Goal: Information Seeking & Learning: Find specific fact

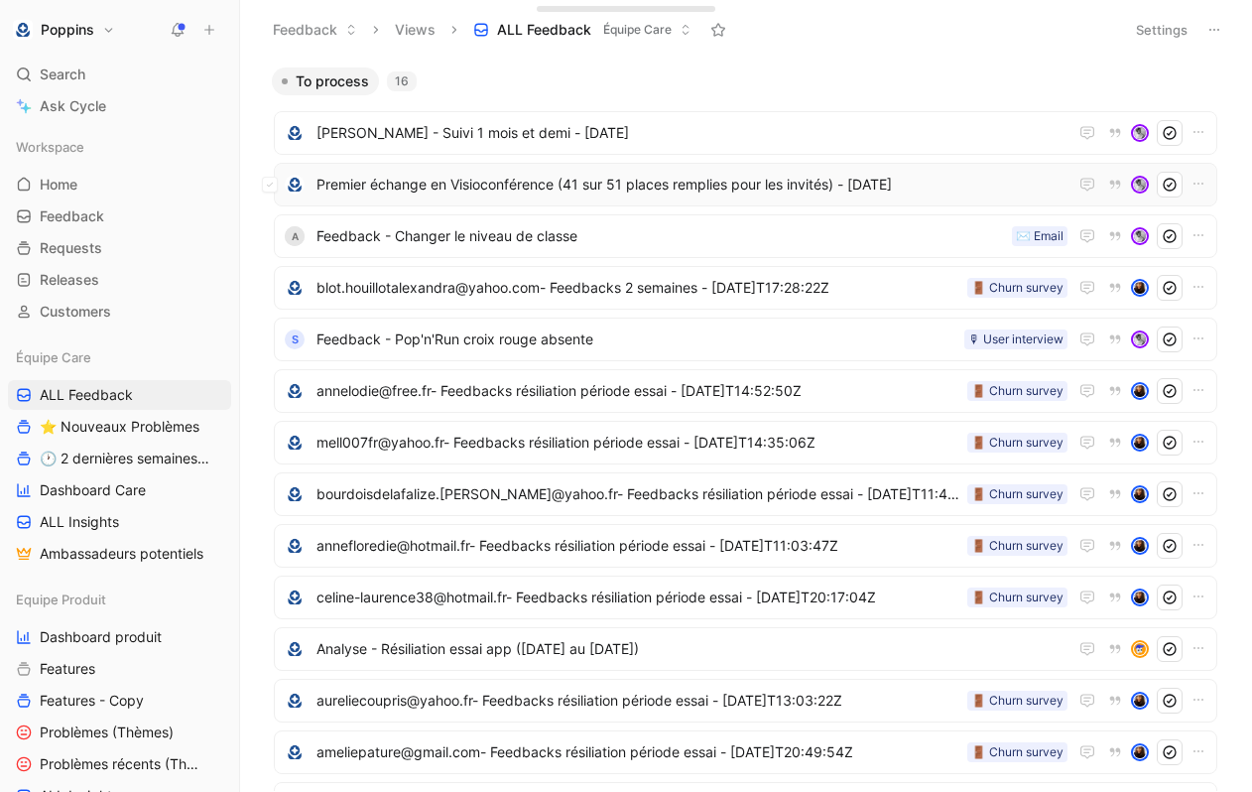
click at [654, 195] on span "Premier échange en Visioconférence (41 sur 51 places remplies pour les invités)…" at bounding box center [692, 185] width 751 height 24
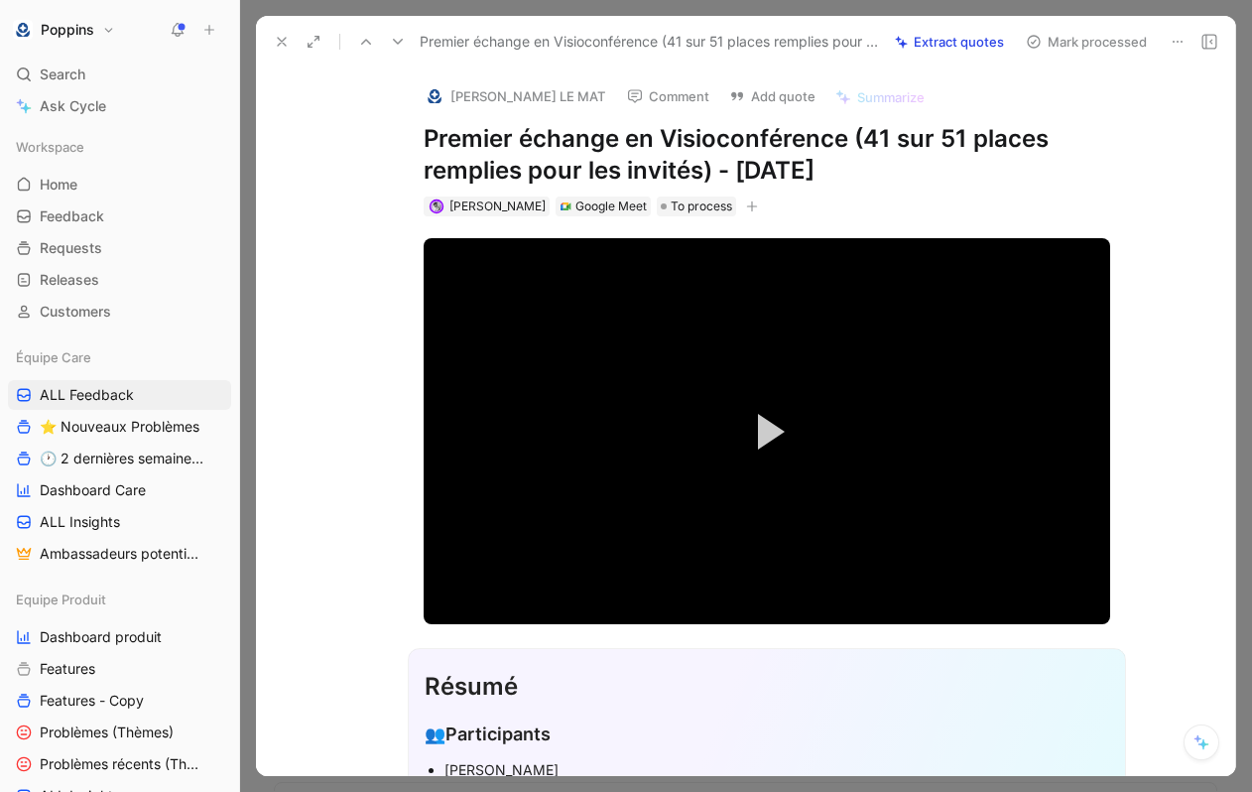
click at [746, 206] on icon "button" at bounding box center [752, 206] width 12 height 12
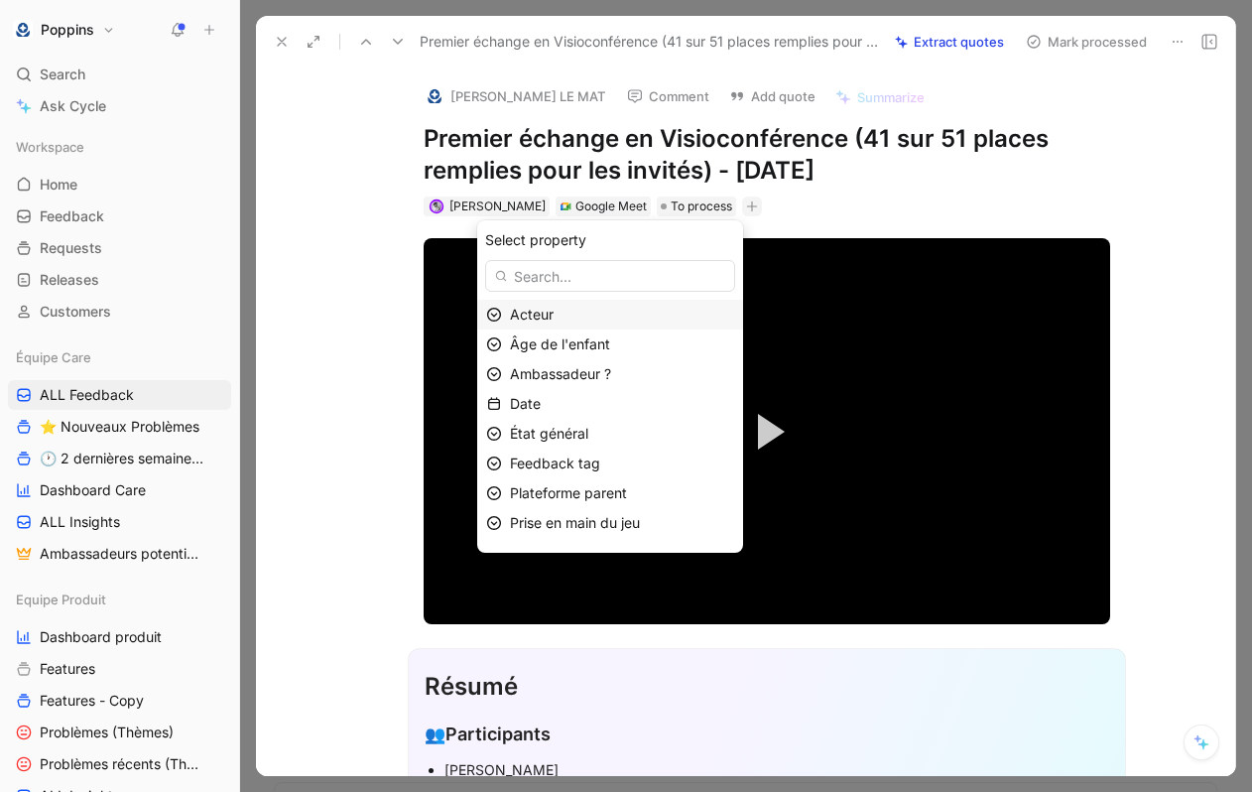
click at [644, 319] on div "Acteur" at bounding box center [622, 315] width 224 height 24
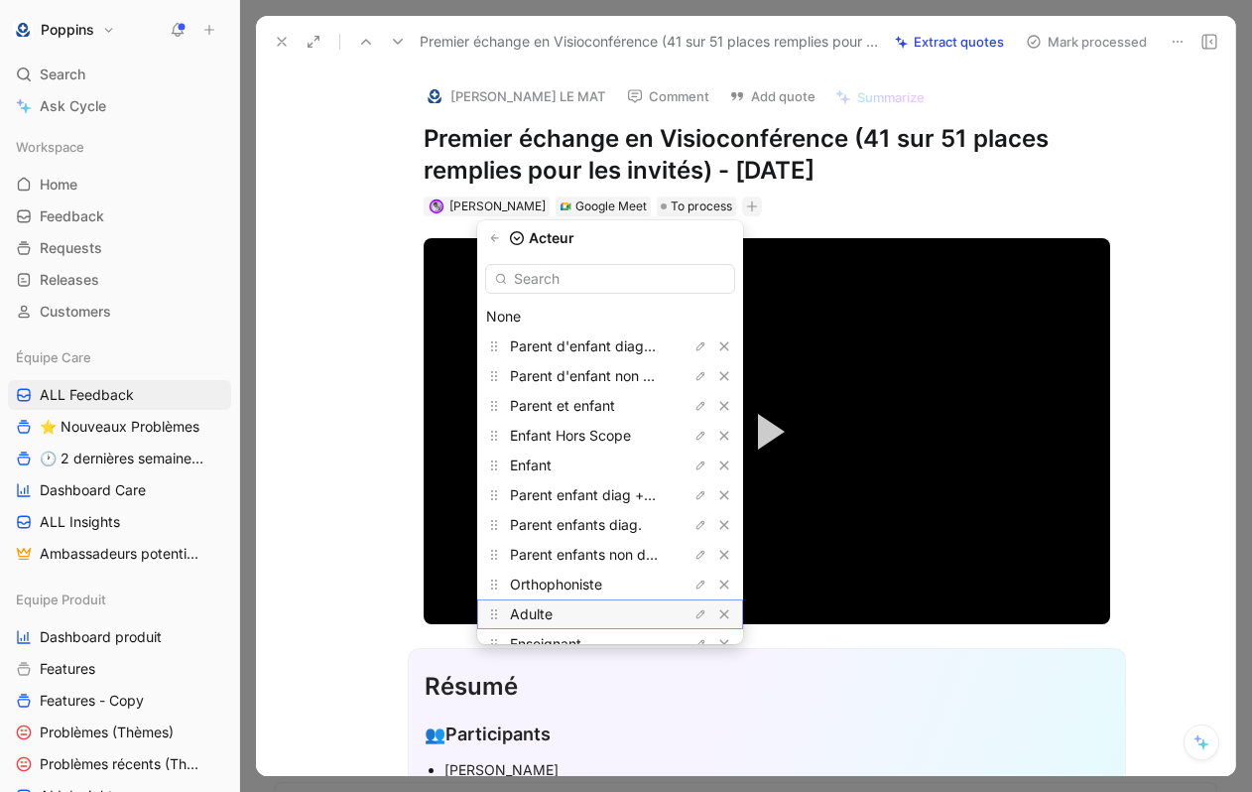
click at [600, 604] on div "Adulte" at bounding box center [584, 614] width 149 height 24
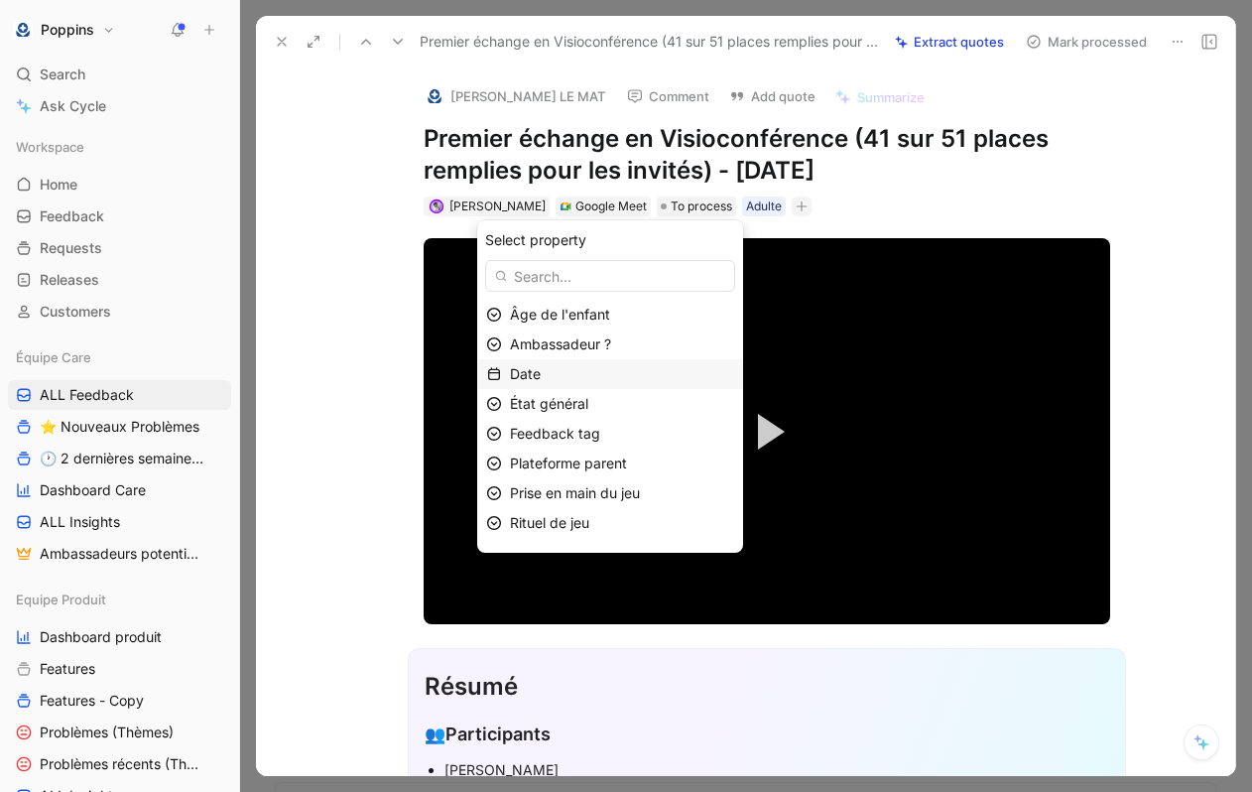
click at [607, 359] on div "Date" at bounding box center [610, 374] width 266 height 30
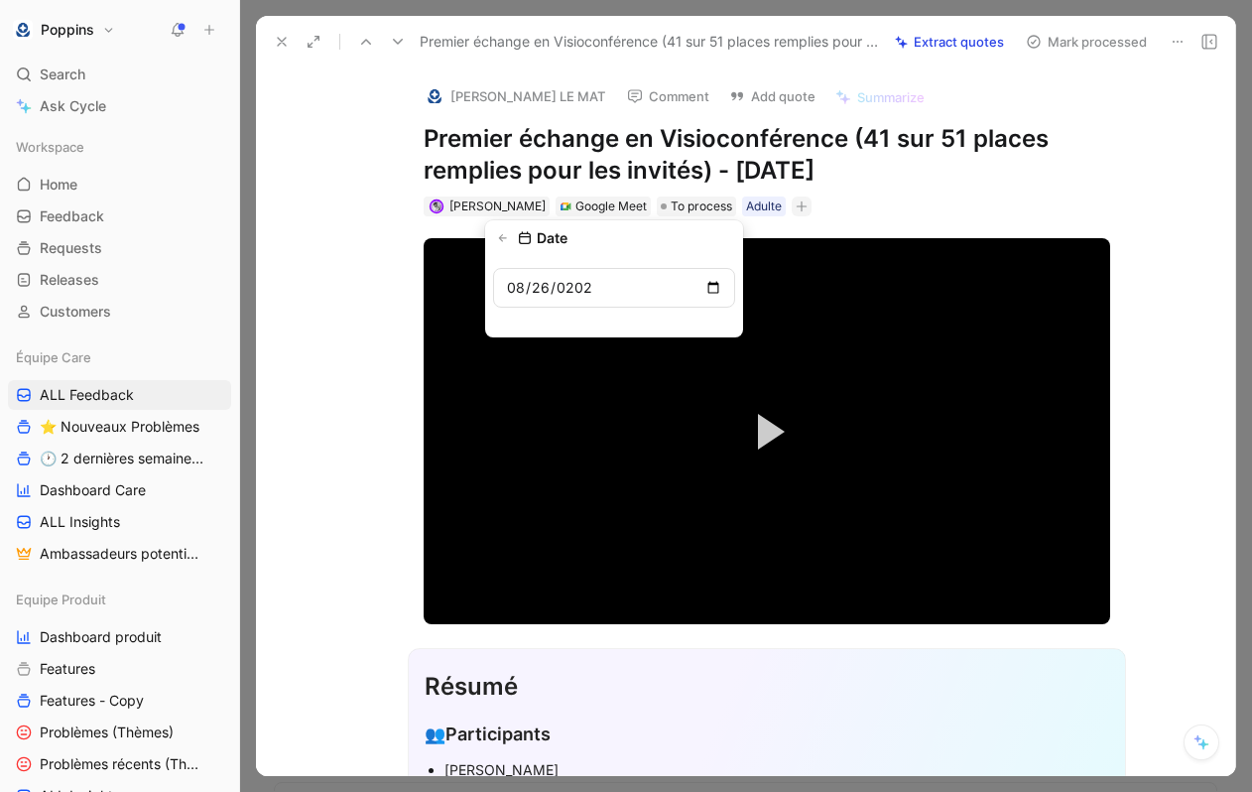
type input "[DATE]"
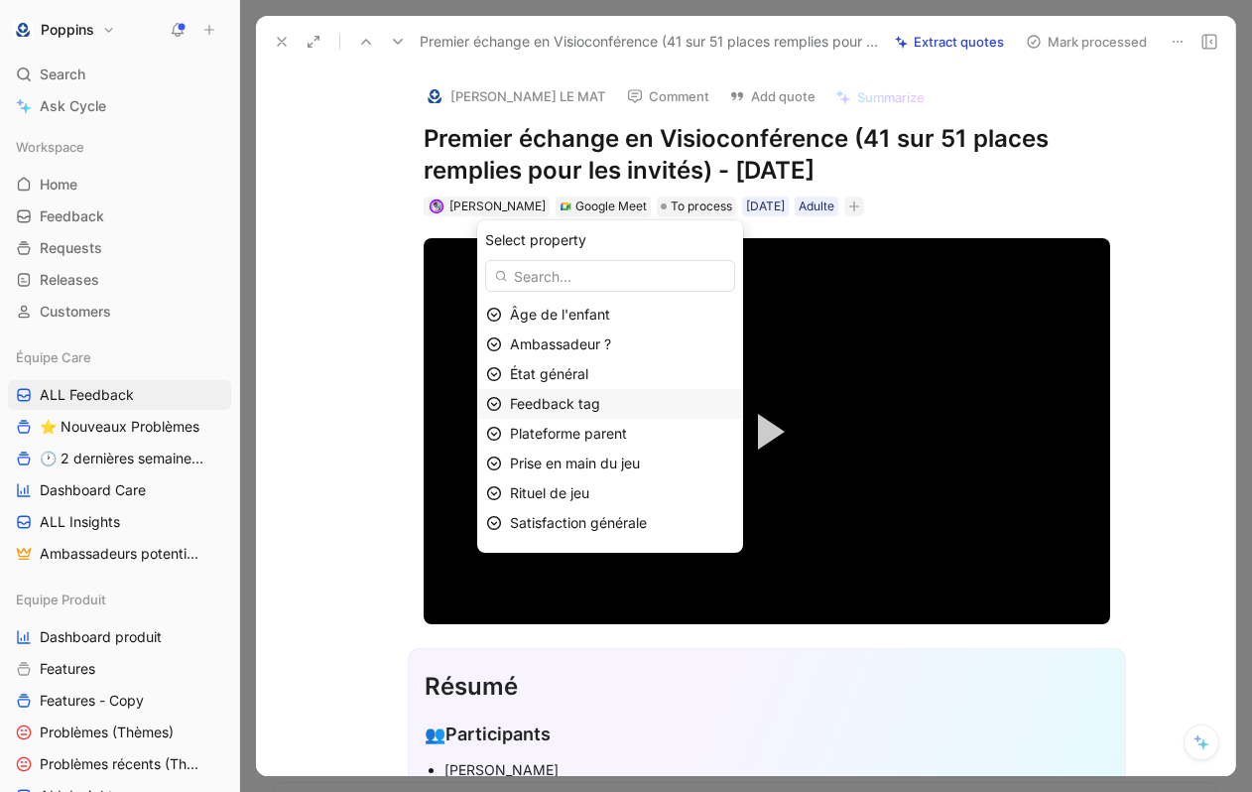
click at [609, 404] on div "Feedback tag" at bounding box center [622, 404] width 224 height 24
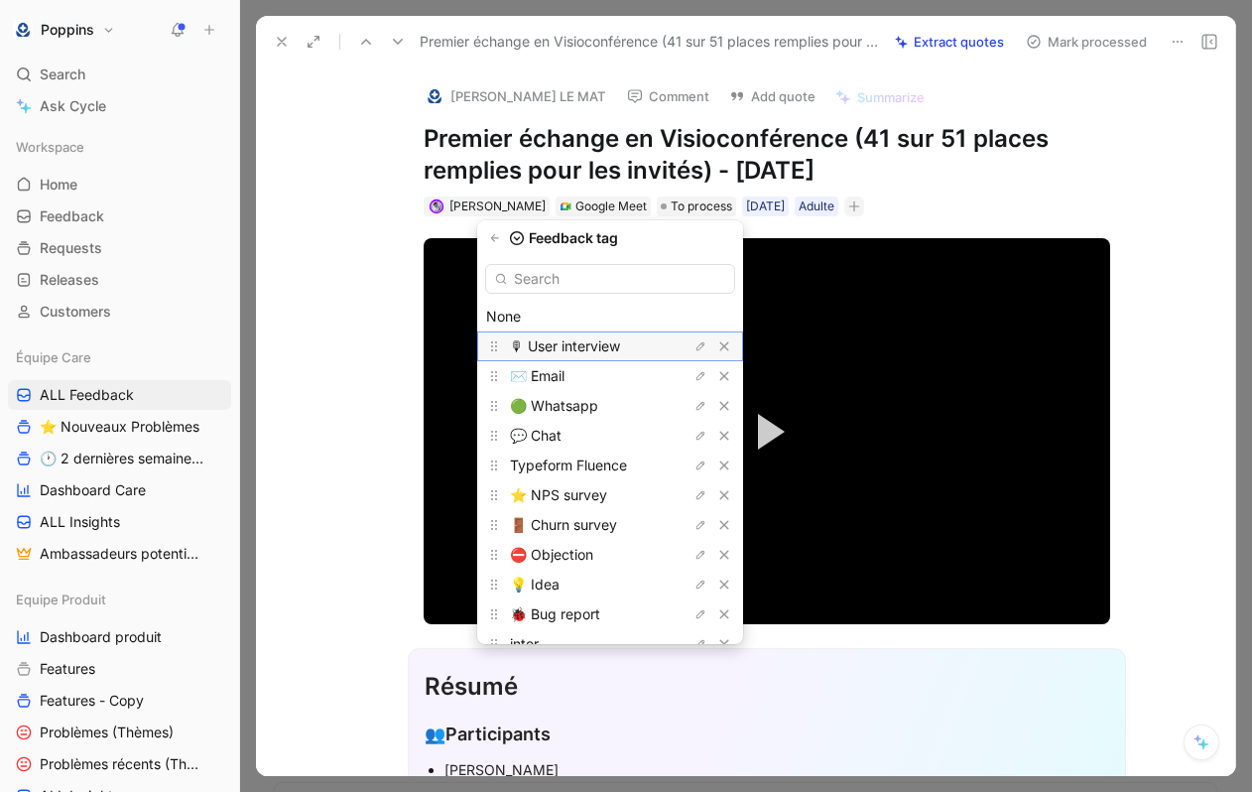
click at [608, 341] on span "🎙 User interview" at bounding box center [565, 345] width 110 height 17
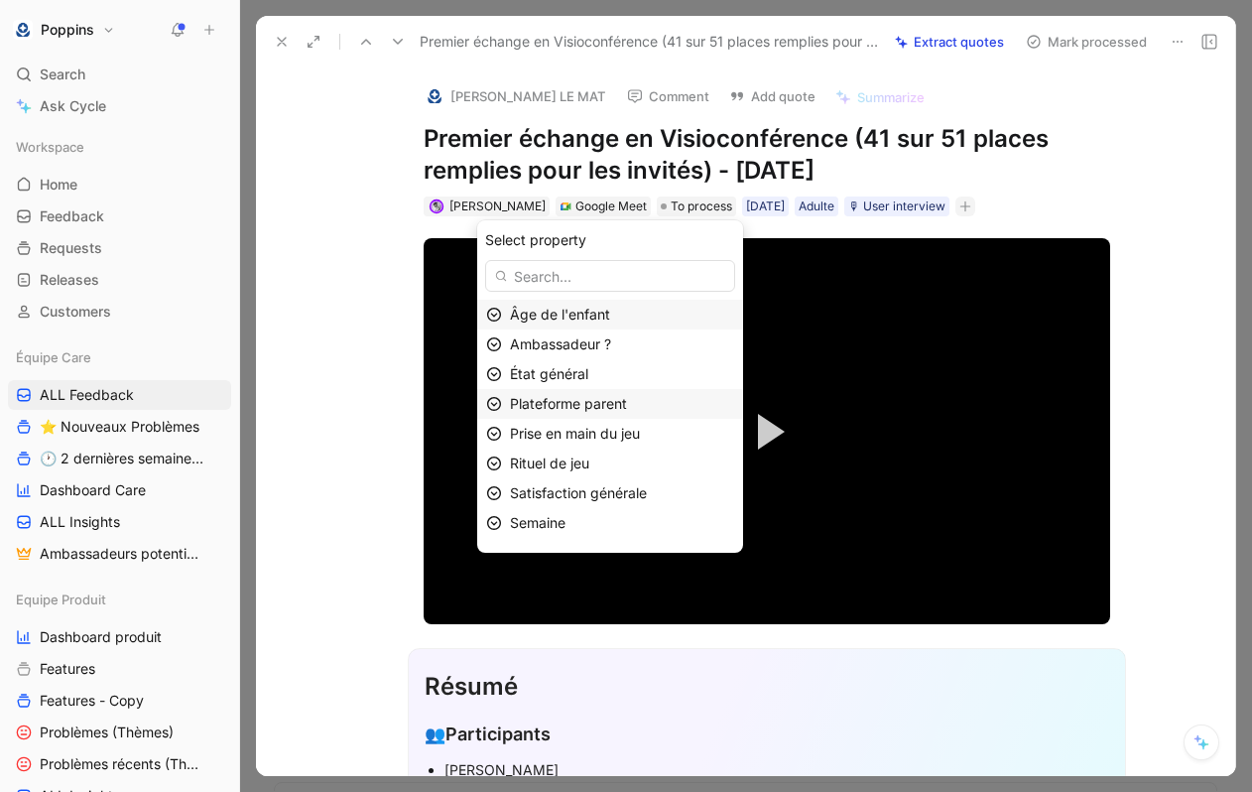
scroll to position [53, 0]
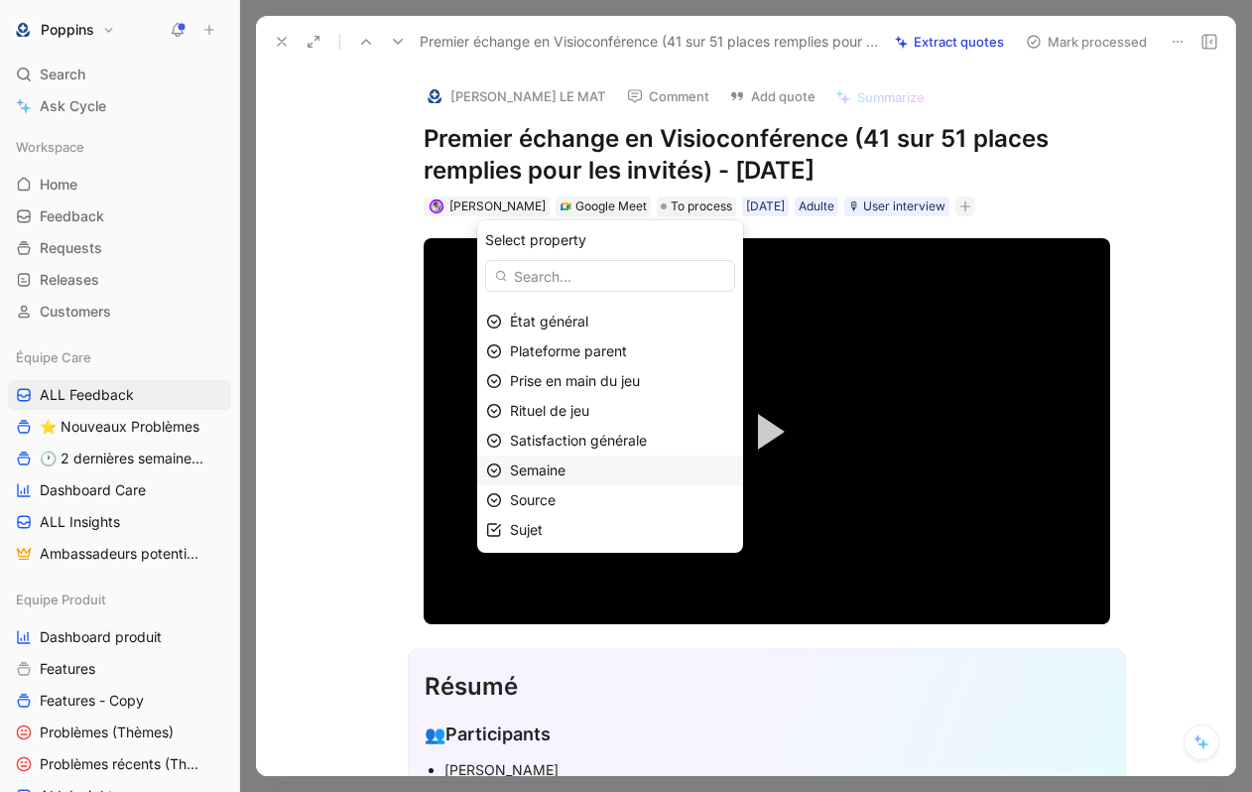
click at [596, 469] on div "Semaine" at bounding box center [622, 470] width 224 height 24
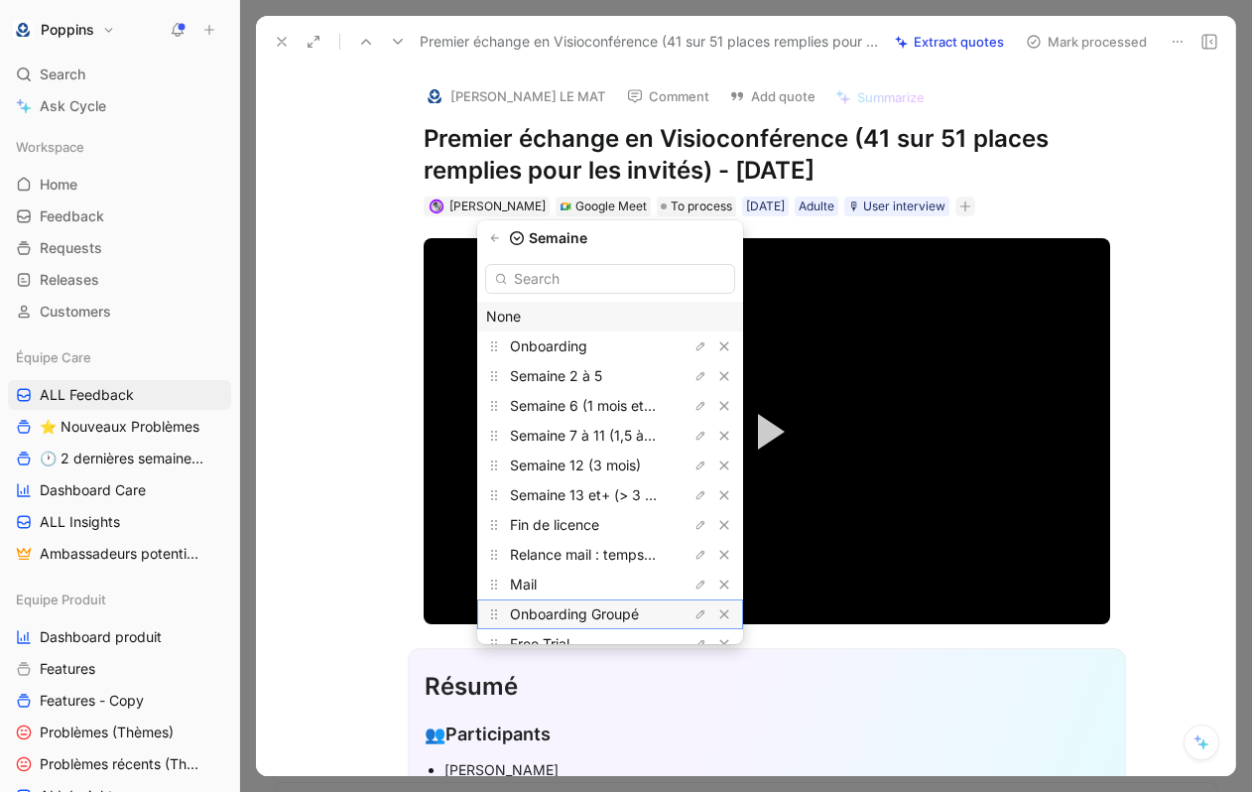
click at [610, 611] on span "Onboarding Groupé" at bounding box center [574, 613] width 129 height 17
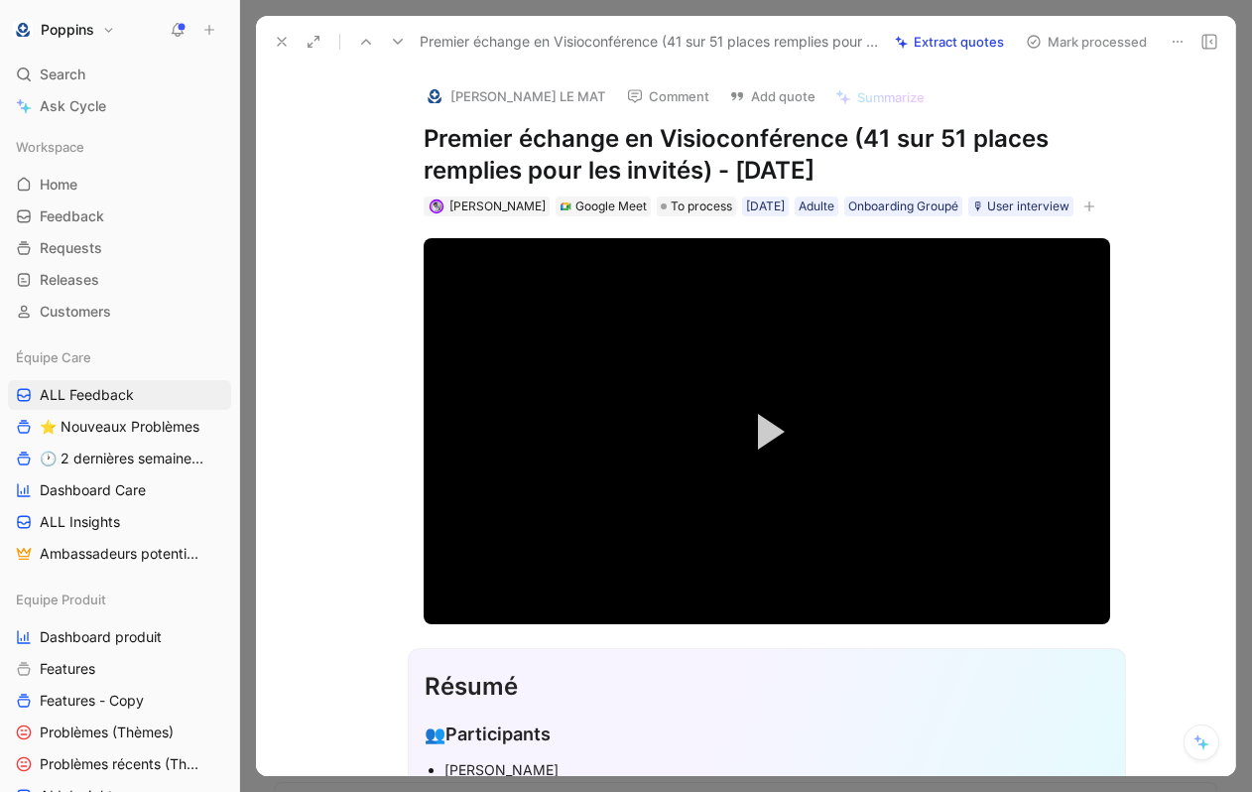
click at [454, 132] on h1 "Premier échange en Visioconférence (41 sur 51 places remplies pour les invités)…" at bounding box center [767, 155] width 687 height 64
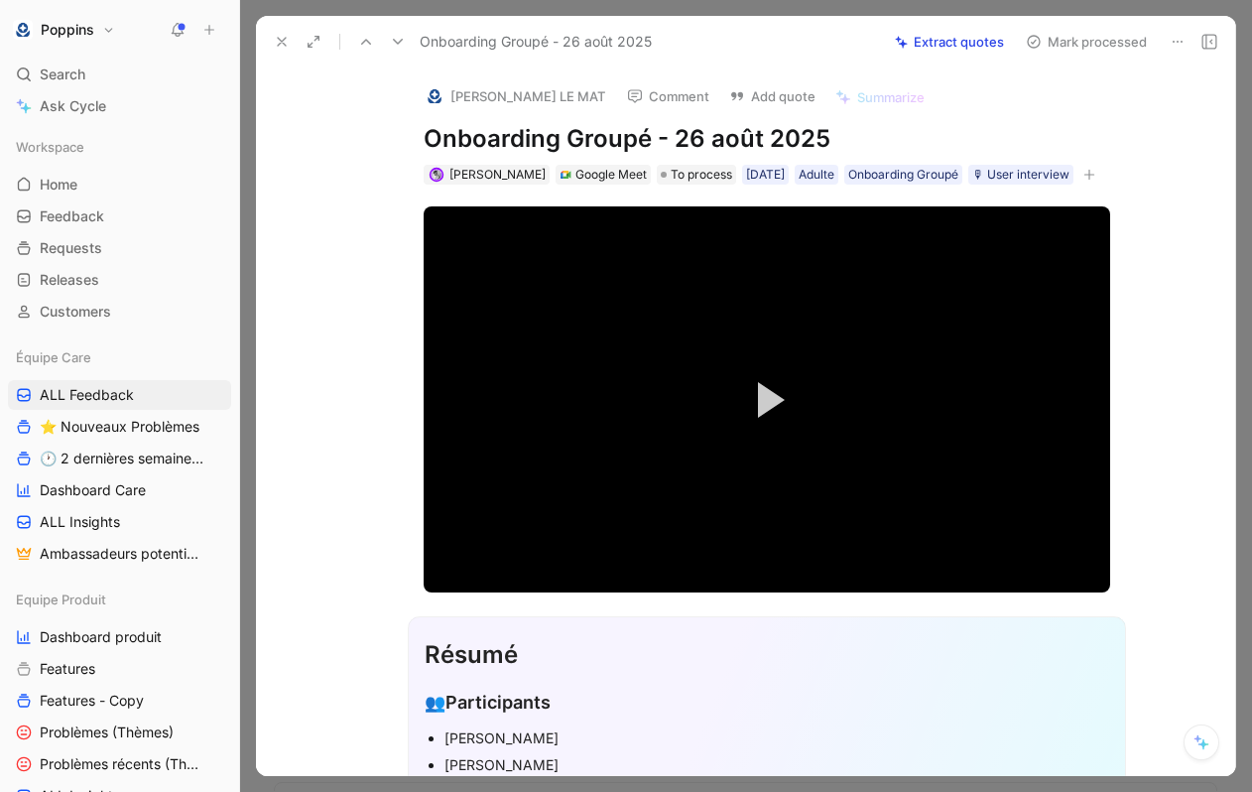
click at [665, 692] on div "👥 Participants" at bounding box center [767, 703] width 685 height 28
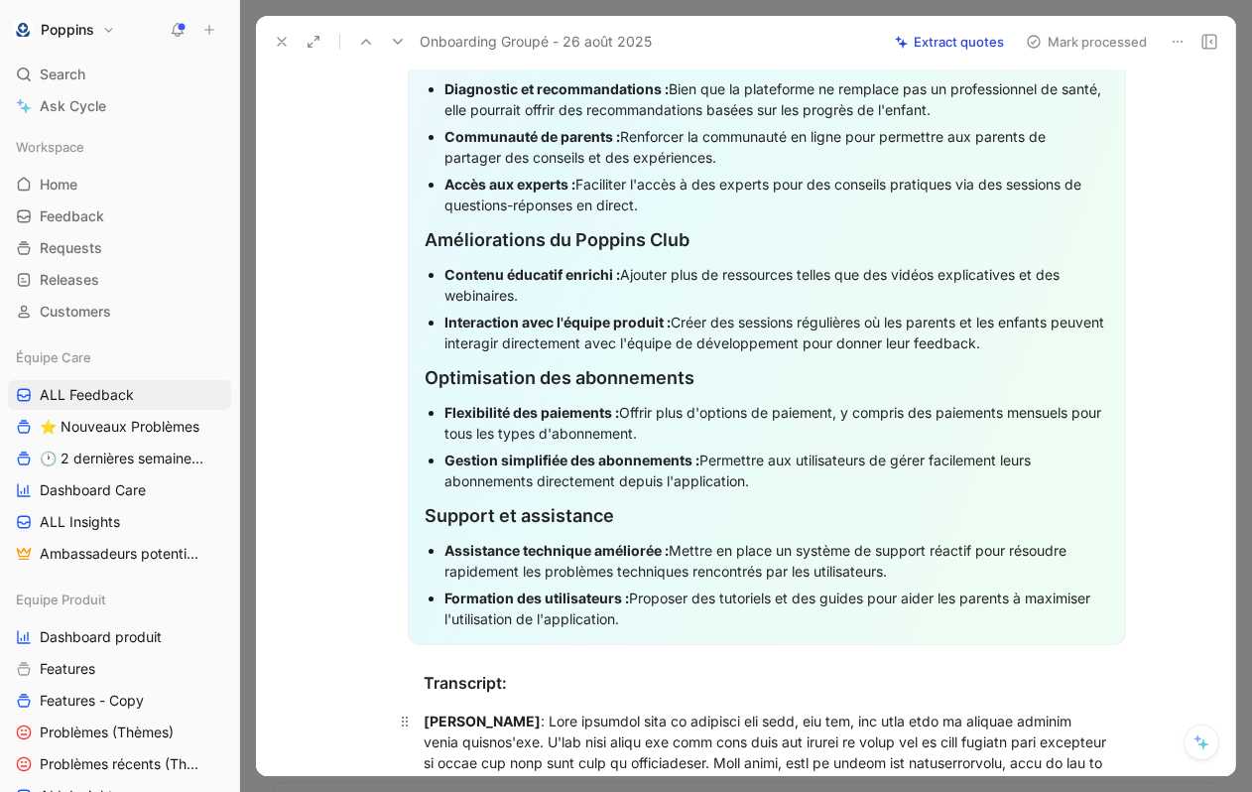
scroll to position [2262, 0]
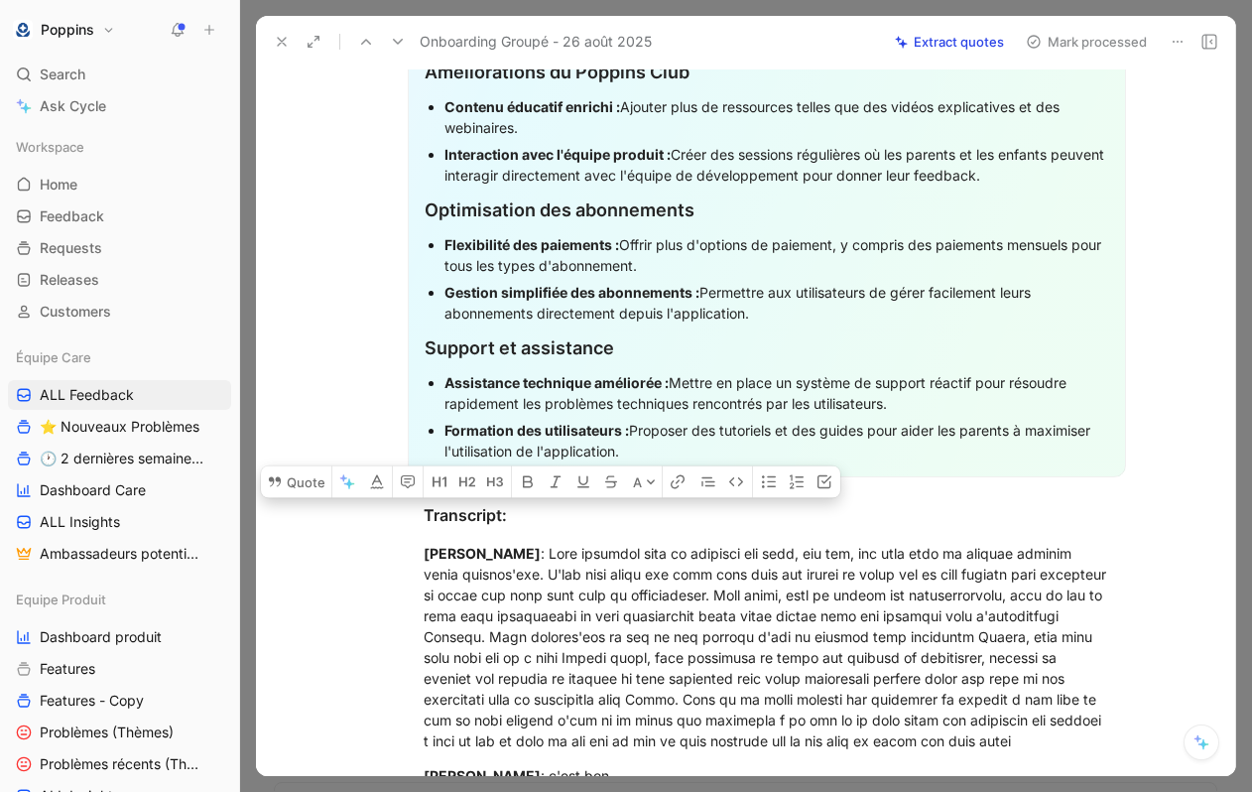
drag, startPoint x: 428, startPoint y: 448, endPoint x: 697, endPoint y: 458, distance: 269.2
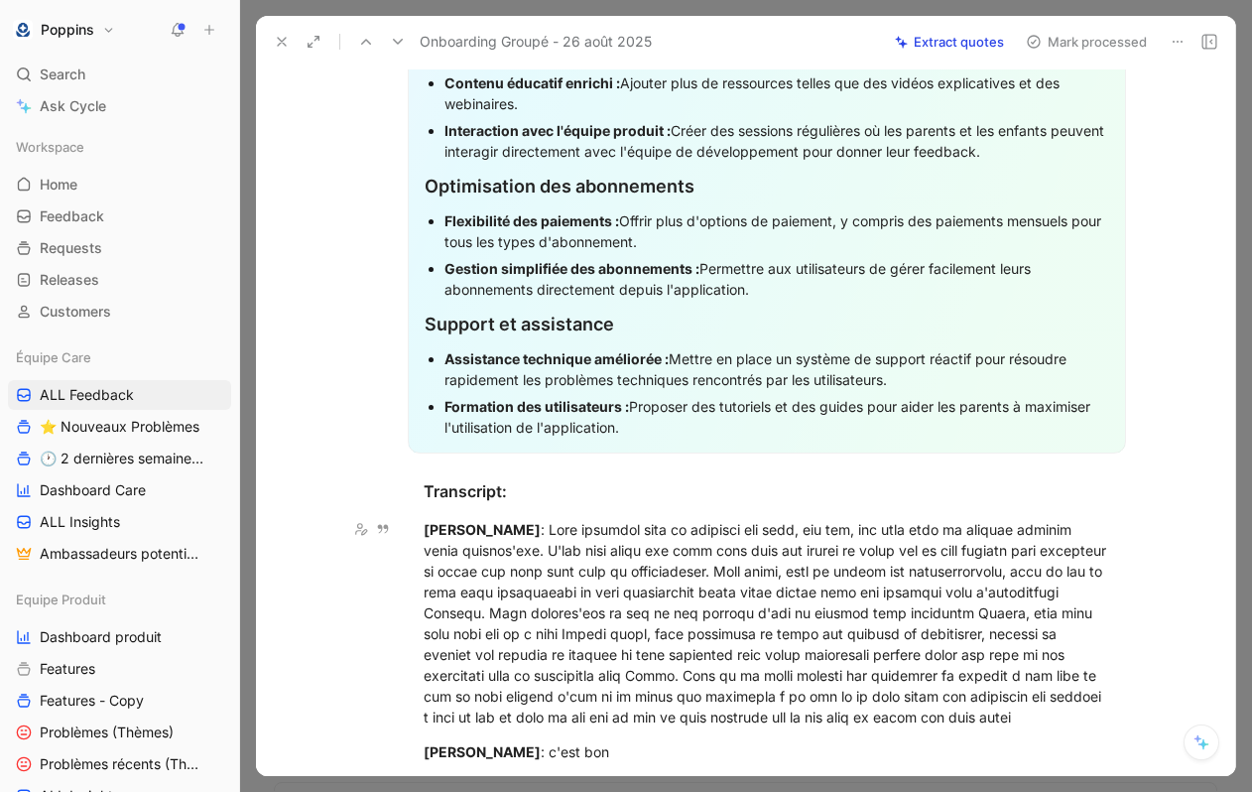
scroll to position [2251, 0]
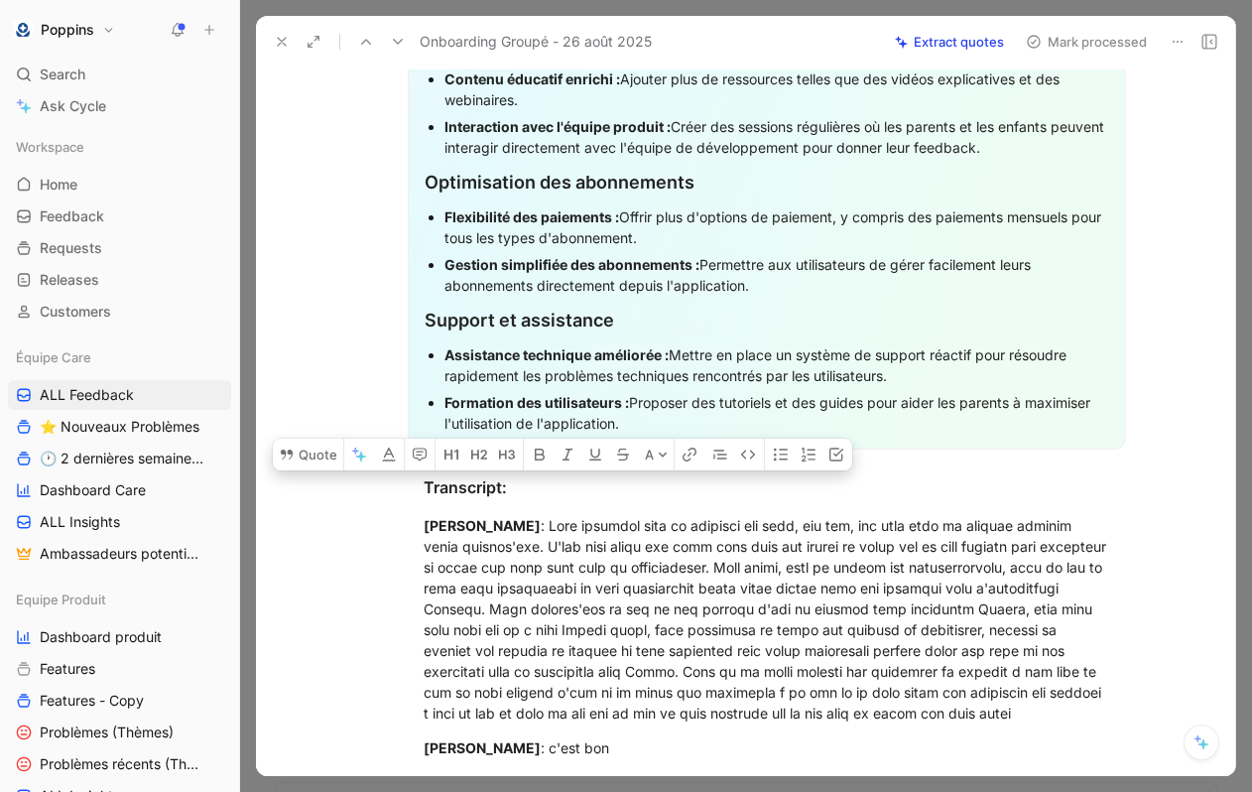
drag, startPoint x: 508, startPoint y: 141, endPoint x: 686, endPoint y: 417, distance: 328.1
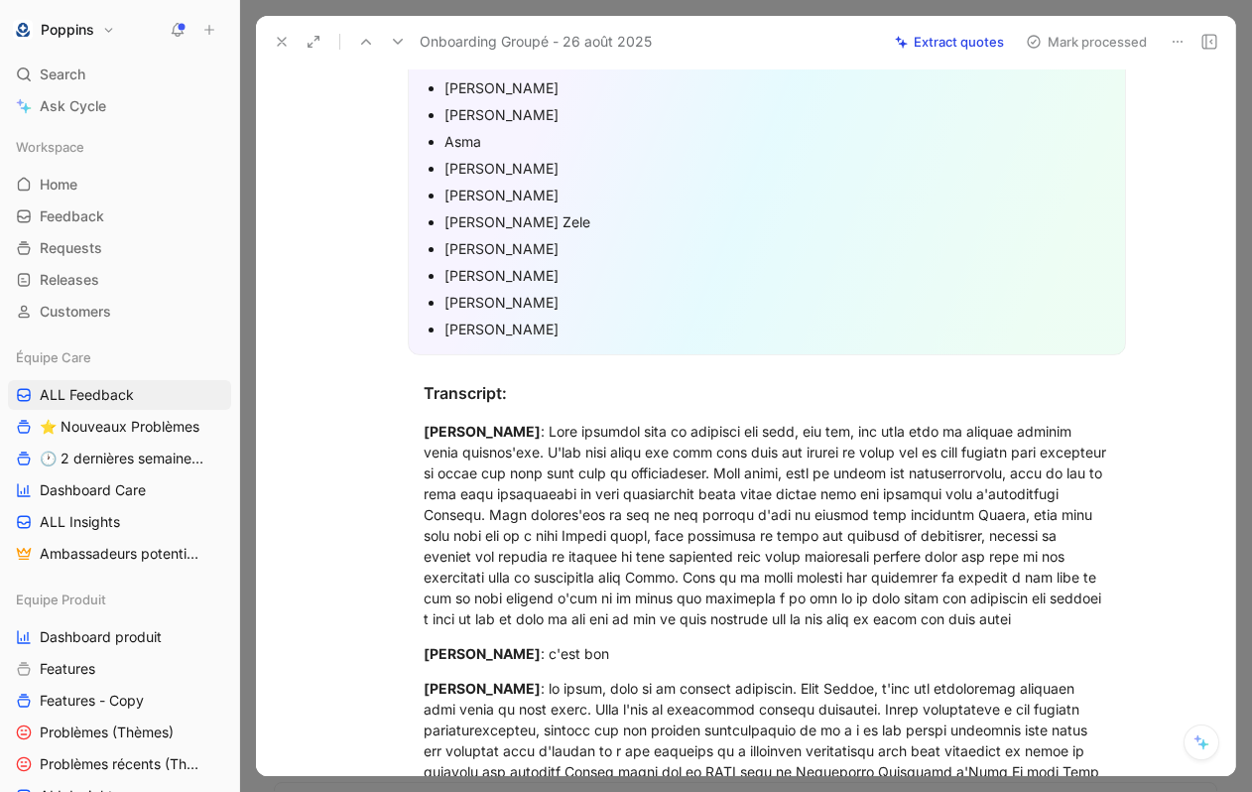
scroll to position [648, 0]
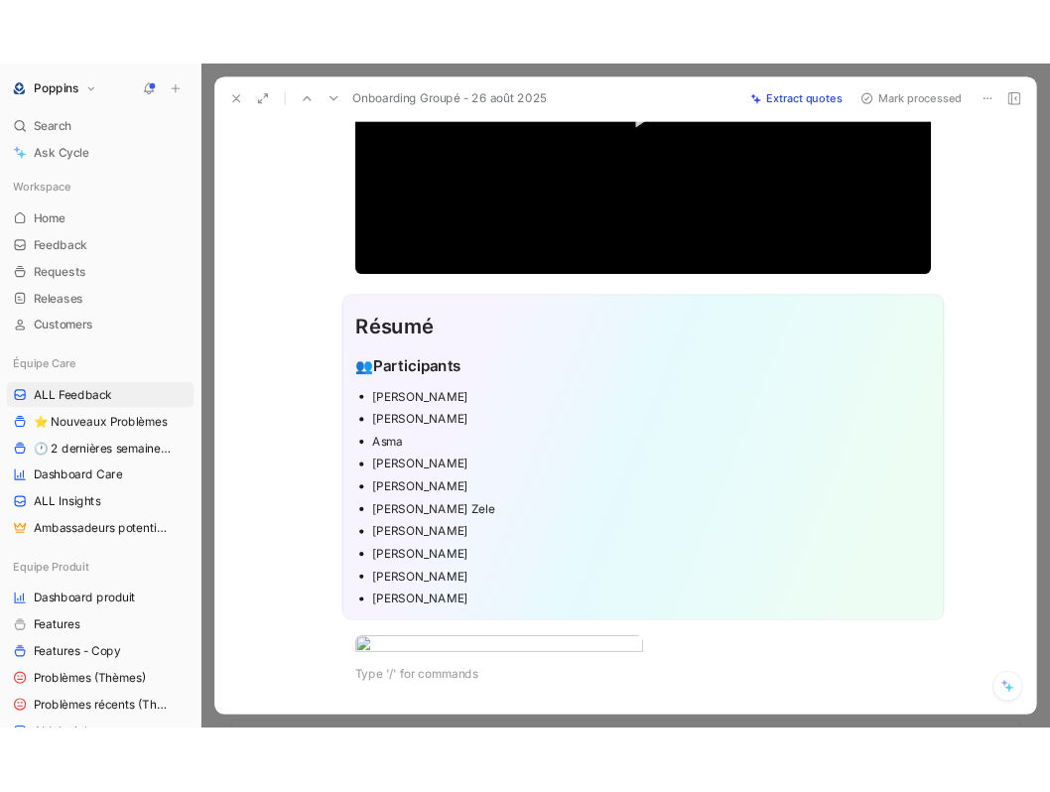
scroll to position [341, 0]
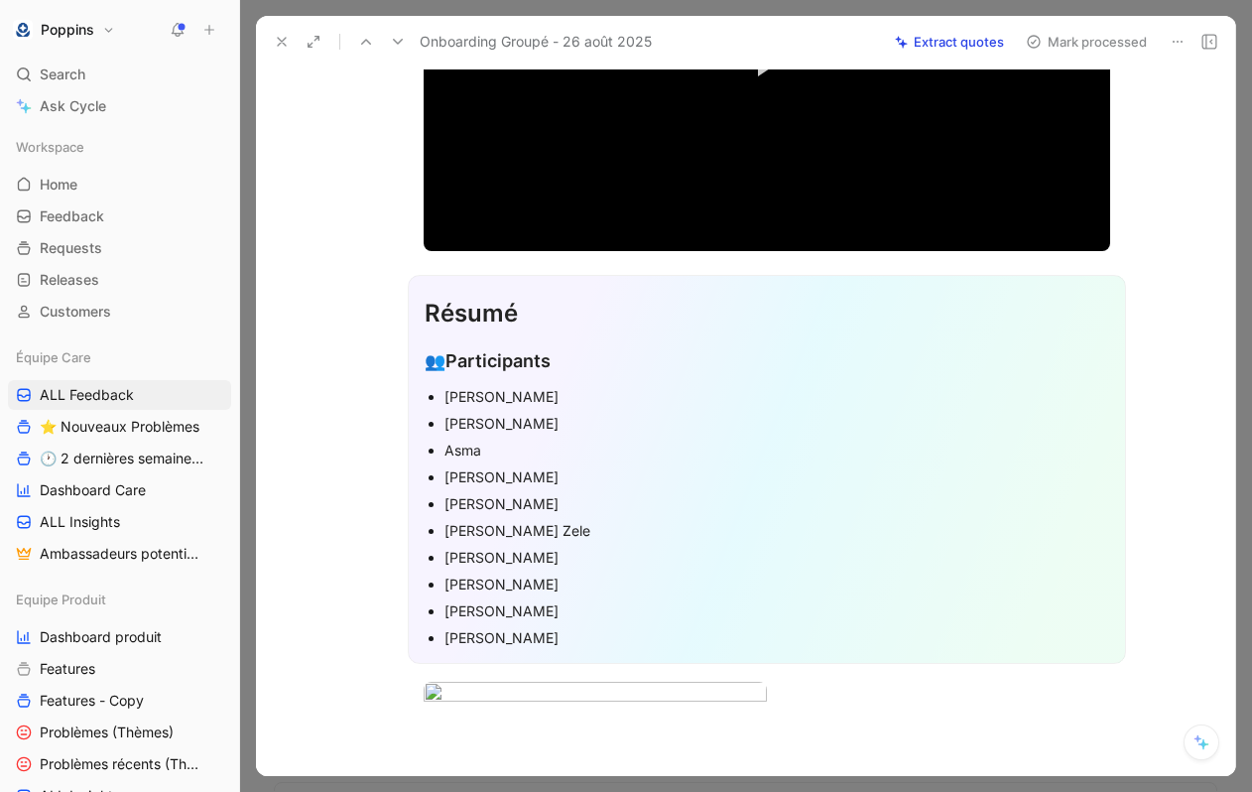
click at [582, 398] on div "[PERSON_NAME]" at bounding box center [777, 396] width 665 height 21
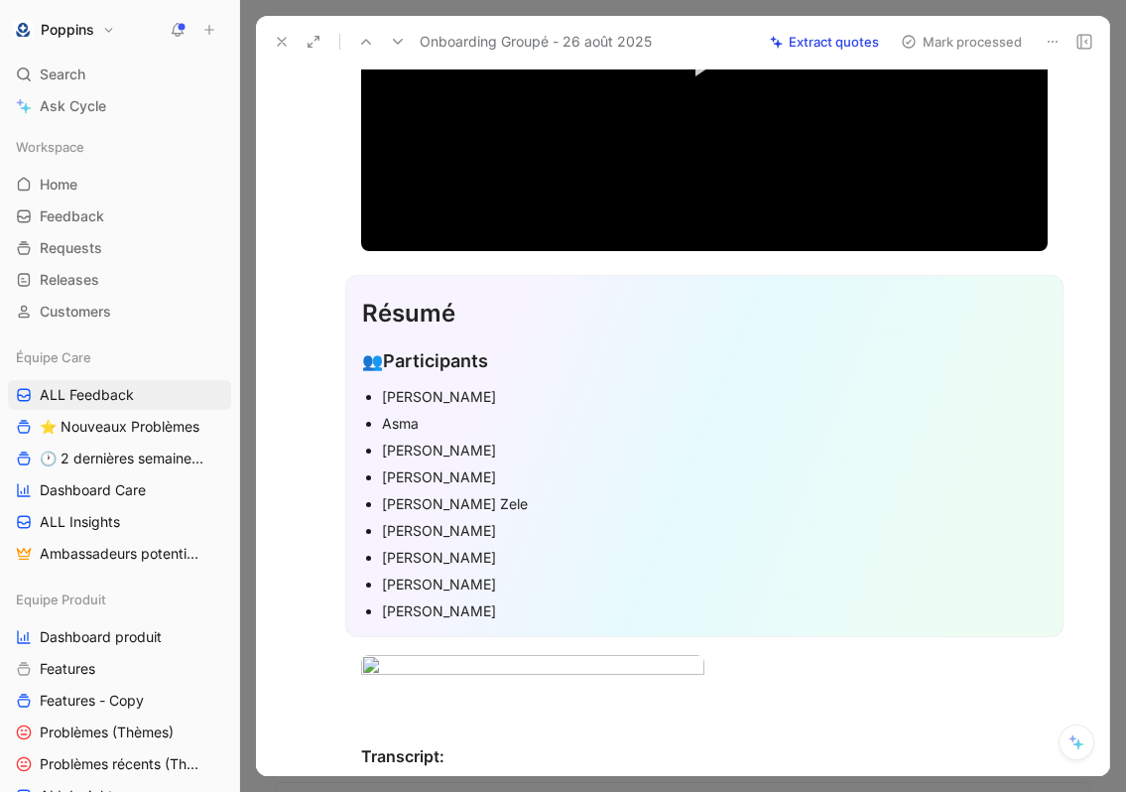
click at [507, 404] on div "[PERSON_NAME]" at bounding box center [714, 396] width 665 height 21
click at [458, 413] on div "Asma" at bounding box center [714, 423] width 665 height 21
click at [472, 472] on div "[PERSON_NAME]" at bounding box center [714, 476] width 665 height 21
click at [457, 455] on div "[PERSON_NAME]" at bounding box center [714, 450] width 665 height 21
click at [461, 606] on div "[PERSON_NAME]" at bounding box center [714, 610] width 665 height 21
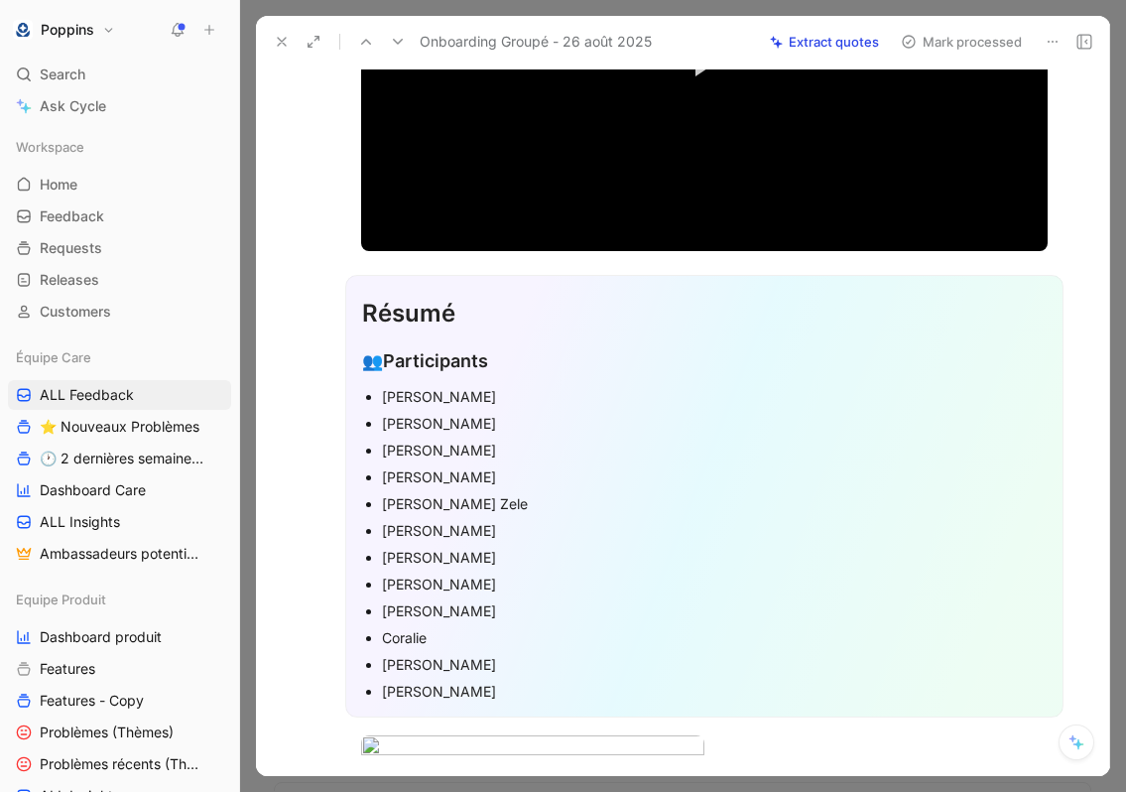
click at [513, 398] on div "[PERSON_NAME]" at bounding box center [714, 396] width 665 height 21
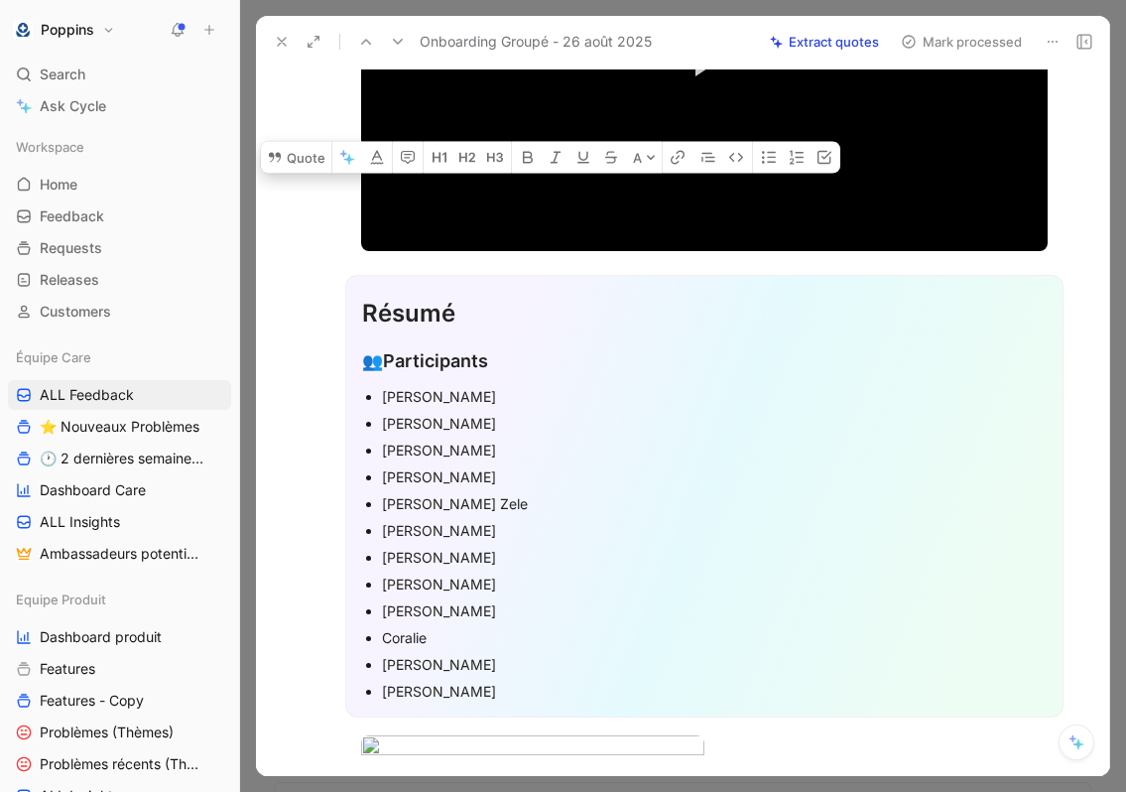
drag, startPoint x: 382, startPoint y: 387, endPoint x: 568, endPoint y: 683, distance: 349.1
click at [568, 683] on ul "[PERSON_NAME] [PERSON_NAME] [PERSON_NAME] [PERSON_NAME] Zele [PERSON_NAME] [PER…" at bounding box center [704, 544] width 685 height 322
click at [526, 164] on icon "button" at bounding box center [528, 158] width 10 height 12
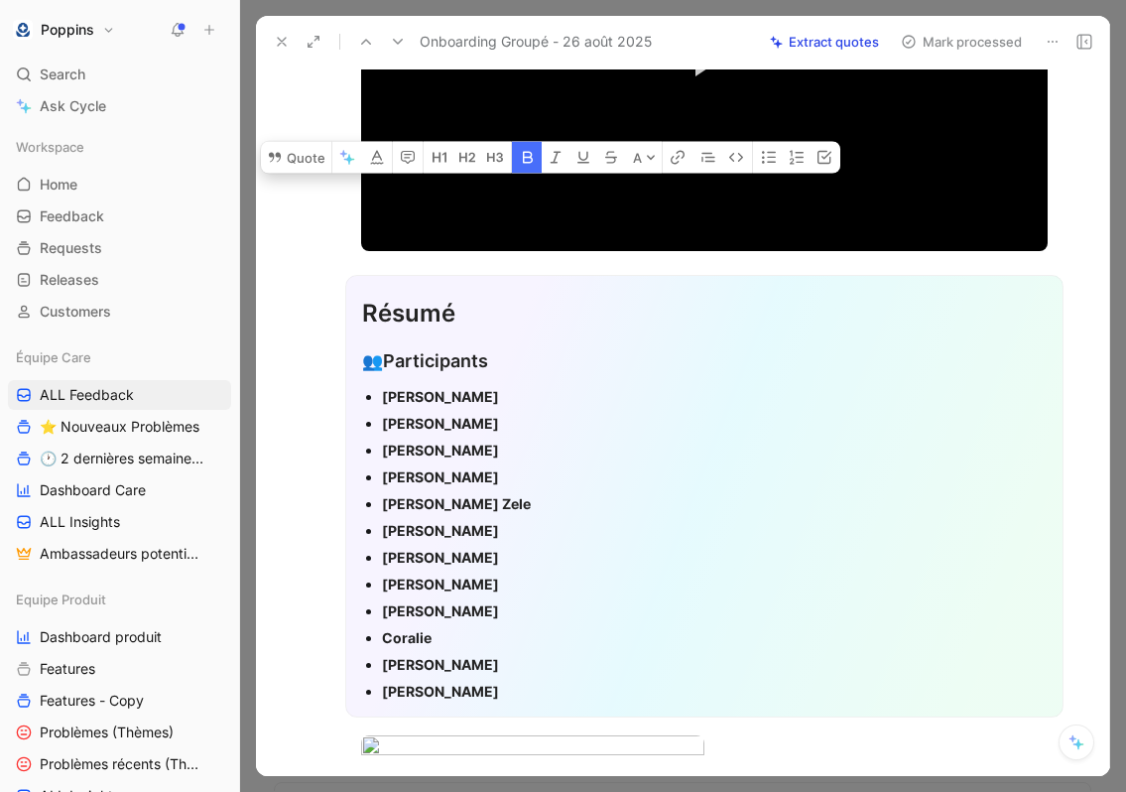
click at [517, 401] on div "[PERSON_NAME]" at bounding box center [714, 396] width 665 height 21
click at [526, 174] on button "button" at bounding box center [527, 158] width 30 height 32
click at [511, 417] on div "[PERSON_NAME]" at bounding box center [714, 423] width 665 height 21
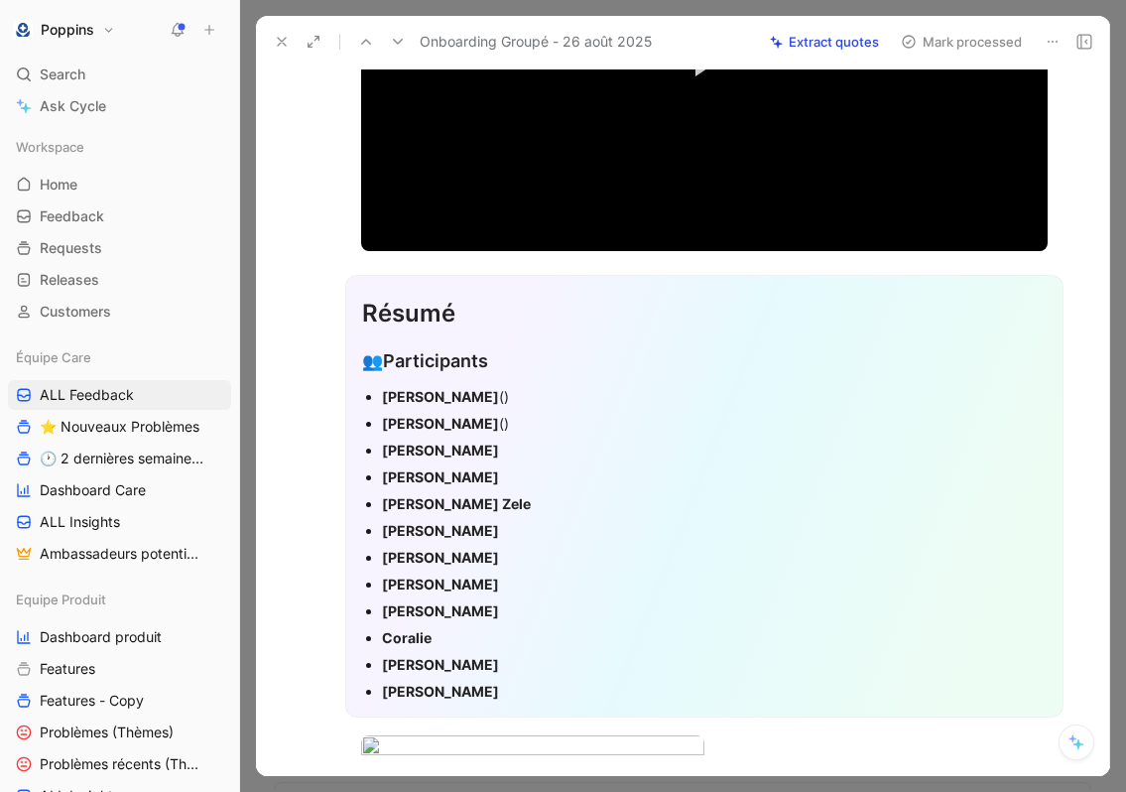
click at [467, 445] on div "[PERSON_NAME]" at bounding box center [714, 450] width 665 height 21
click at [485, 474] on div "[PERSON_NAME]" at bounding box center [714, 476] width 665 height 21
click at [558, 496] on div "[PERSON_NAME] Zele" at bounding box center [714, 503] width 665 height 21
click at [489, 525] on div "[PERSON_NAME]" at bounding box center [714, 530] width 665 height 21
click at [458, 551] on div "[PERSON_NAME]" at bounding box center [714, 557] width 665 height 21
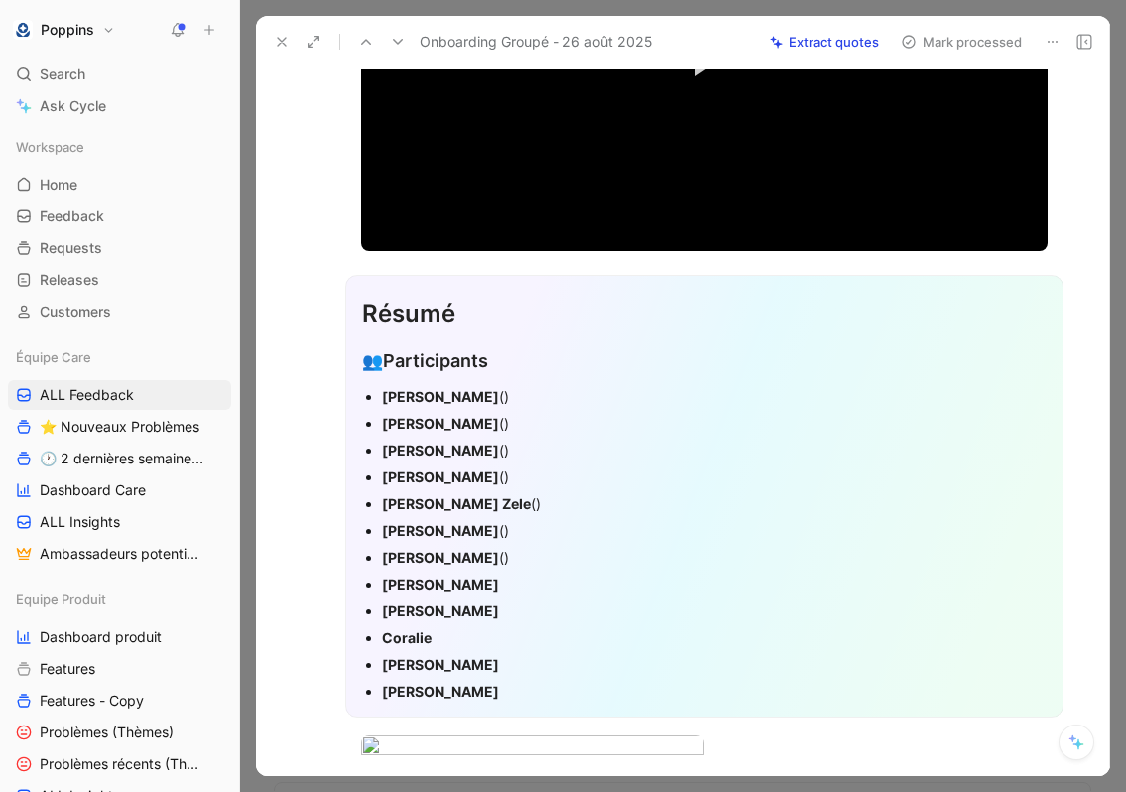
click at [447, 576] on div "[PERSON_NAME]" at bounding box center [714, 584] width 665 height 21
click at [564, 609] on div "[PERSON_NAME]" at bounding box center [714, 610] width 665 height 21
click at [491, 640] on div "Coralie" at bounding box center [714, 637] width 665 height 21
click at [518, 671] on div "[PERSON_NAME]" at bounding box center [714, 664] width 665 height 21
click at [523, 694] on div "[PERSON_NAME]" at bounding box center [714, 691] width 665 height 21
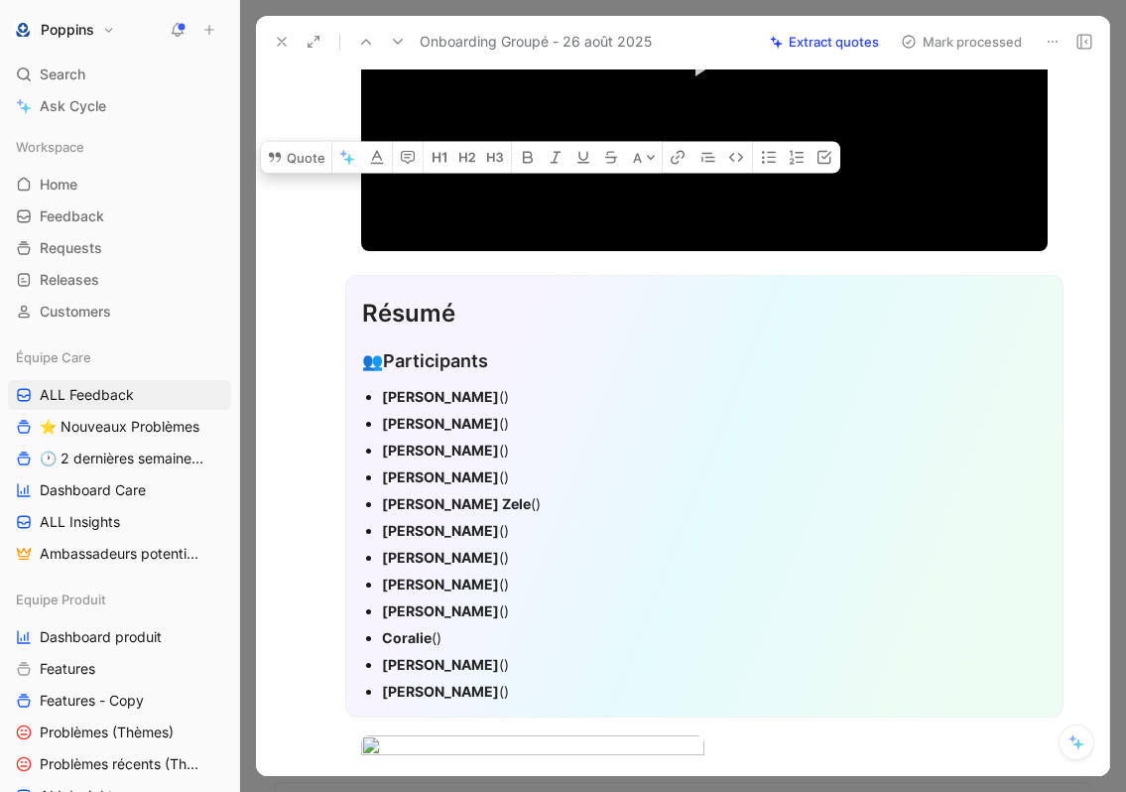
drag, startPoint x: 520, startPoint y: 694, endPoint x: 352, endPoint y: 400, distance: 338.3
click at [352, 400] on div "Résumé 👥 Participants [PERSON_NAME] () [PERSON_NAME] () [PERSON_NAME] () [PERSO…" at bounding box center [704, 496] width 718 height 443
click at [789, 166] on icon "button" at bounding box center [797, 158] width 16 height 16
click at [614, 520] on div "[PERSON_NAME] ()" at bounding box center [714, 530] width 665 height 21
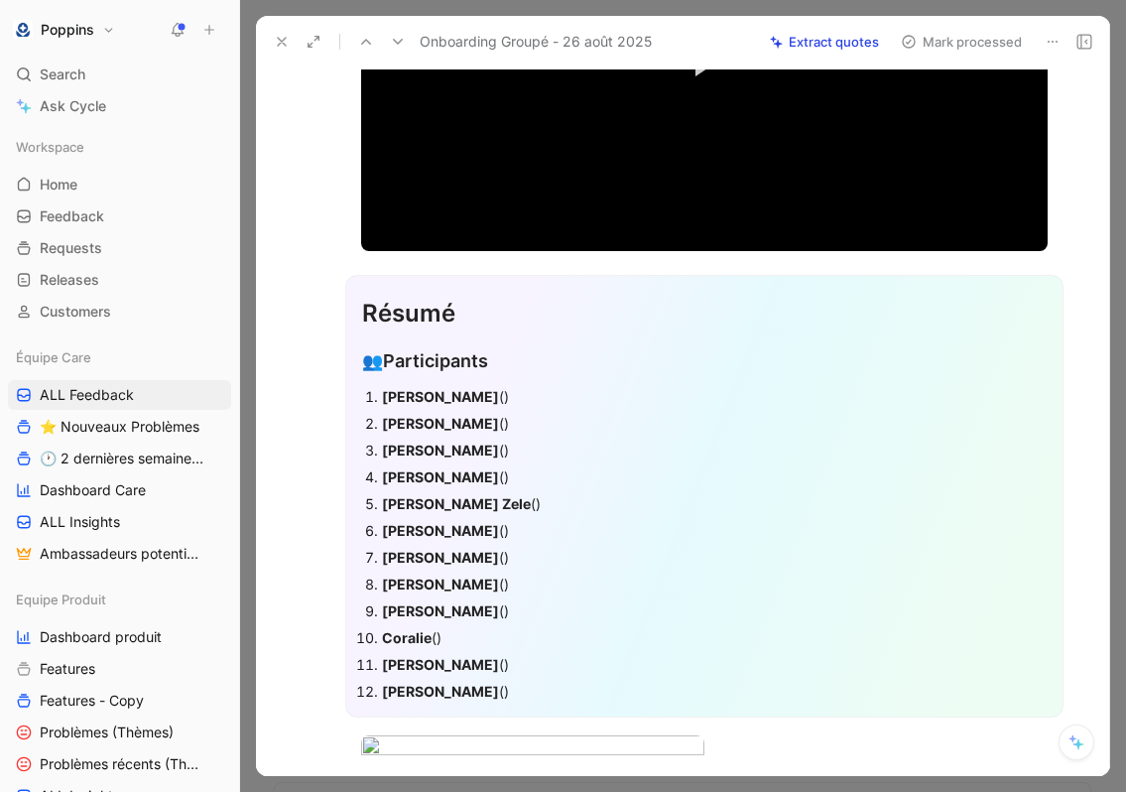
click at [545, 402] on div "[PERSON_NAME] ()" at bounding box center [714, 396] width 665 height 21
click at [503, 386] on div "[PERSON_NAME] ()" at bounding box center [714, 396] width 665 height 21
click at [508, 392] on div "[PERSON_NAME] ()" at bounding box center [714, 396] width 665 height 21
click at [487, 421] on div "[PERSON_NAME] ()" at bounding box center [714, 423] width 665 height 21
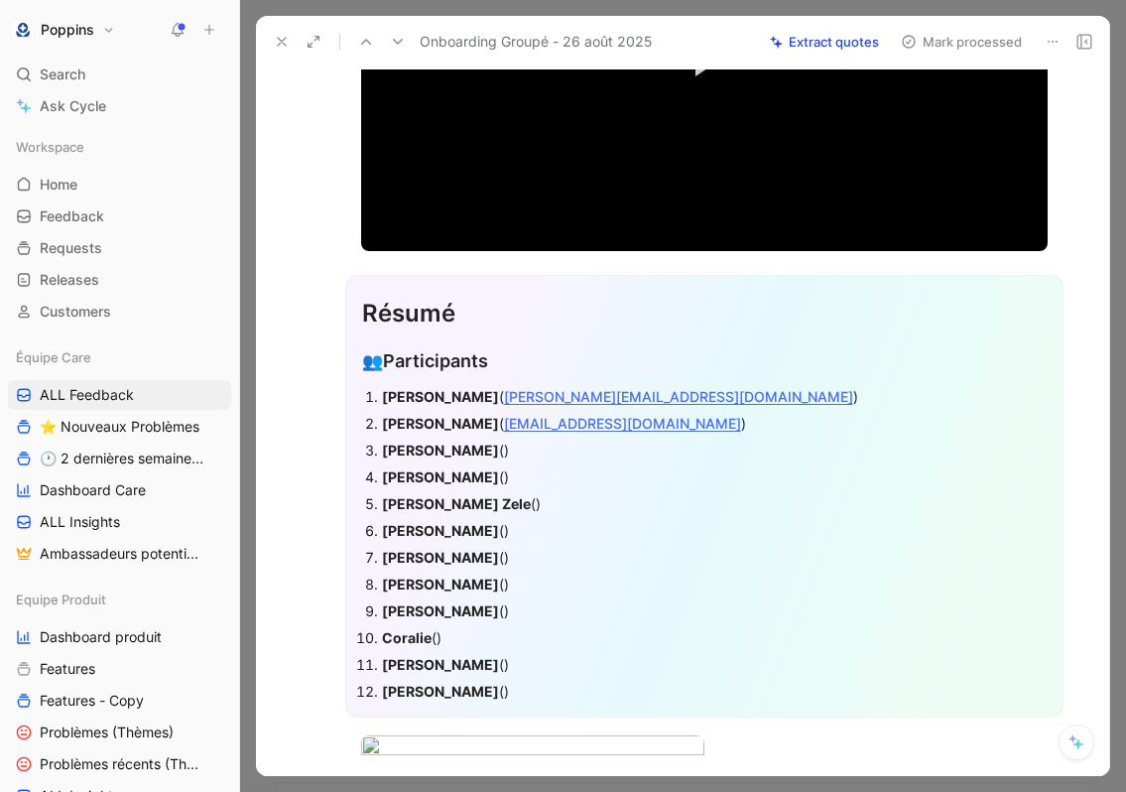
click at [434, 446] on div "[PERSON_NAME] ()" at bounding box center [714, 450] width 665 height 21
click at [463, 471] on div "[PERSON_NAME] ()" at bounding box center [714, 476] width 665 height 21
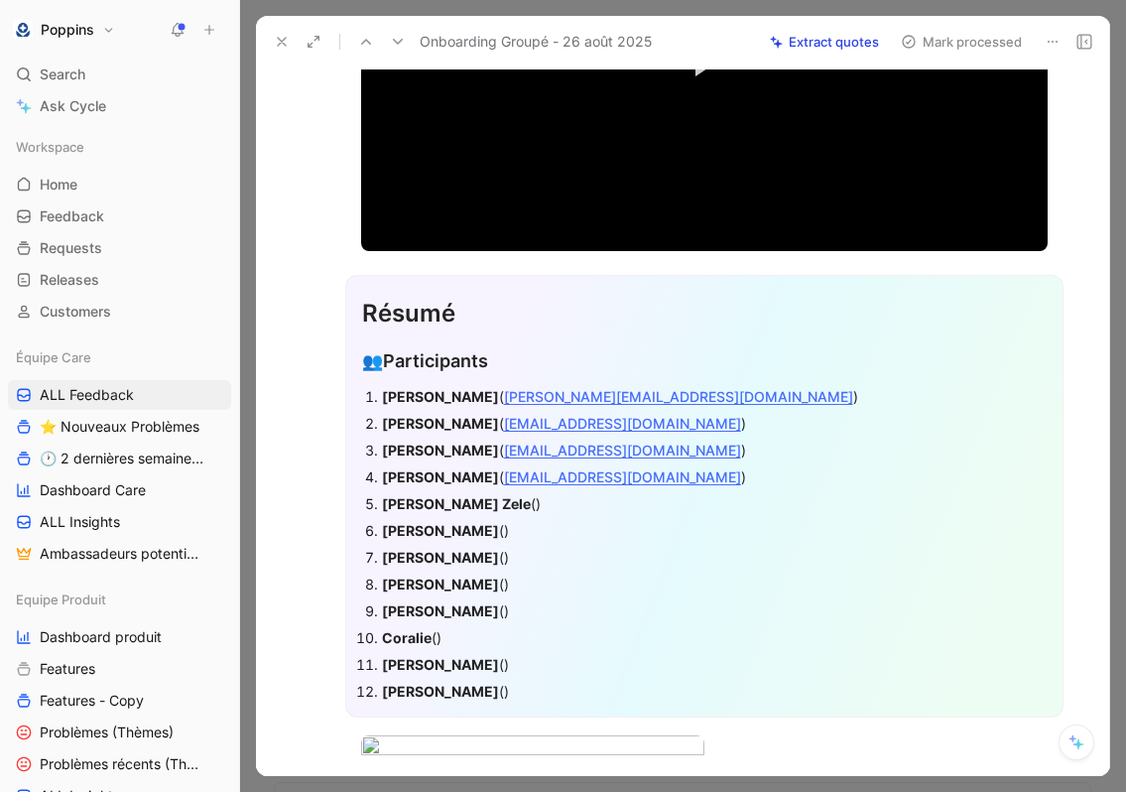
click at [473, 502] on strong "[PERSON_NAME] Zele" at bounding box center [456, 503] width 149 height 17
copy strong "Willenbucher"
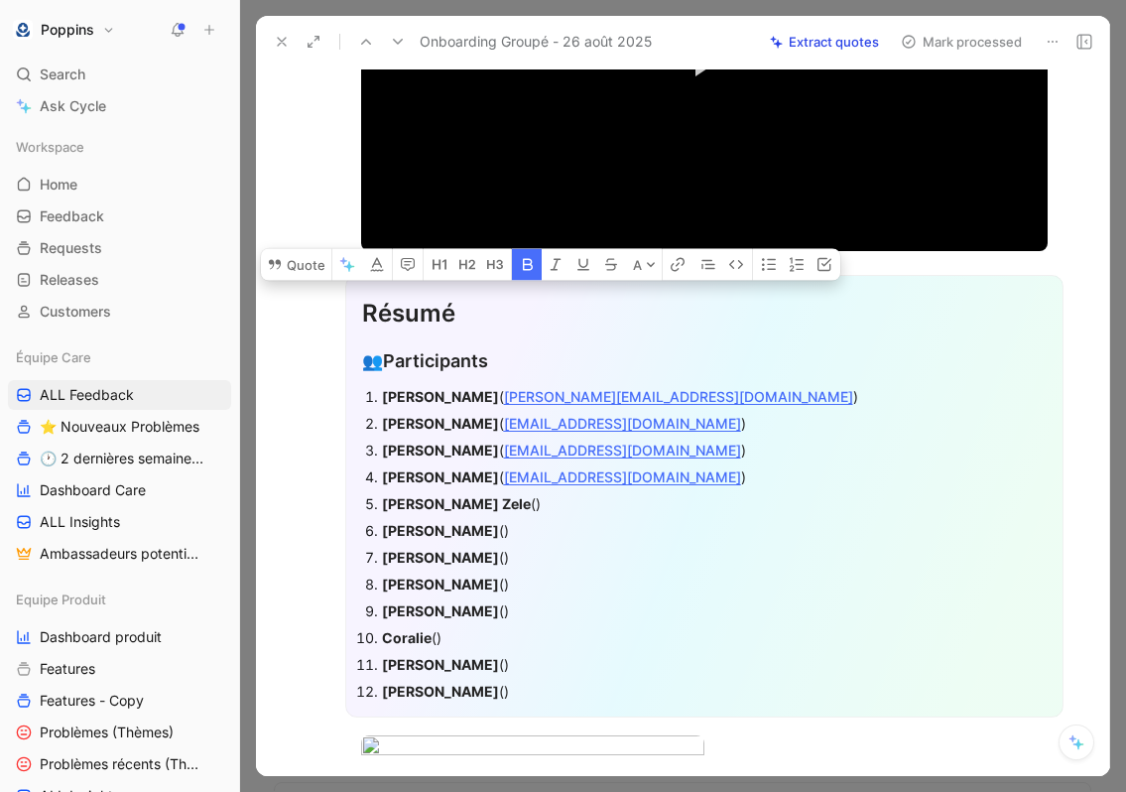
click at [521, 508] on strong "[PERSON_NAME] Zele" at bounding box center [456, 503] width 149 height 17
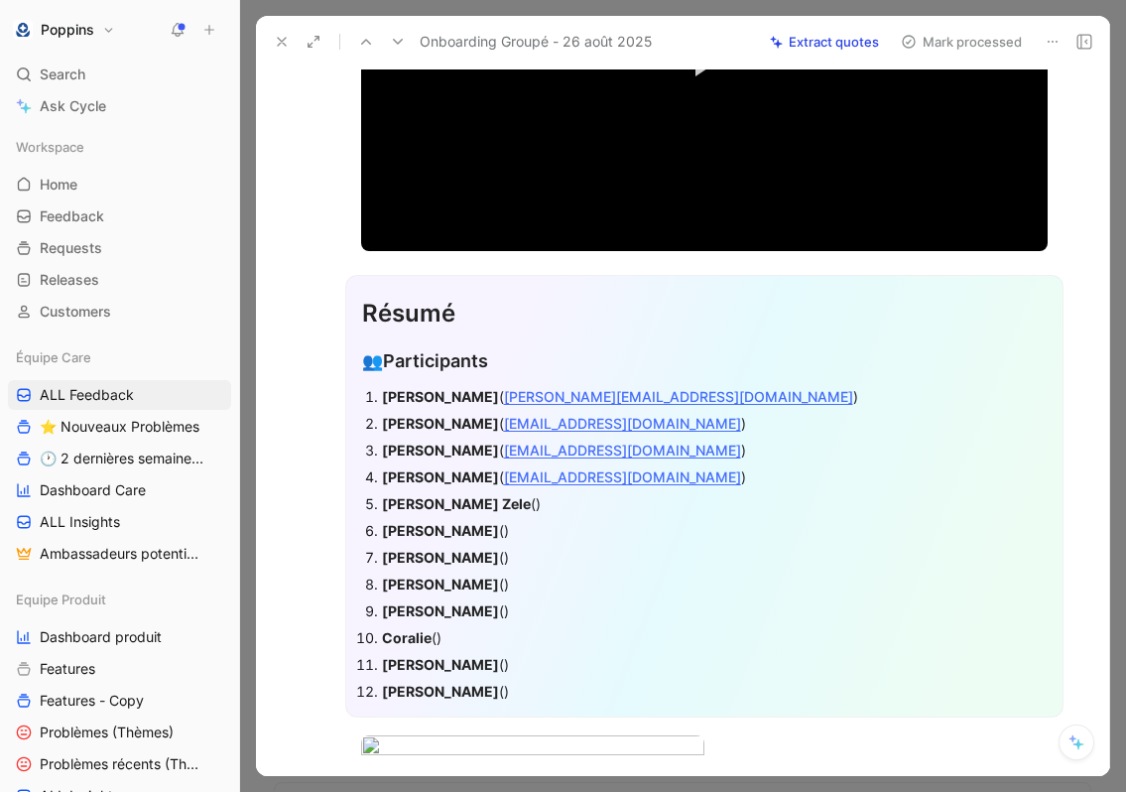
click at [540, 504] on div "[PERSON_NAME] Zele ()" at bounding box center [714, 503] width 665 height 21
click at [405, 524] on strong "[PERSON_NAME]" at bounding box center [440, 530] width 117 height 17
copy strong "[PERSON_NAME]"
click at [433, 537] on div "[PERSON_NAME] ()" at bounding box center [714, 530] width 665 height 21
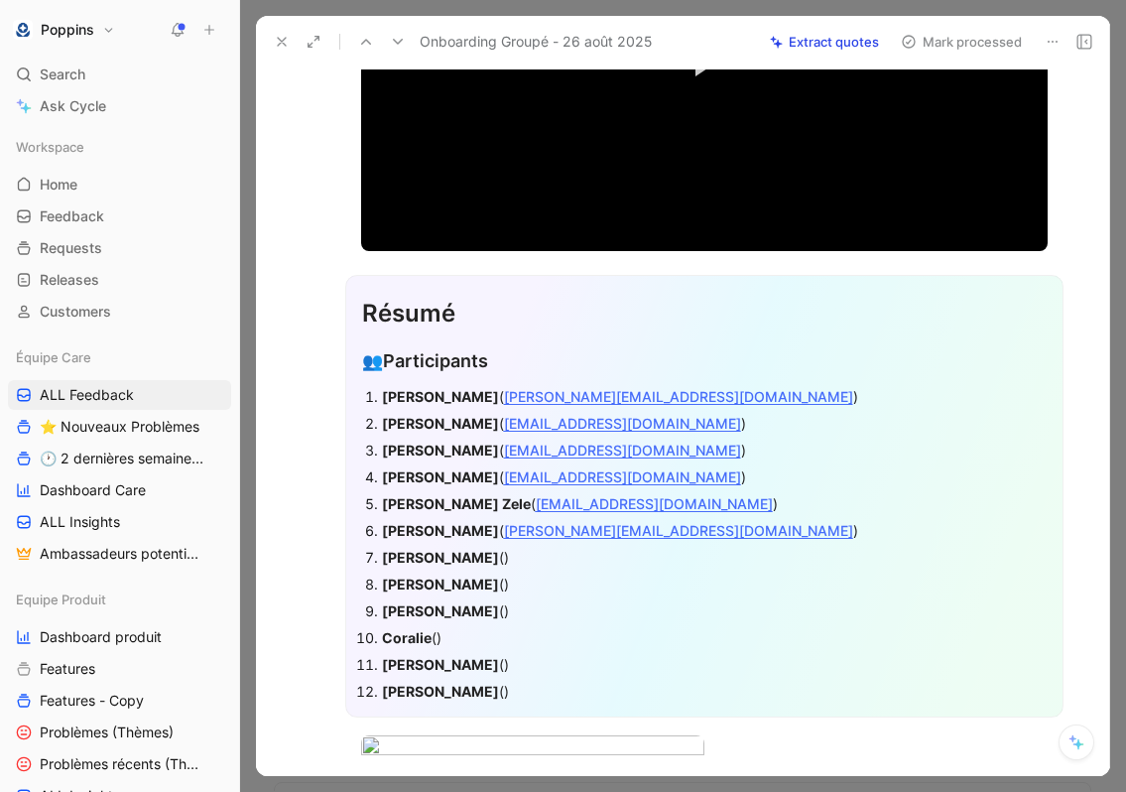
click at [410, 549] on strong "[PERSON_NAME]" at bounding box center [440, 557] width 117 height 17
copy strong "[PERSON_NAME]"
click at [428, 558] on div "[PERSON_NAME] ()" at bounding box center [714, 557] width 665 height 21
click at [388, 587] on strong "[PERSON_NAME]" at bounding box center [440, 584] width 117 height 17
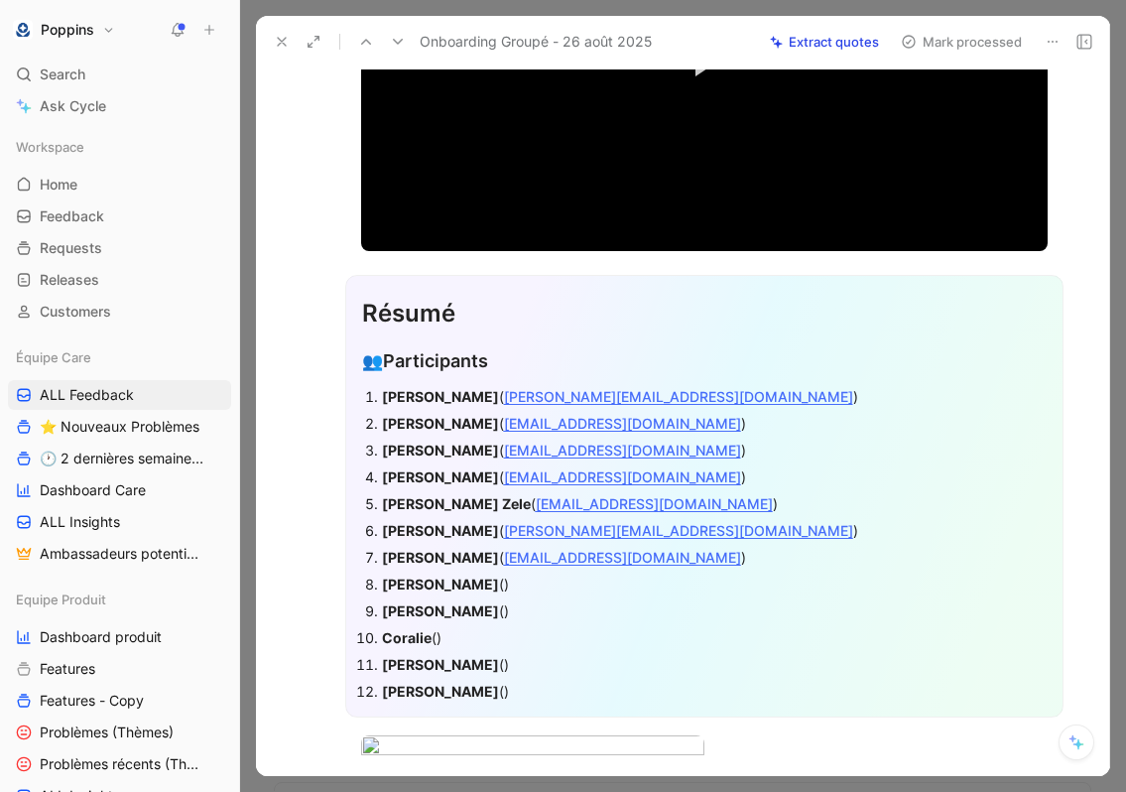
click at [388, 587] on strong "[PERSON_NAME]" at bounding box center [440, 584] width 117 height 17
copy strong "[PERSON_NAME]"
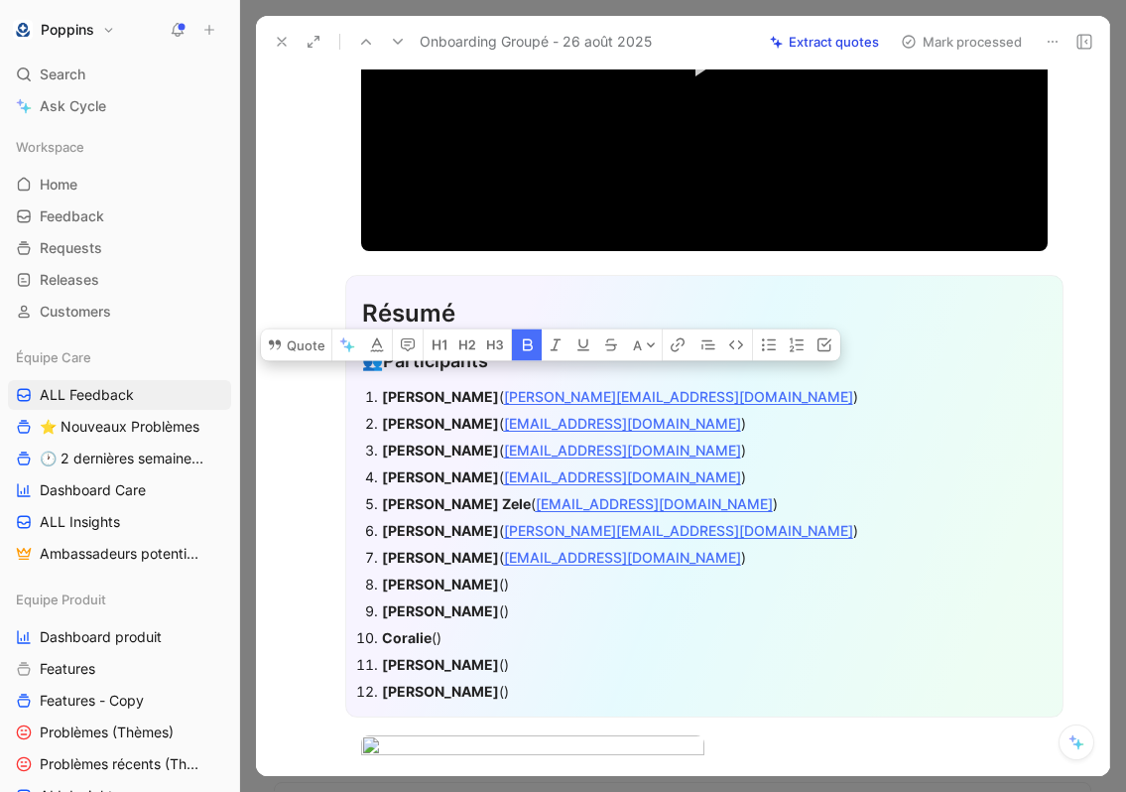
click at [423, 577] on div "[PERSON_NAME] ()" at bounding box center [714, 584] width 665 height 21
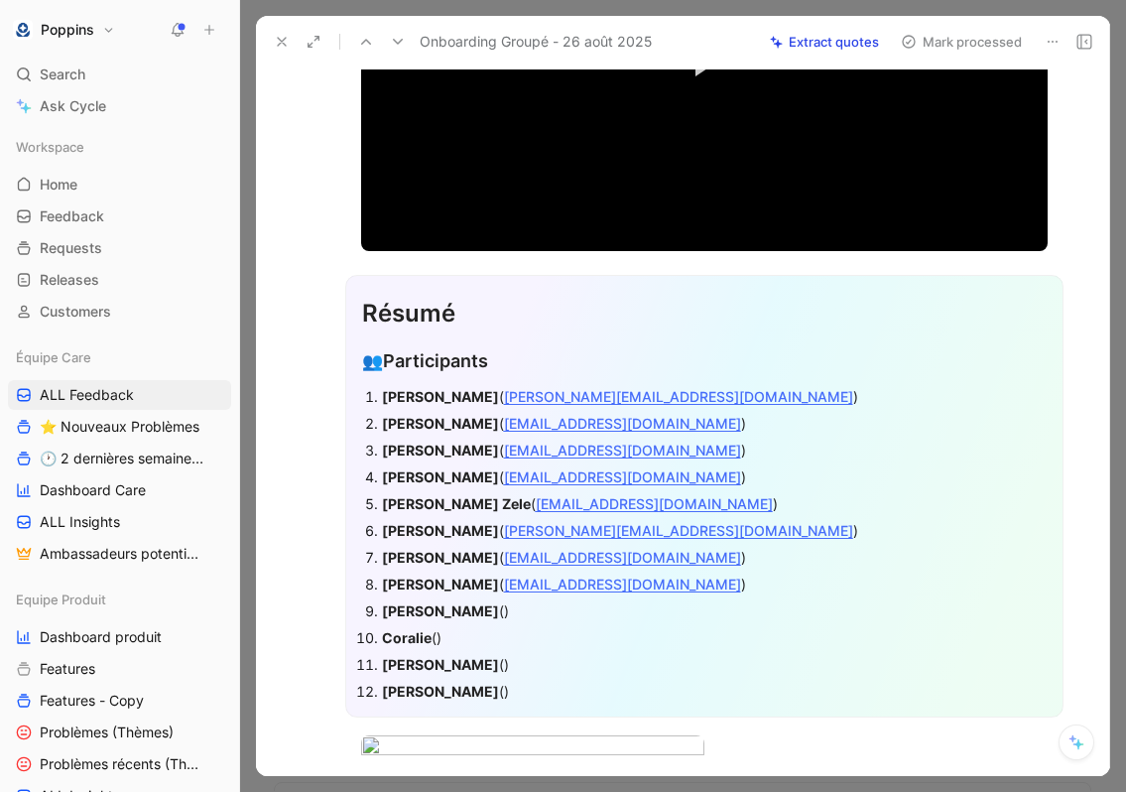
click at [597, 582] on div "[PERSON_NAME] ( [EMAIL_ADDRESS][DOMAIN_NAME] )" at bounding box center [714, 584] width 665 height 21
click at [499, 609] on strong "[PERSON_NAME]" at bounding box center [440, 610] width 117 height 17
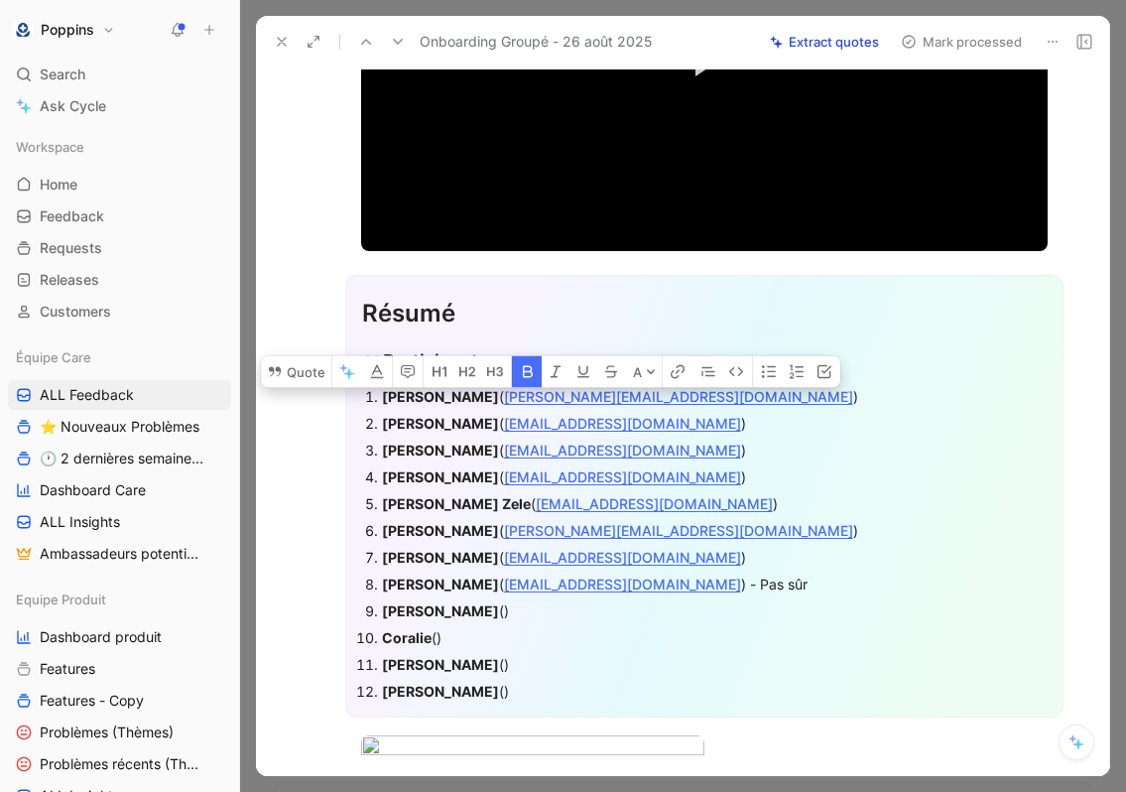
copy strong "Meuni"
click at [544, 614] on div "[PERSON_NAME] ()" at bounding box center [714, 610] width 665 height 21
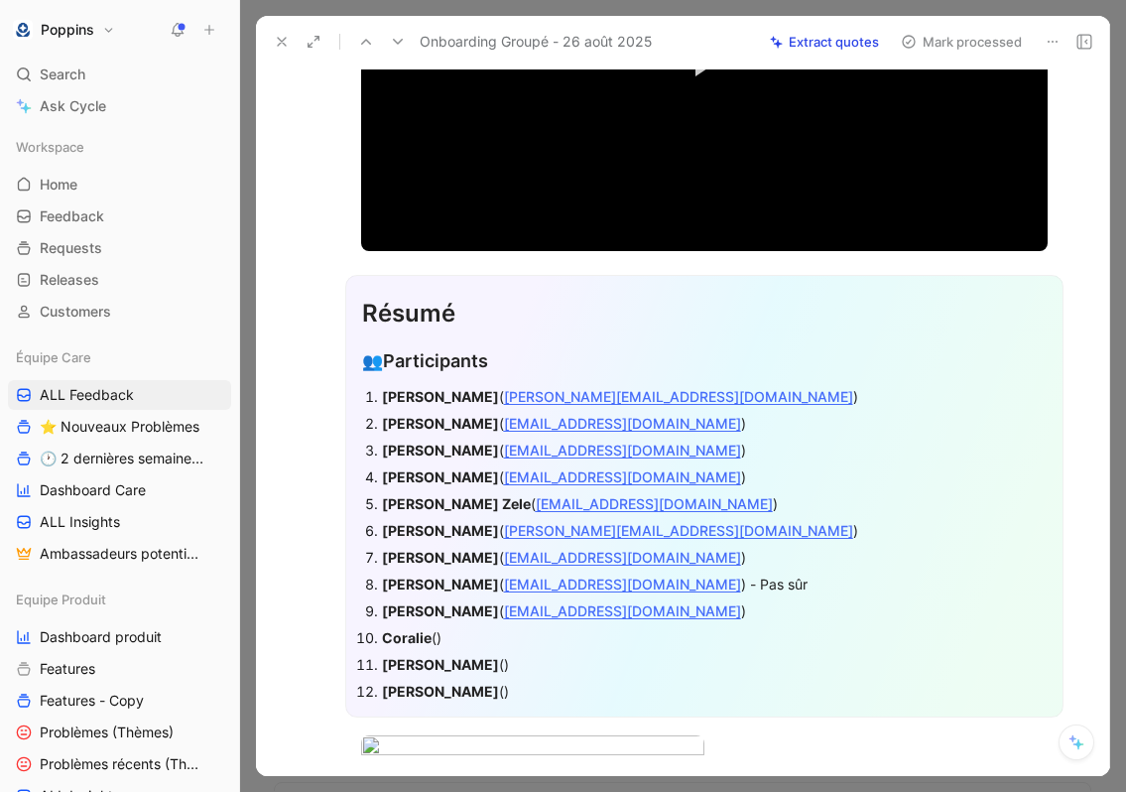
click at [408, 629] on strong "Coralie" at bounding box center [407, 637] width 50 height 17
copy strong "Coralie"
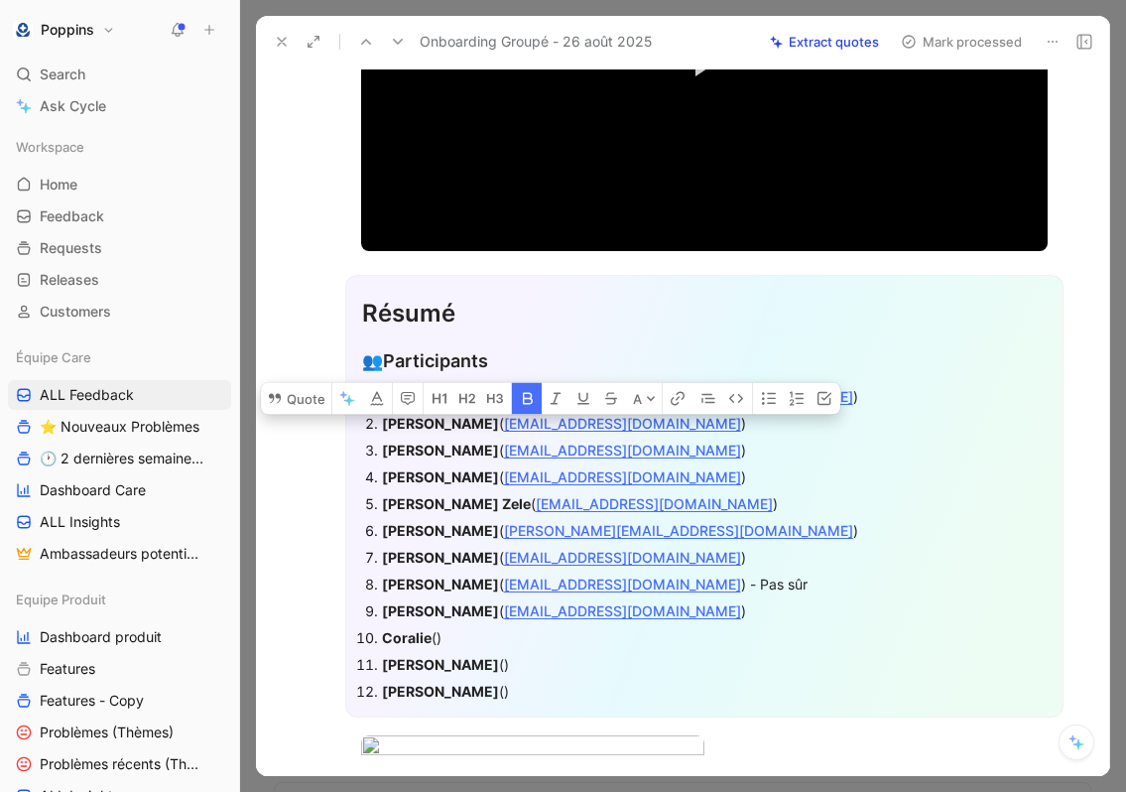
click at [438, 640] on div "Coralie ()" at bounding box center [714, 637] width 665 height 21
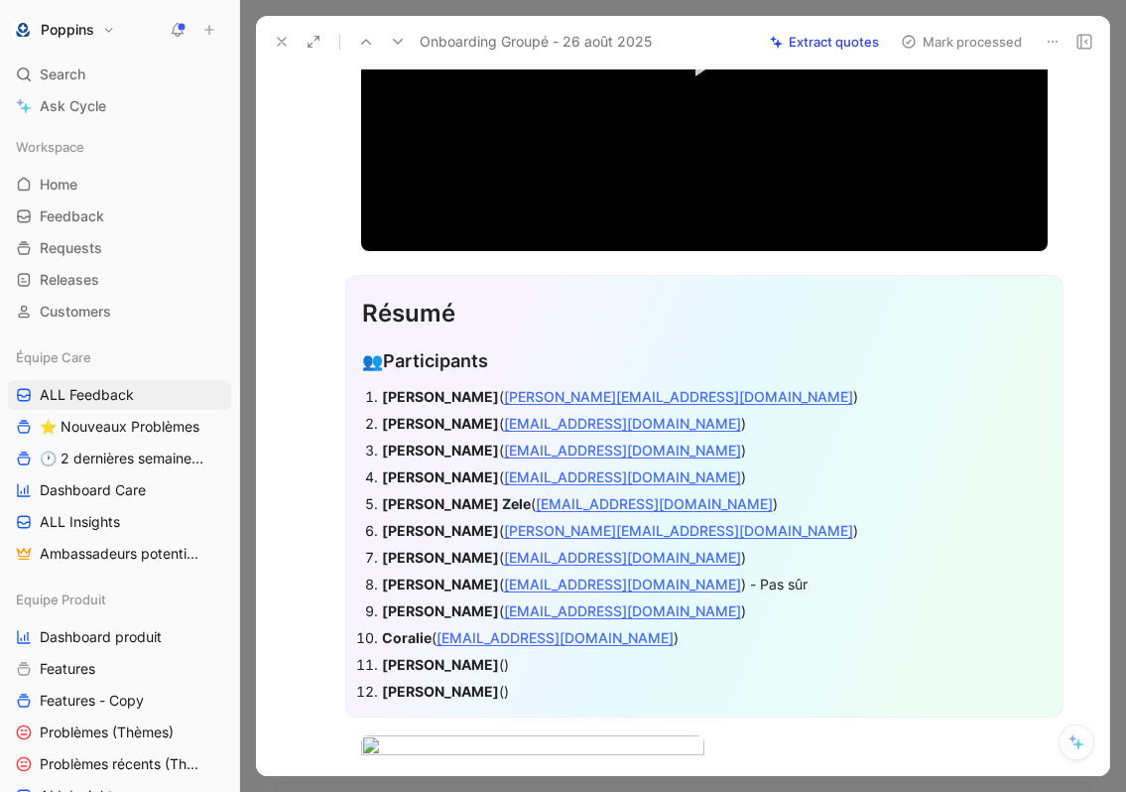
click at [402, 659] on strong "[PERSON_NAME]" at bounding box center [440, 664] width 117 height 17
copy strong "[PERSON_NAME]"
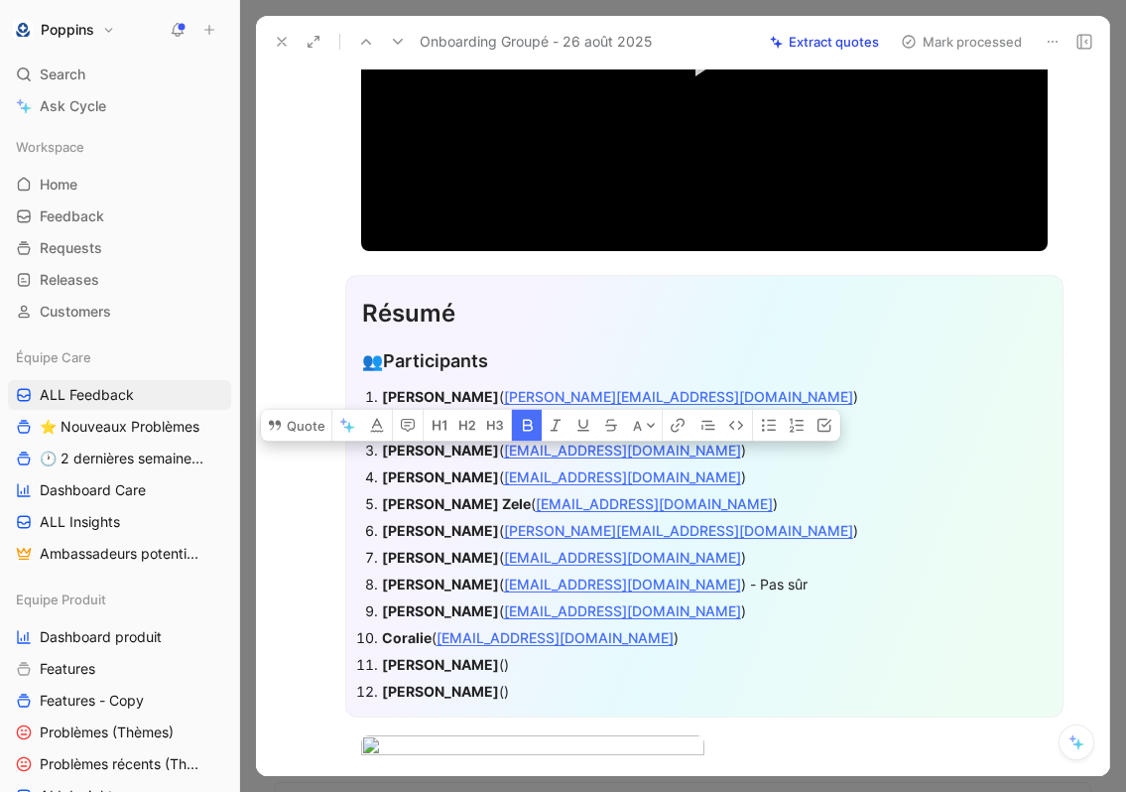
click at [476, 665] on div "[PERSON_NAME] ()" at bounding box center [714, 664] width 665 height 21
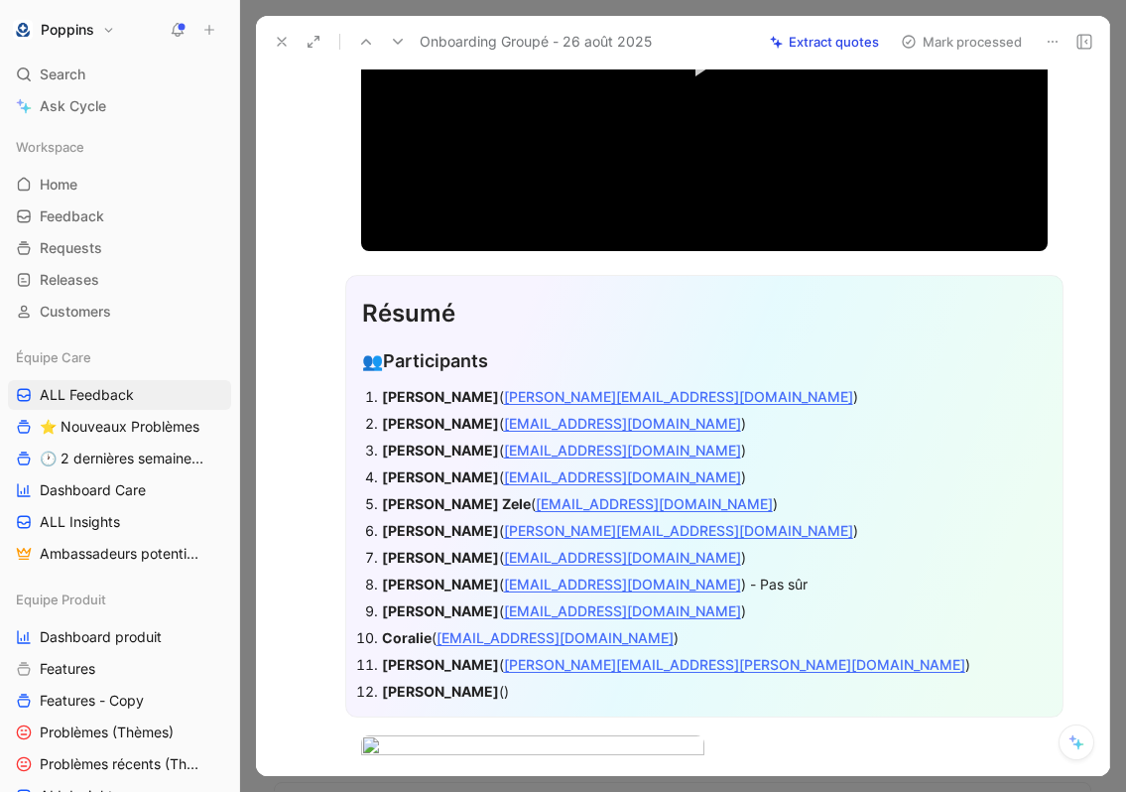
click at [413, 685] on strong "[PERSON_NAME]" at bounding box center [440, 691] width 117 height 17
copy strong "Tiphaine"
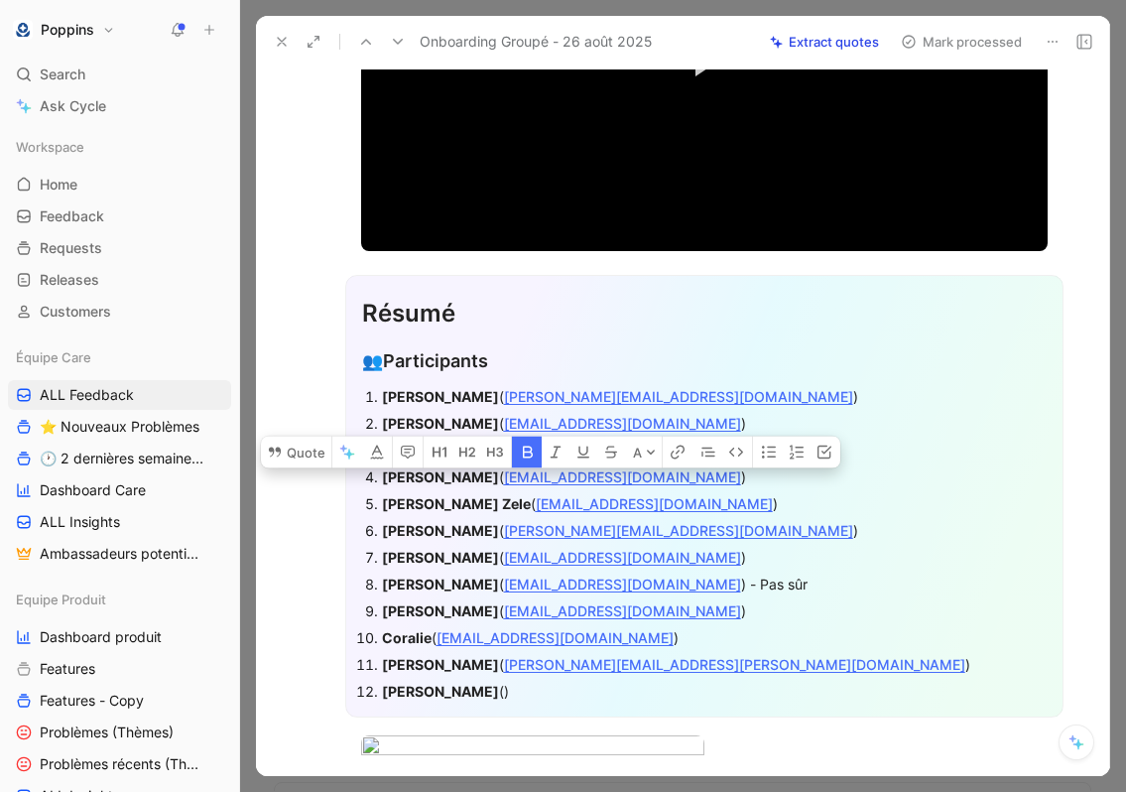
click at [499, 692] on div "[PERSON_NAME] ()" at bounding box center [714, 691] width 665 height 21
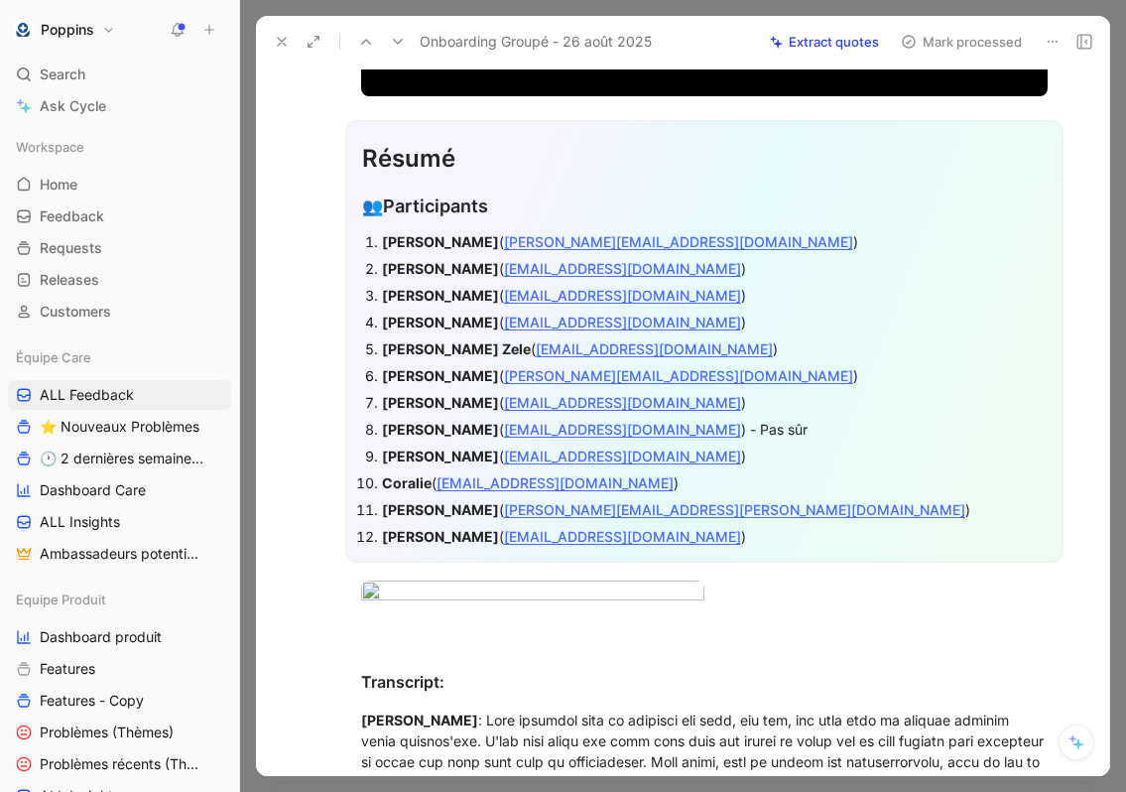
scroll to position [0, 0]
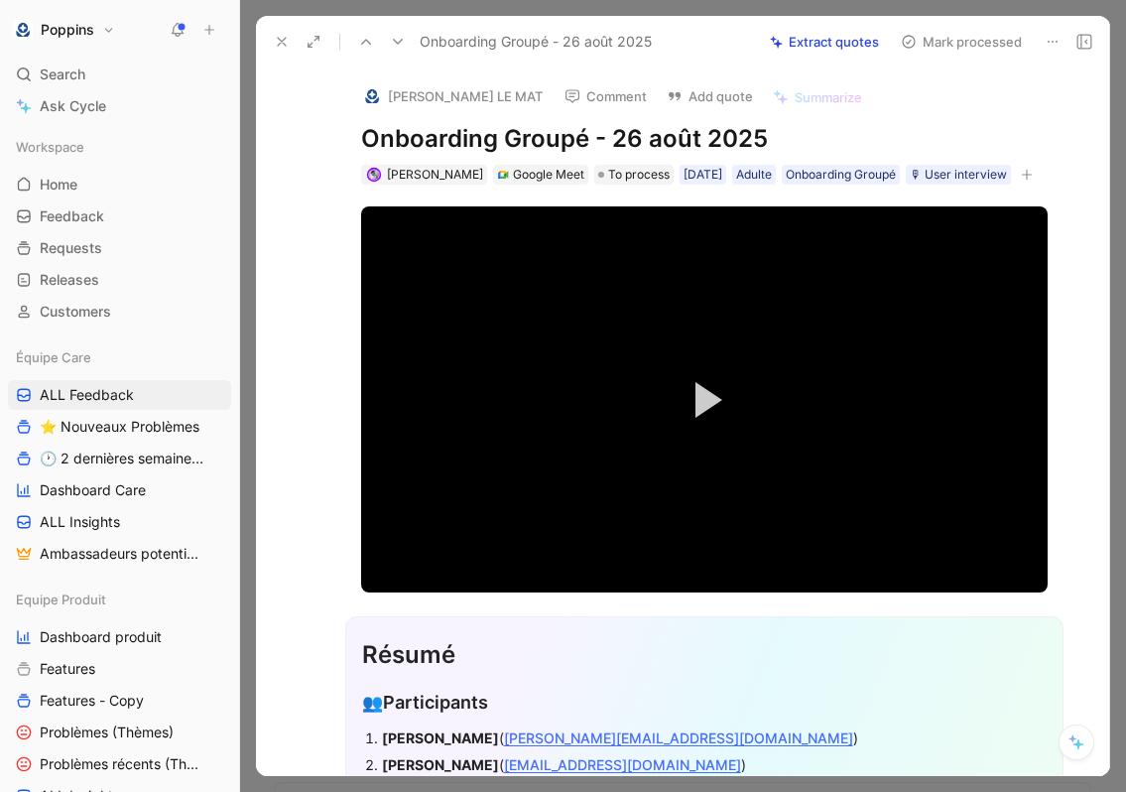
click at [380, 98] on img at bounding box center [372, 96] width 20 height 20
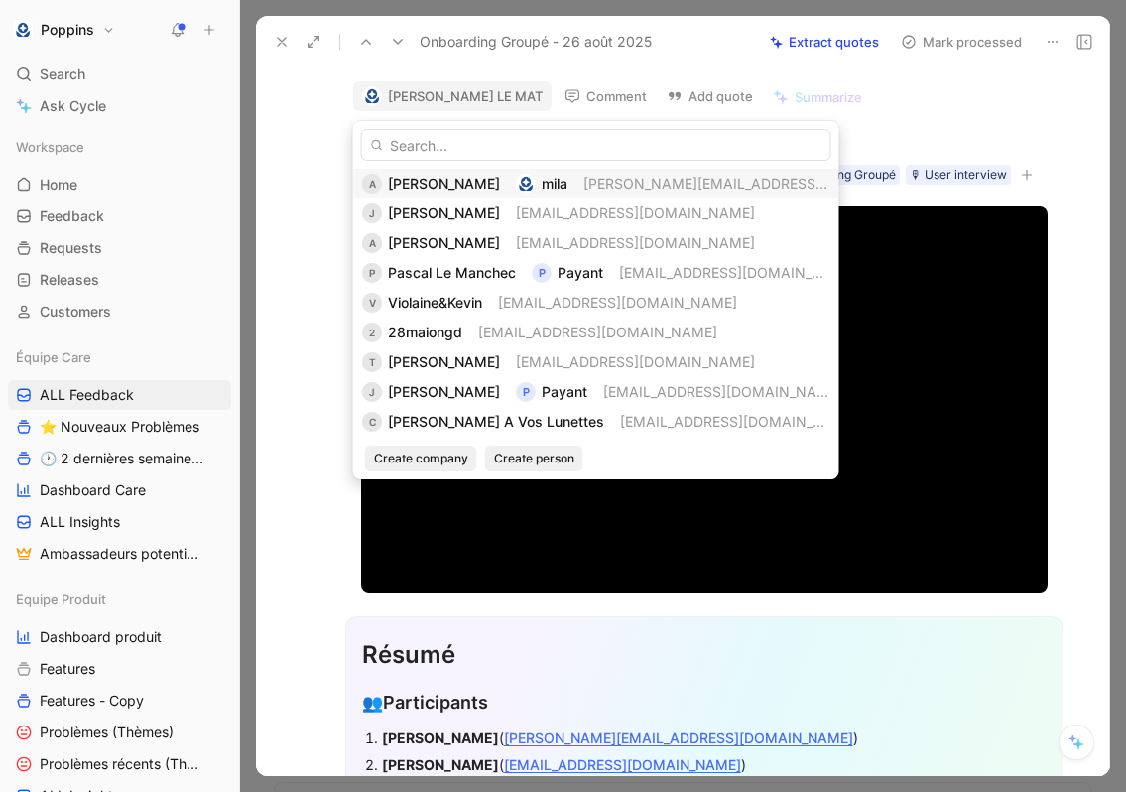
click at [418, 184] on span "[PERSON_NAME]" at bounding box center [444, 183] width 112 height 17
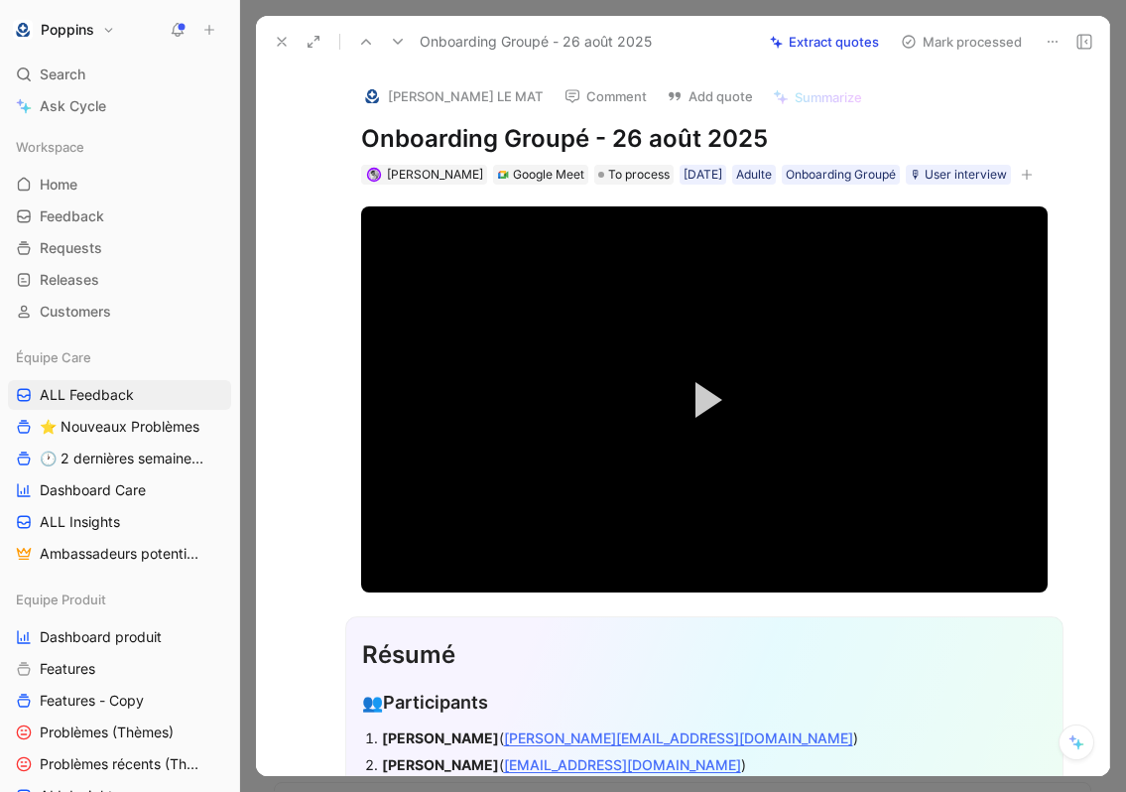
click at [327, 164] on div "[PERSON_NAME] LE MAT Comment Add quote Summarize Onboarding Groupé - [DATE] [PE…" at bounding box center [705, 126] width 762 height 119
click at [285, 34] on icon at bounding box center [282, 42] width 16 height 16
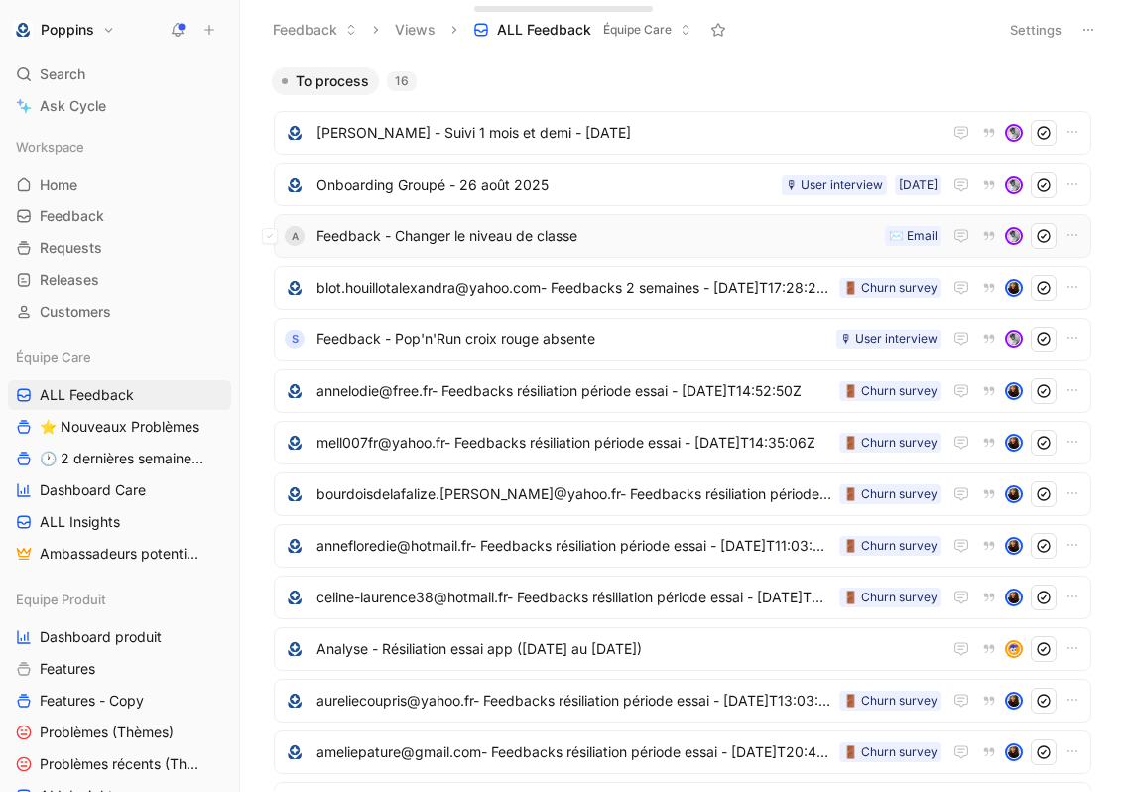
click at [618, 238] on span "Feedback - Changer le niveau de classe" at bounding box center [597, 236] width 561 height 24
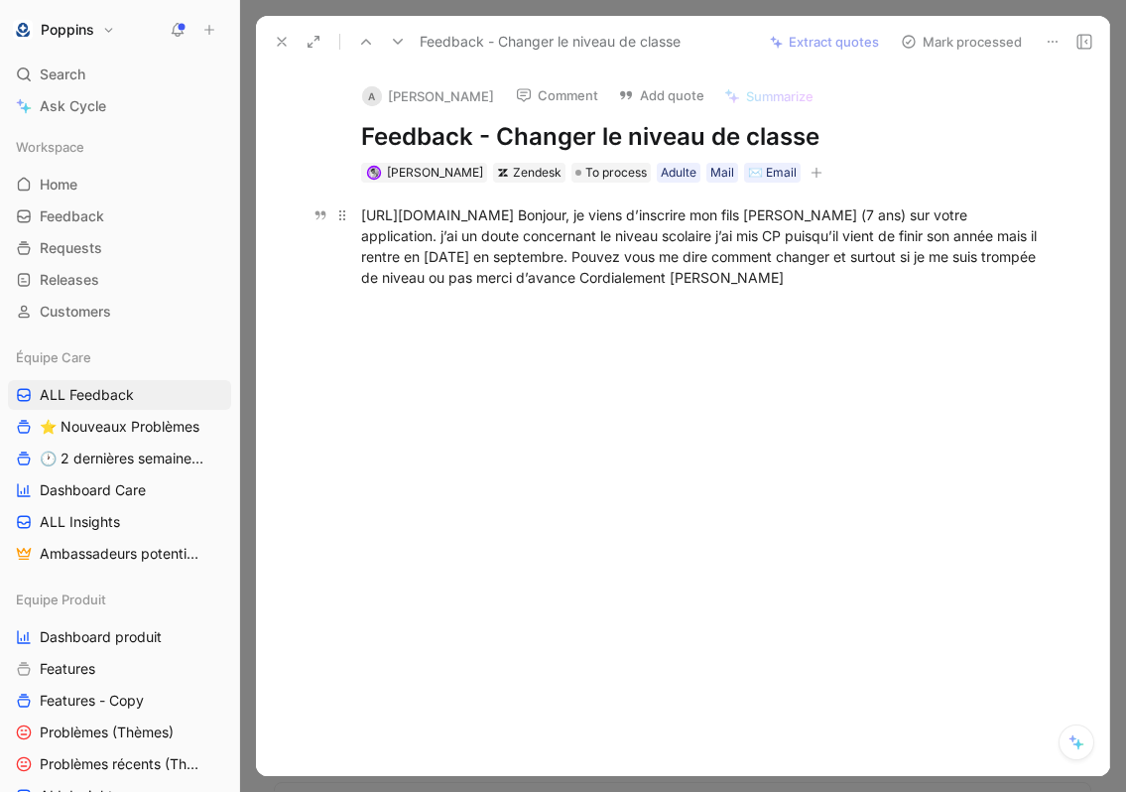
click at [696, 220] on div "[URL][DOMAIN_NAME] Bonjour, je viens d’inscrire mon fils [PERSON_NAME] (7 ans) …" at bounding box center [704, 245] width 687 height 83
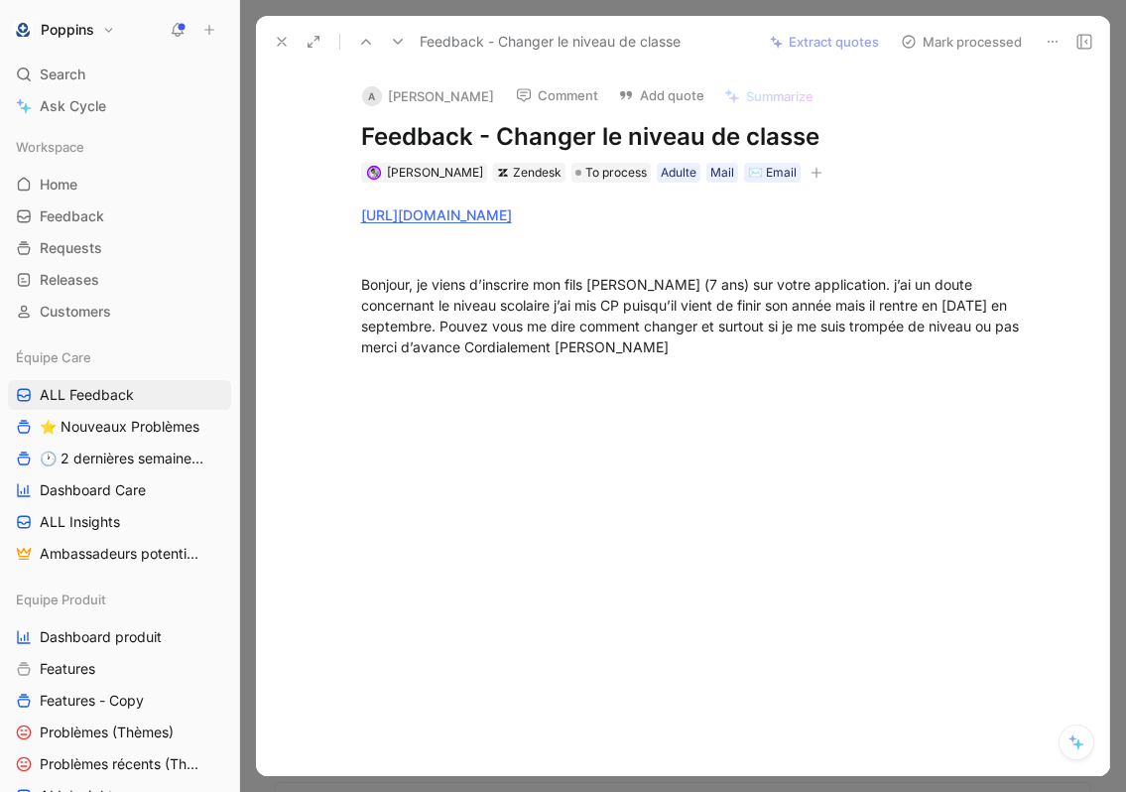
click at [811, 170] on icon "button" at bounding box center [817, 173] width 12 height 12
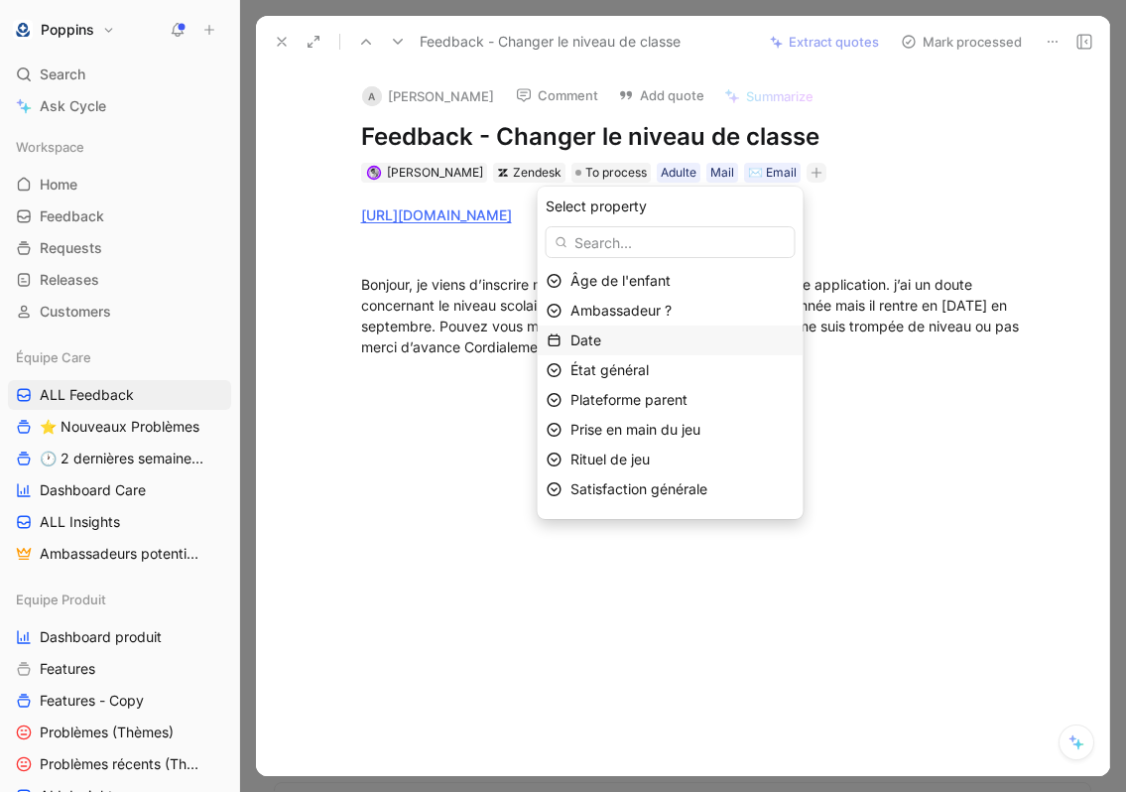
click at [672, 326] on div "Date" at bounding box center [671, 341] width 266 height 30
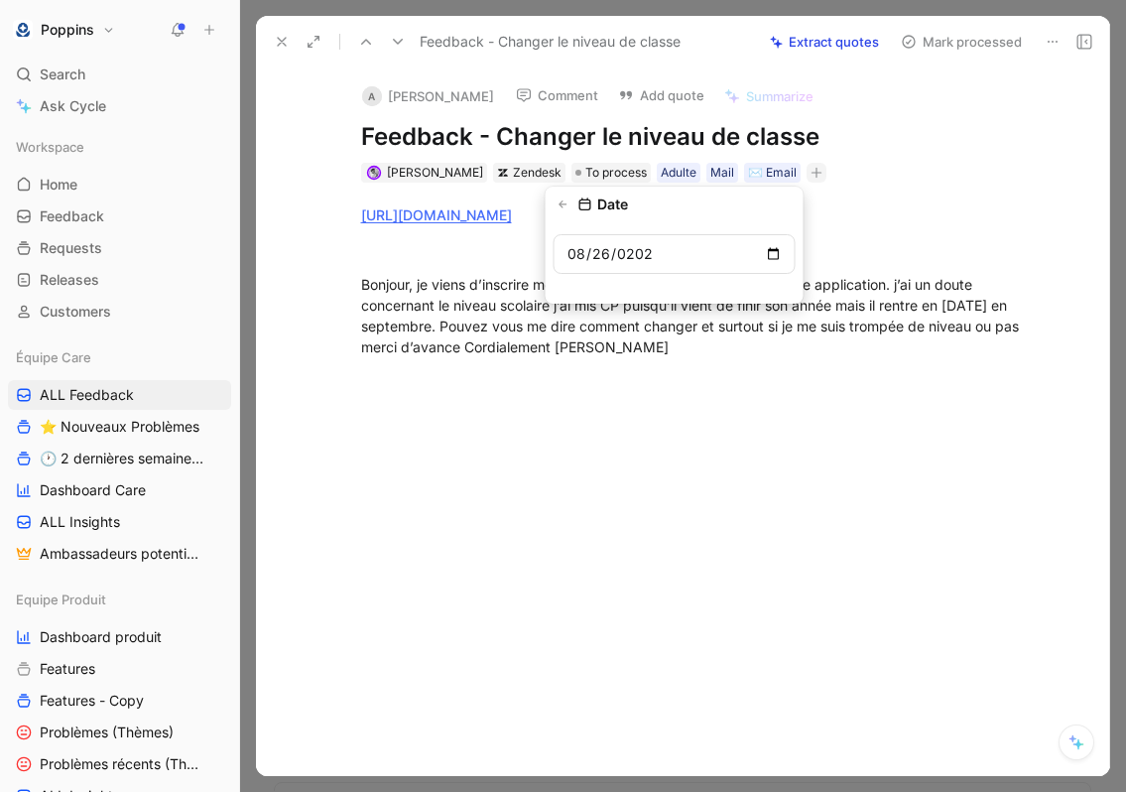
type input "[DATE]"
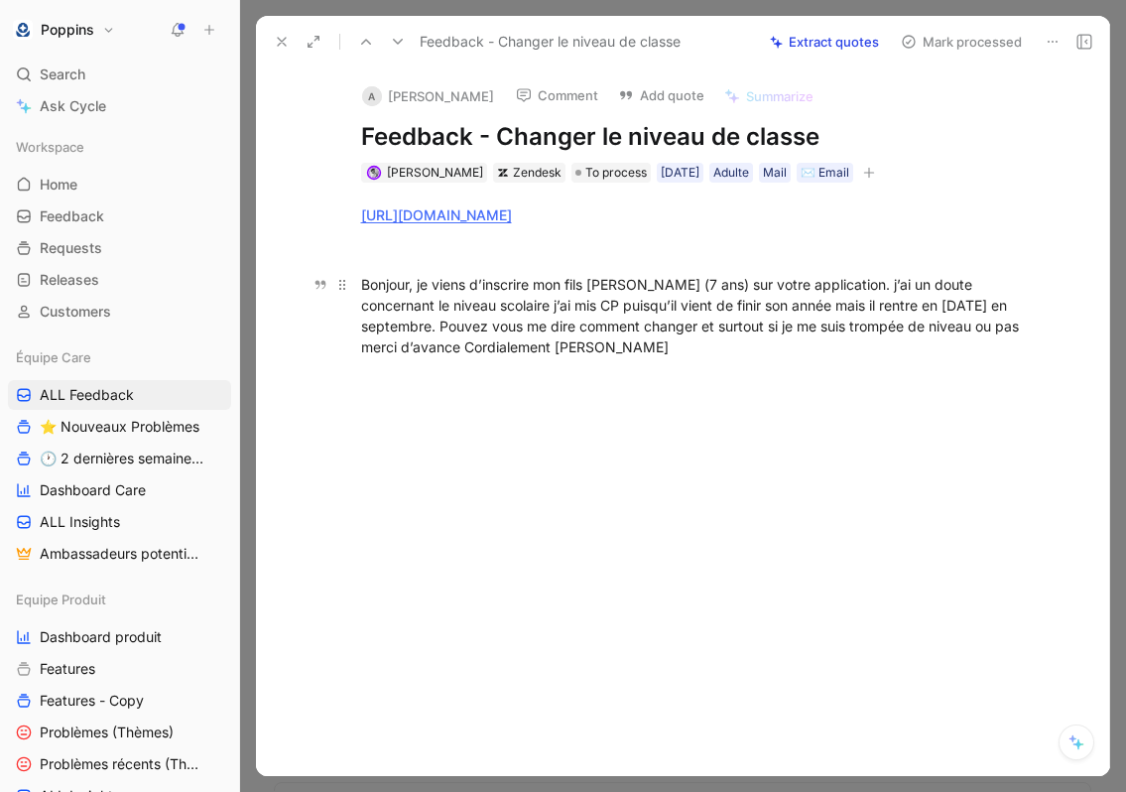
drag, startPoint x: 986, startPoint y: 307, endPoint x: 992, endPoint y: 333, distance: 27.4
click at [992, 333] on div "Bonjour, je viens d’inscrire mon fils [PERSON_NAME] (7 ans) sur votre applicati…" at bounding box center [704, 315] width 687 height 83
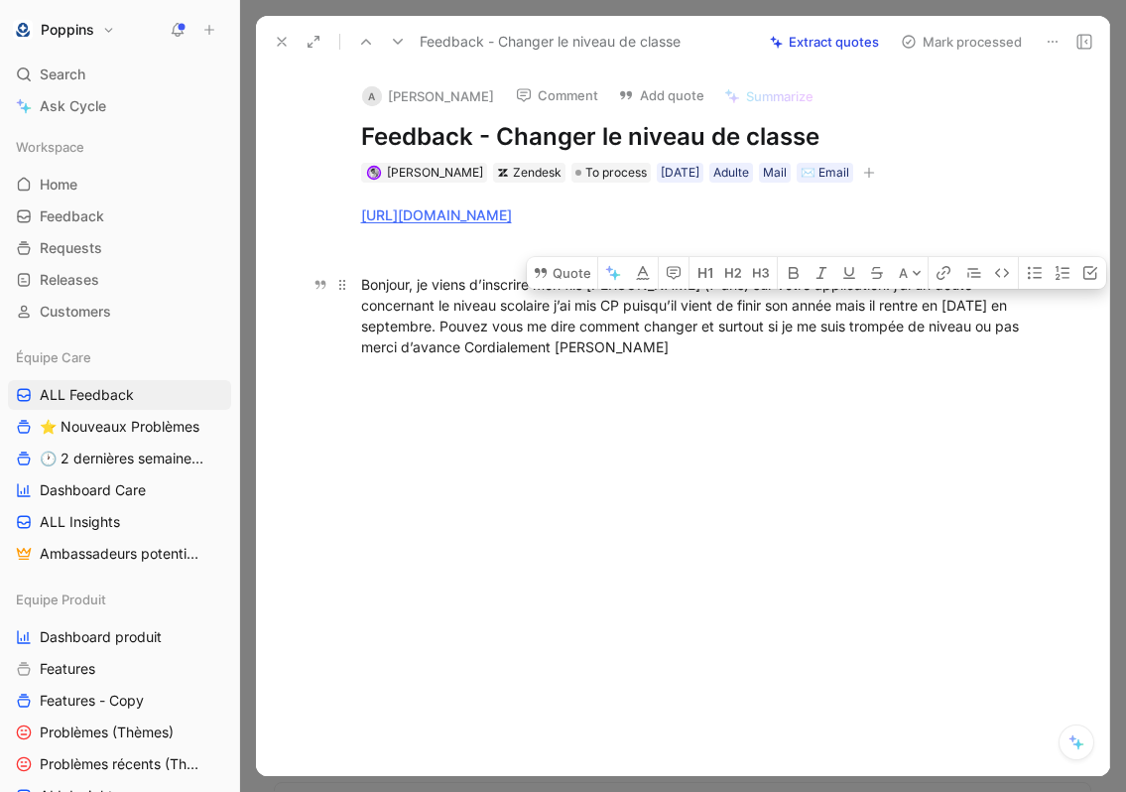
click at [936, 321] on div "Bonjour, je viens d’inscrire mon fils [PERSON_NAME] (7 ans) sur votre applicati…" at bounding box center [704, 315] width 687 height 83
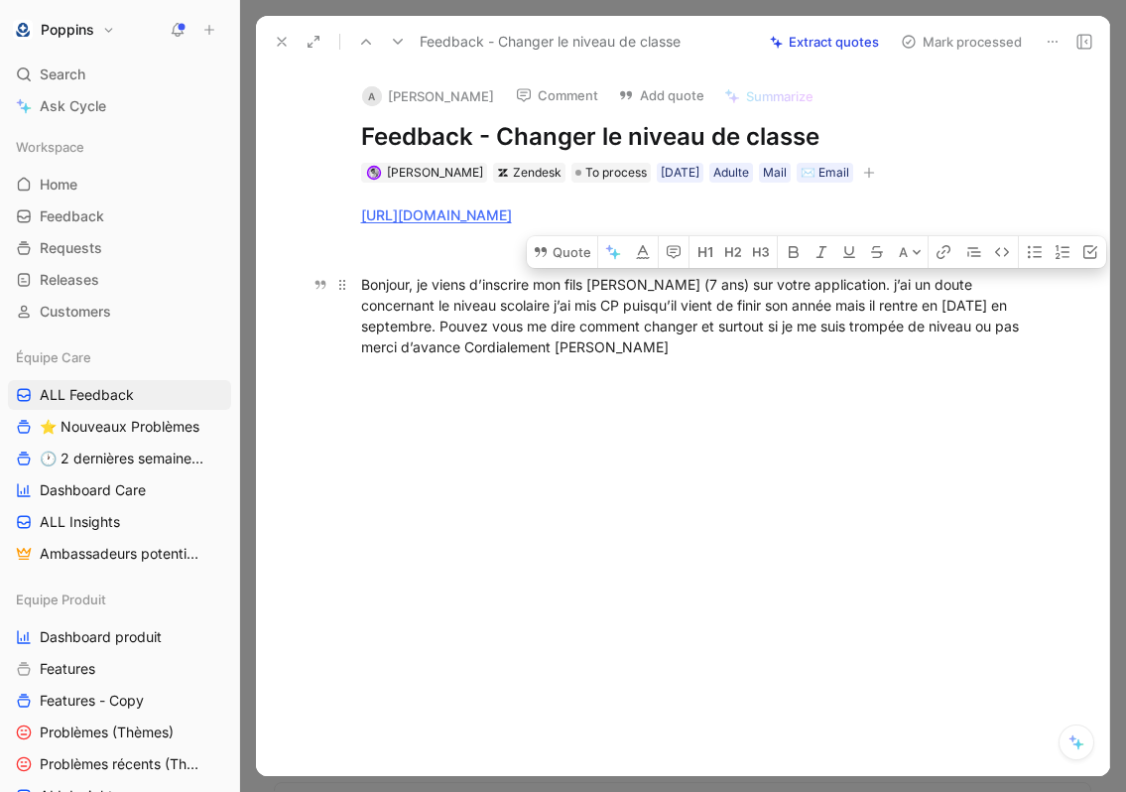
drag, startPoint x: 825, startPoint y: 280, endPoint x: 1023, endPoint y: 323, distance: 203.0
click at [1023, 323] on div "Bonjour, je viens d’inscrire mon fils [PERSON_NAME] (7 ans) sur votre applicati…" at bounding box center [704, 315] width 687 height 83
click at [580, 262] on button "Quote" at bounding box center [562, 252] width 70 height 32
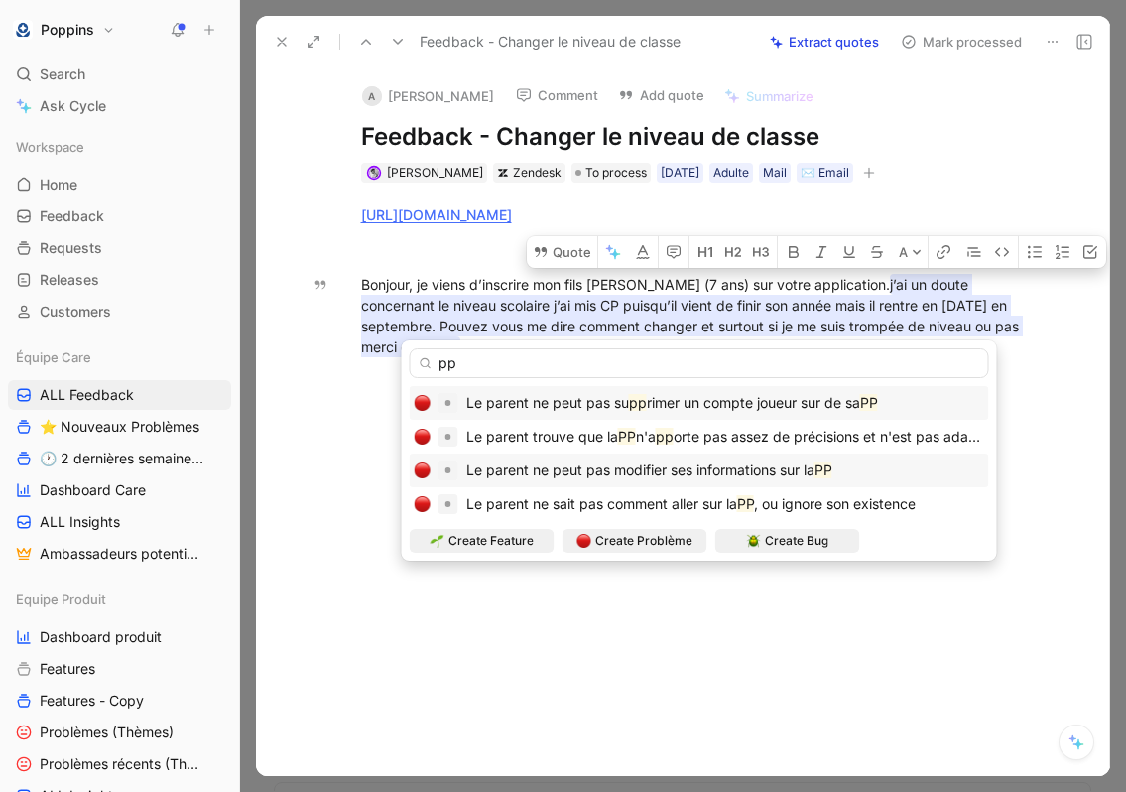
type input "pp"
click at [630, 463] on span "Le parent ne peut pas modifier ses informations sur la" at bounding box center [640, 469] width 348 height 17
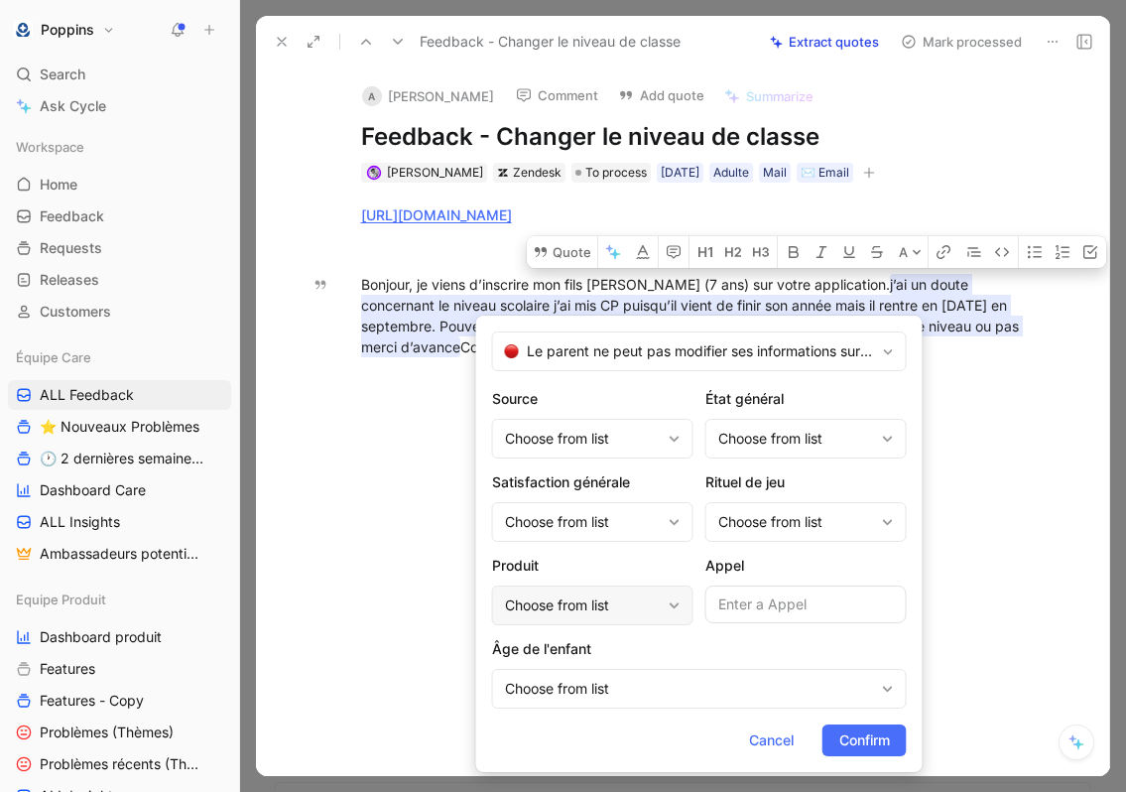
click at [606, 597] on div "Choose from list" at bounding box center [583, 605] width 156 height 24
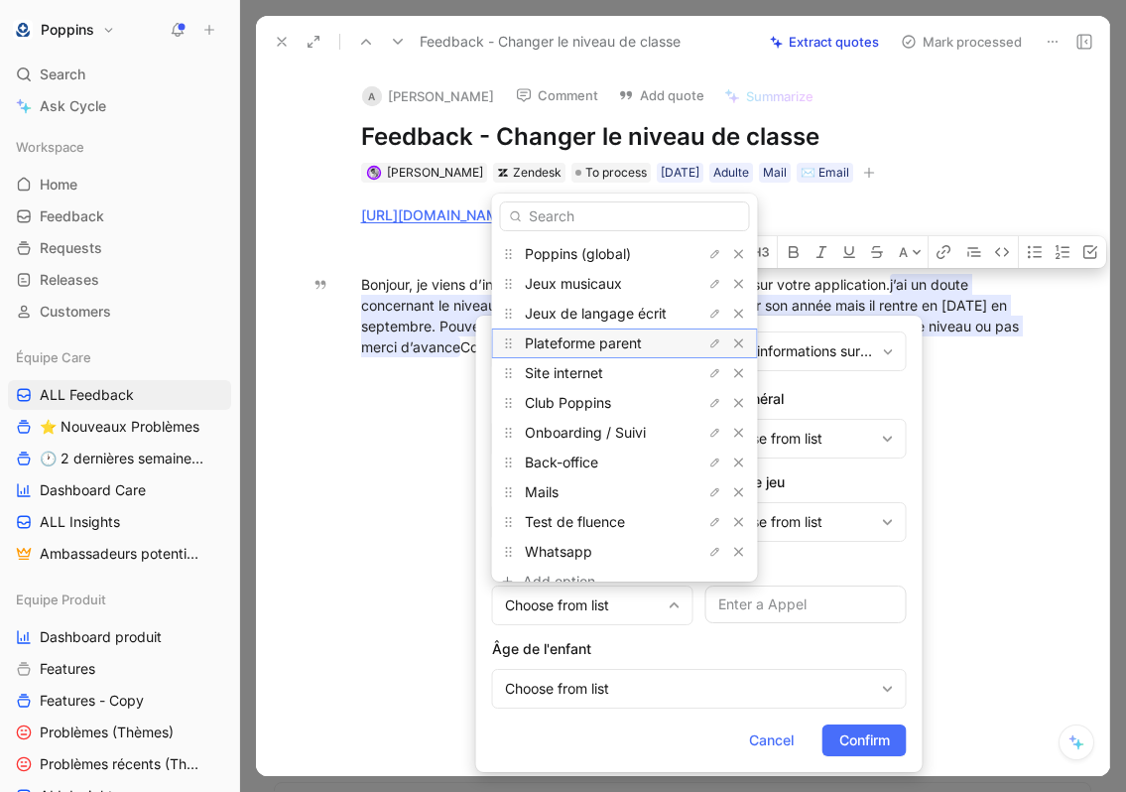
click at [629, 339] on span "Plateforme parent" at bounding box center [583, 342] width 117 height 17
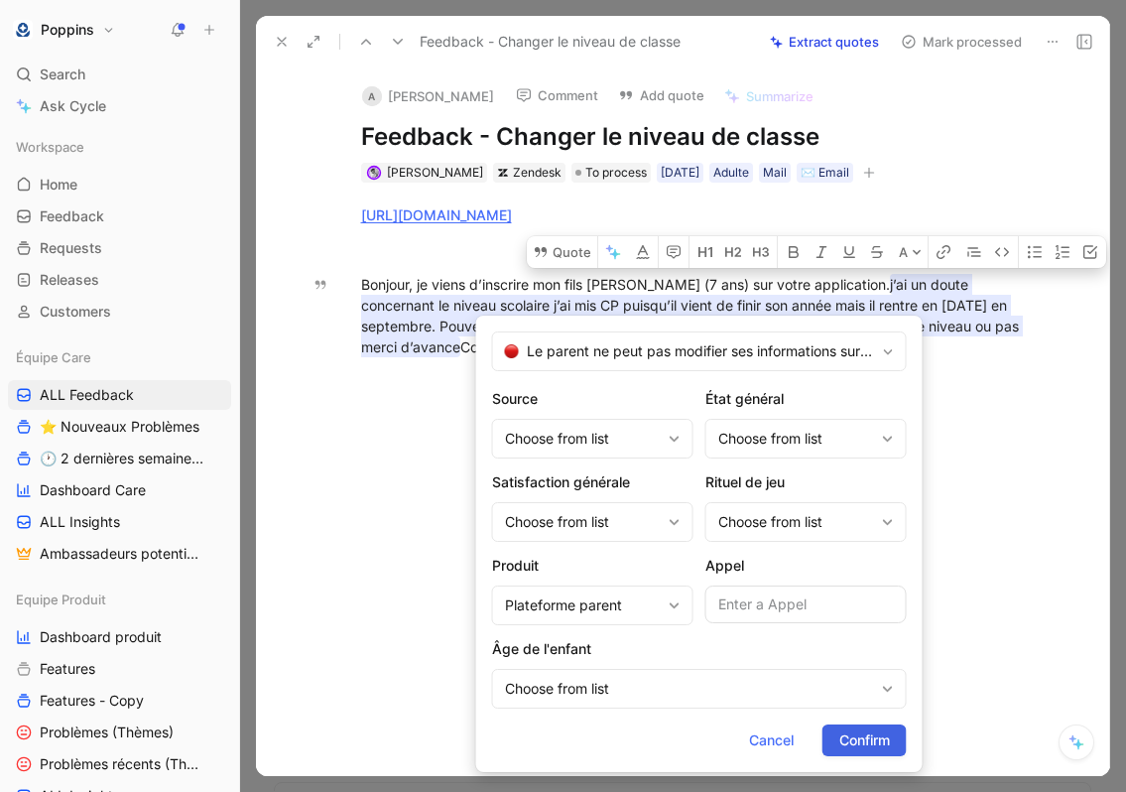
click at [854, 736] on span "Confirm" at bounding box center [865, 740] width 51 height 24
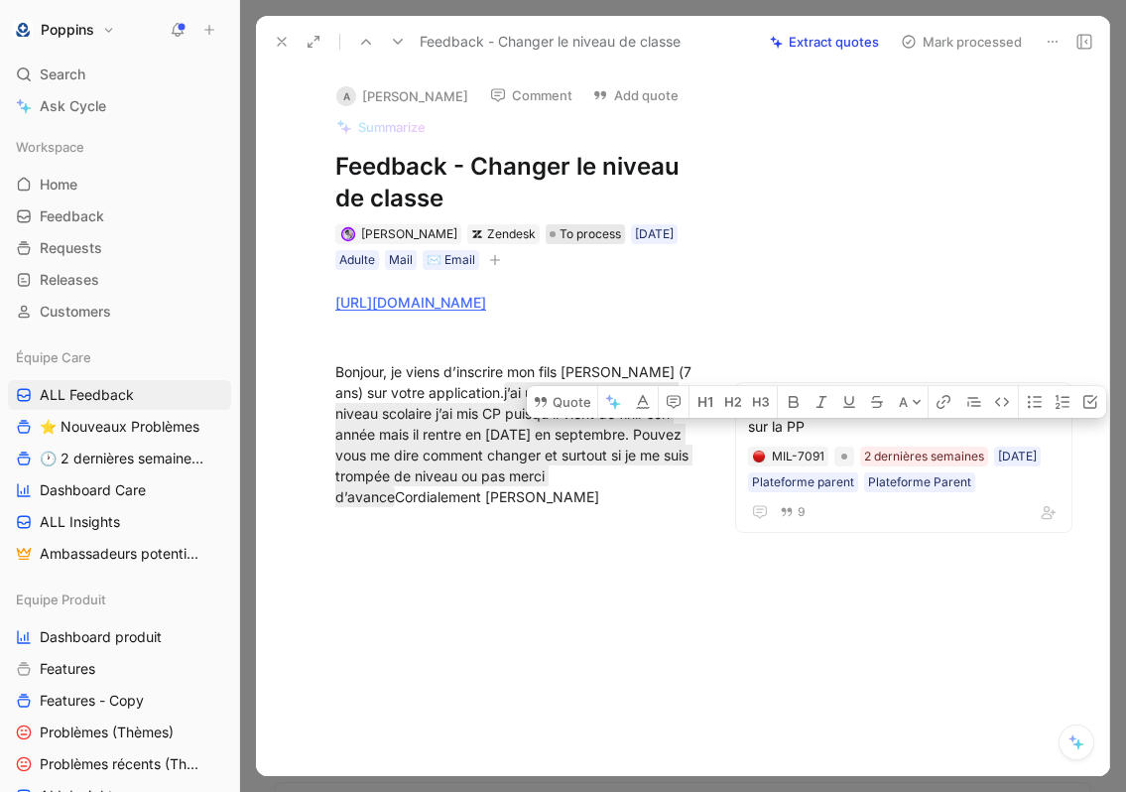
click at [560, 229] on span "To process" at bounding box center [591, 234] width 62 height 20
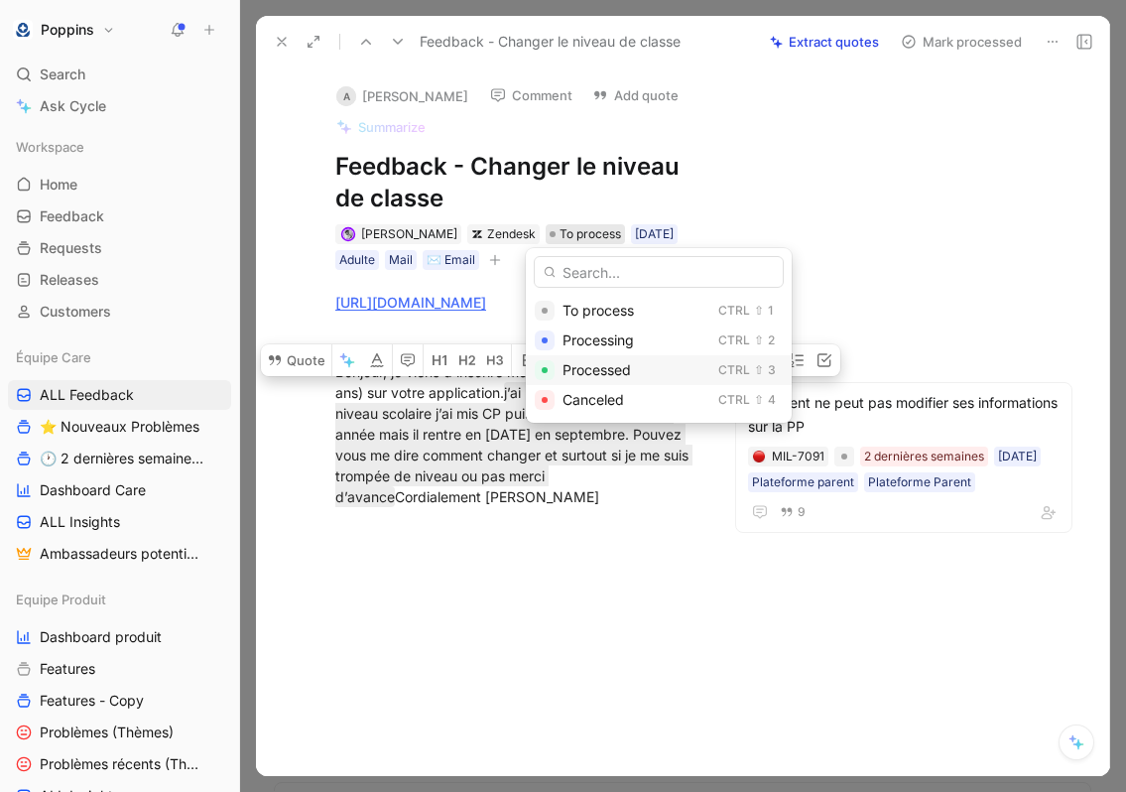
click at [577, 370] on span "Processed" at bounding box center [597, 369] width 68 height 17
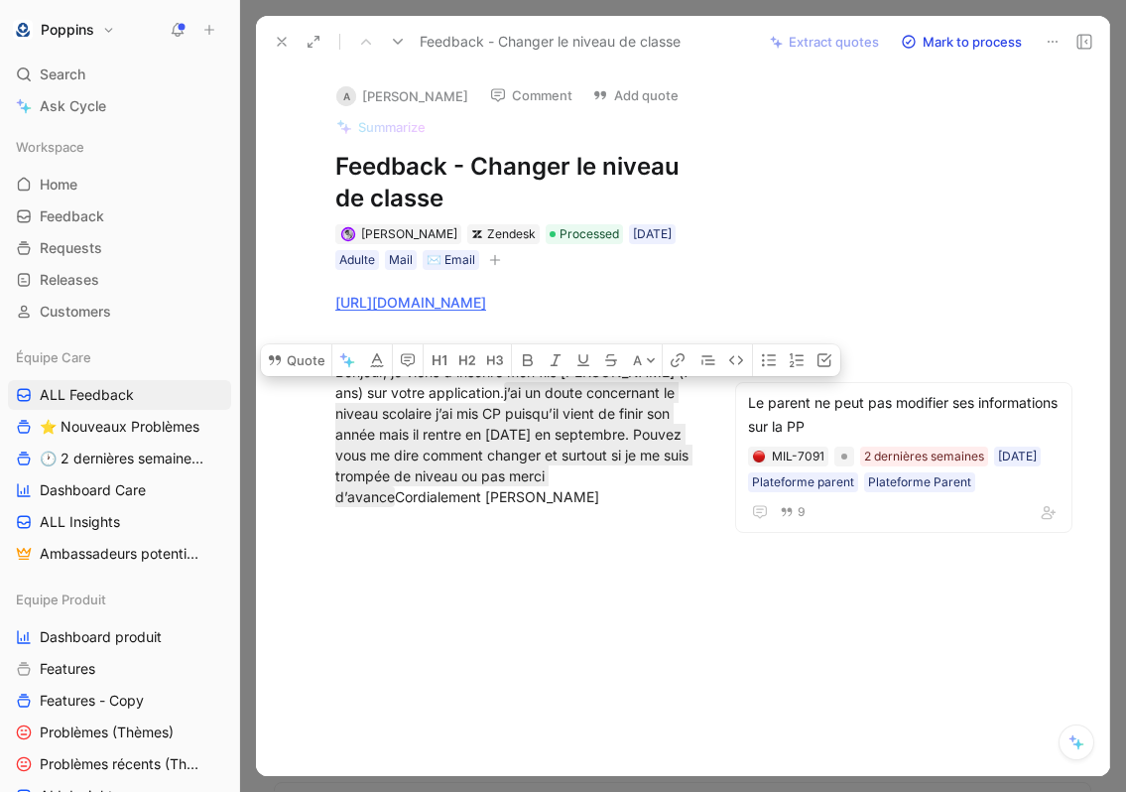
click at [289, 45] on icon at bounding box center [282, 42] width 16 height 16
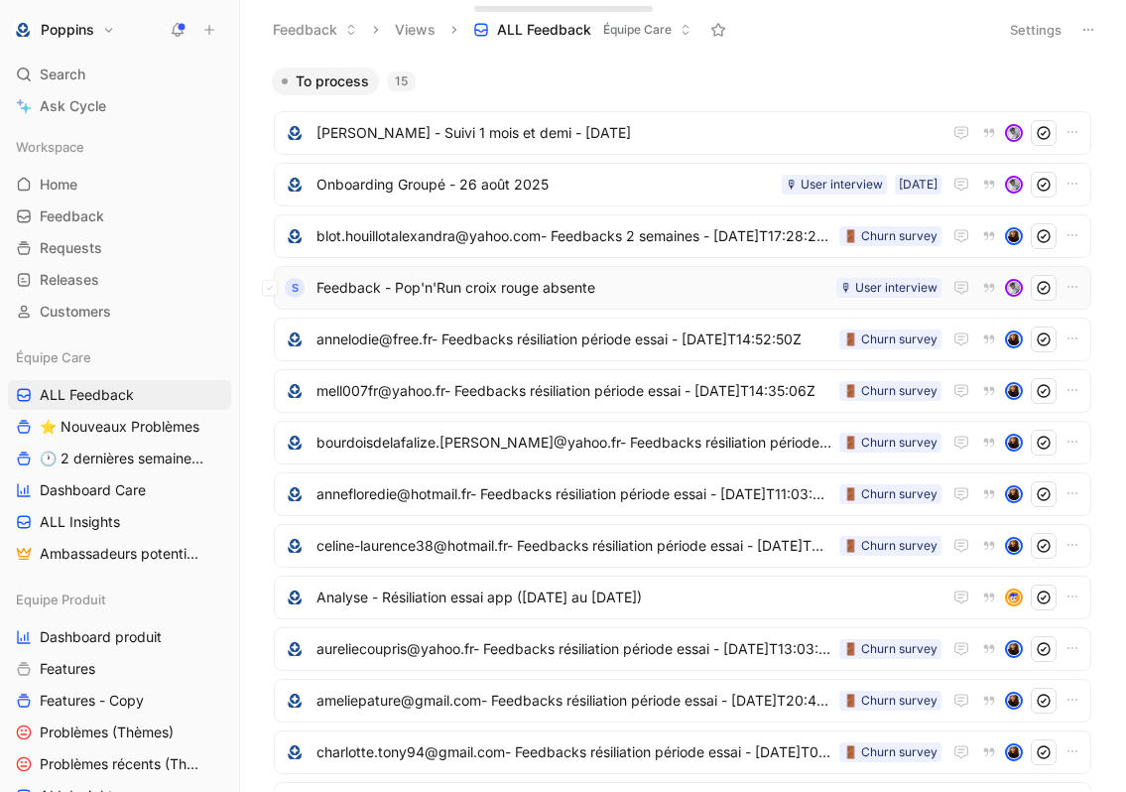
click at [611, 282] on span "Feedback - Pop'n'Run croix rouge absente" at bounding box center [573, 288] width 512 height 24
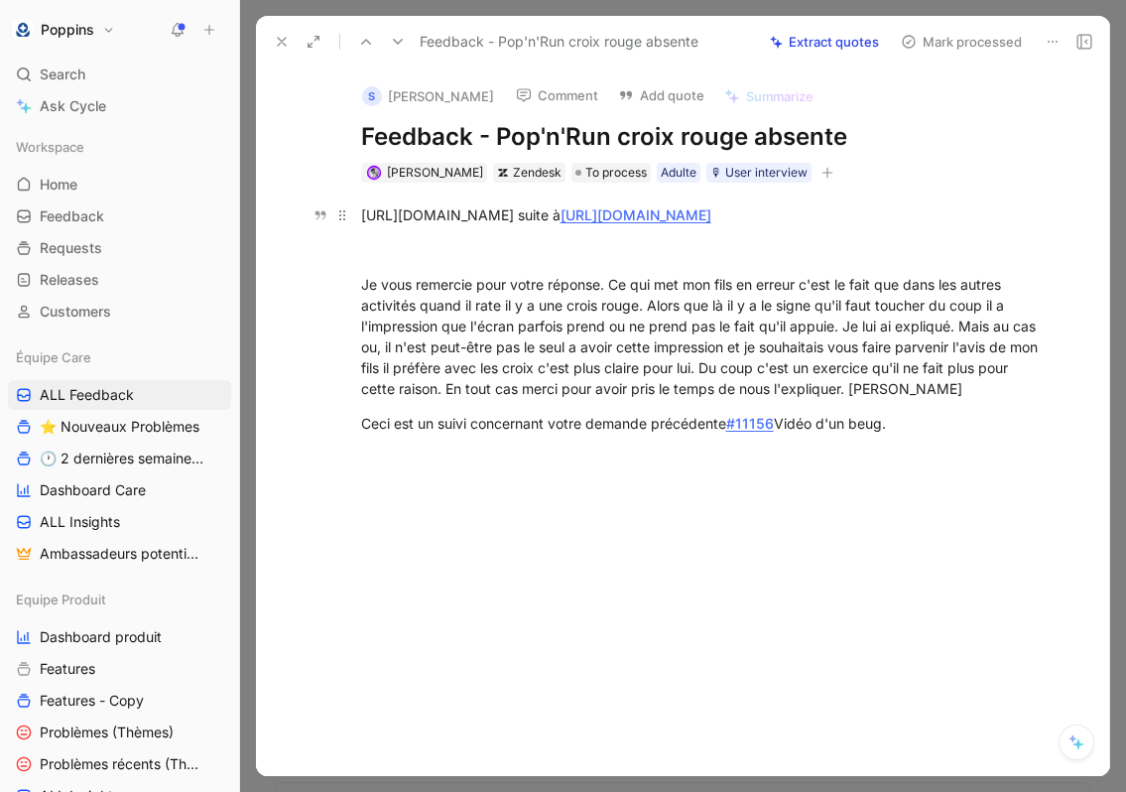
click at [667, 223] on link "[URL][DOMAIN_NAME]" at bounding box center [636, 214] width 151 height 17
click at [1046, 40] on icon at bounding box center [1053, 42] width 16 height 16
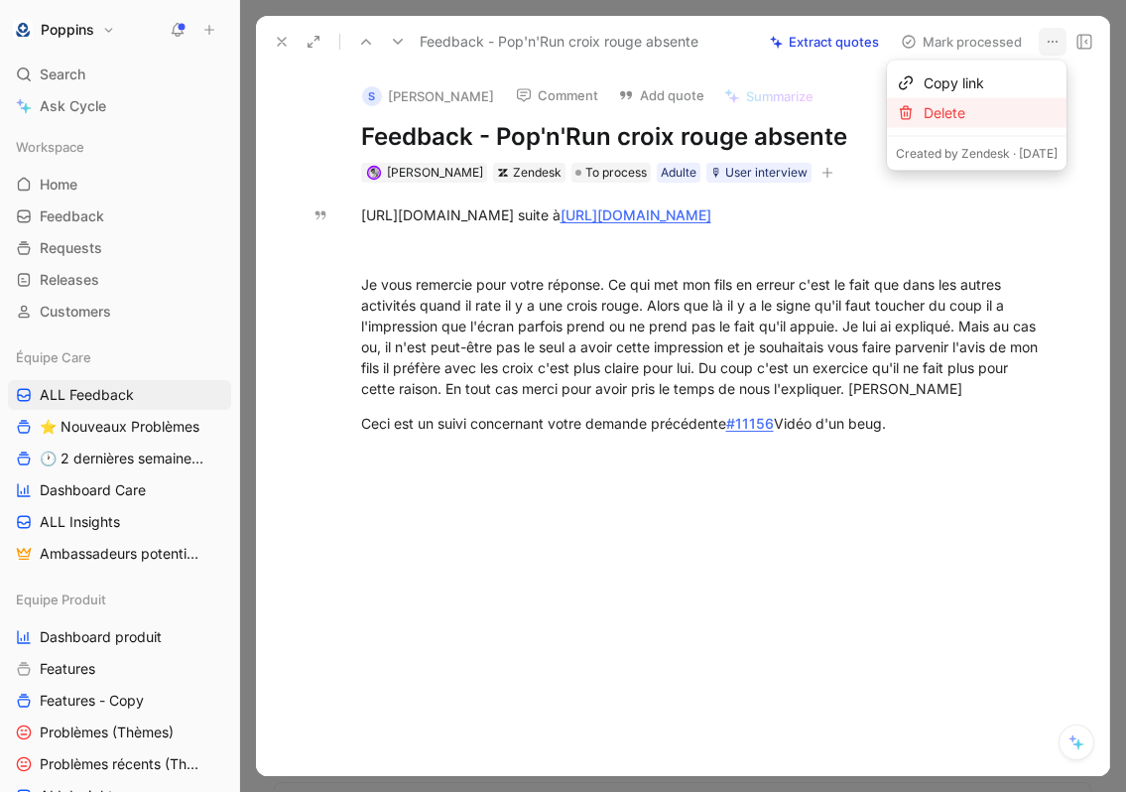
click at [1016, 106] on div "Delete" at bounding box center [991, 113] width 134 height 24
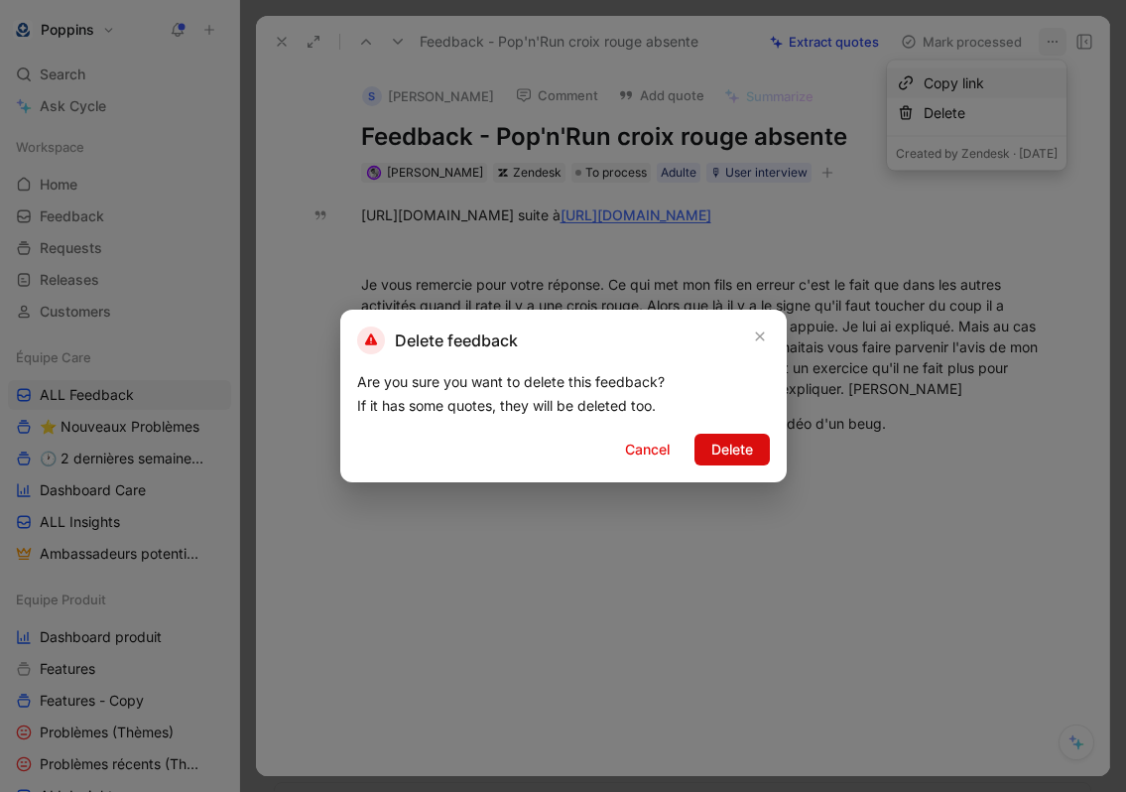
click at [716, 451] on span "Delete" at bounding box center [733, 450] width 42 height 24
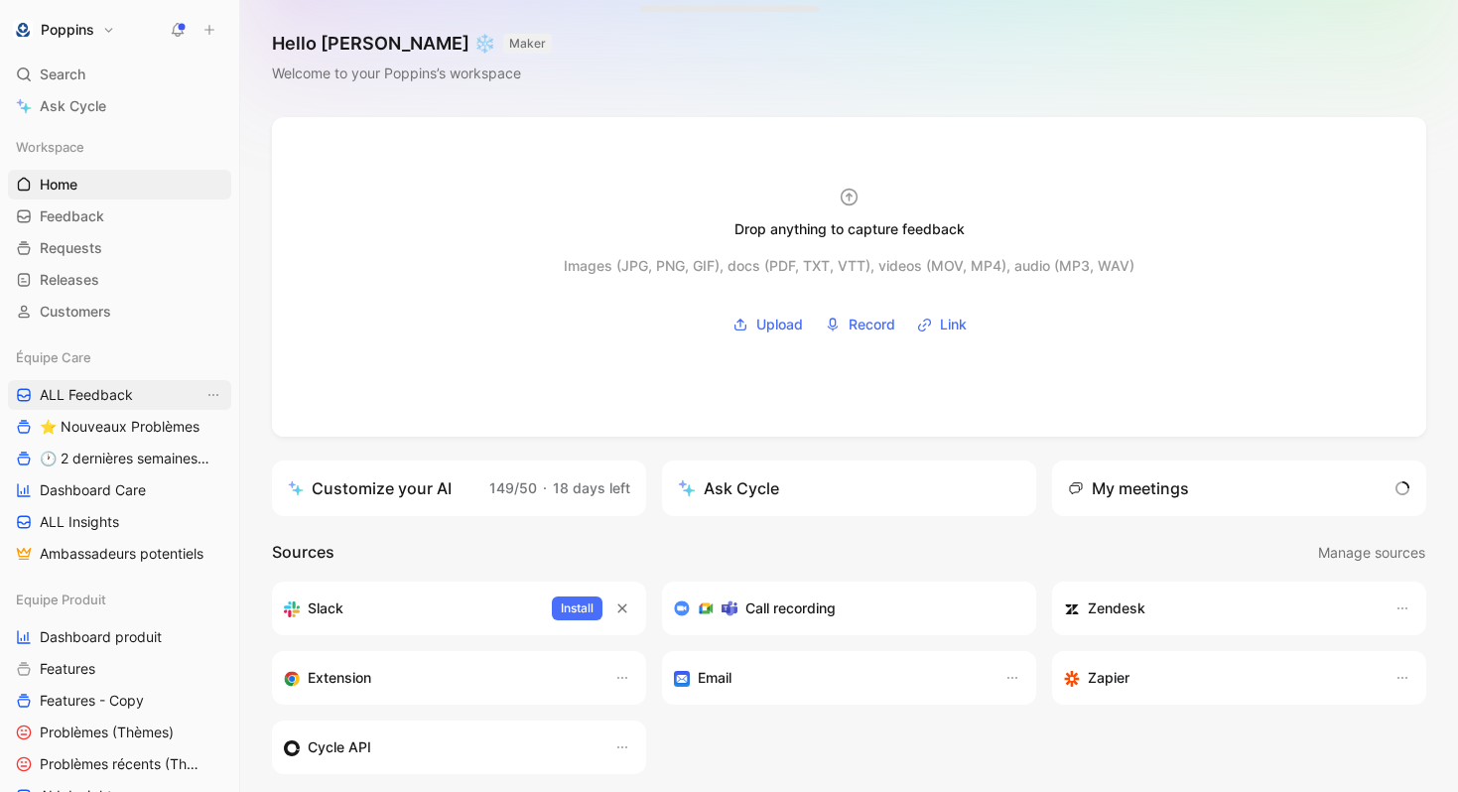
click at [145, 405] on link "ALL Feedback" at bounding box center [119, 395] width 223 height 30
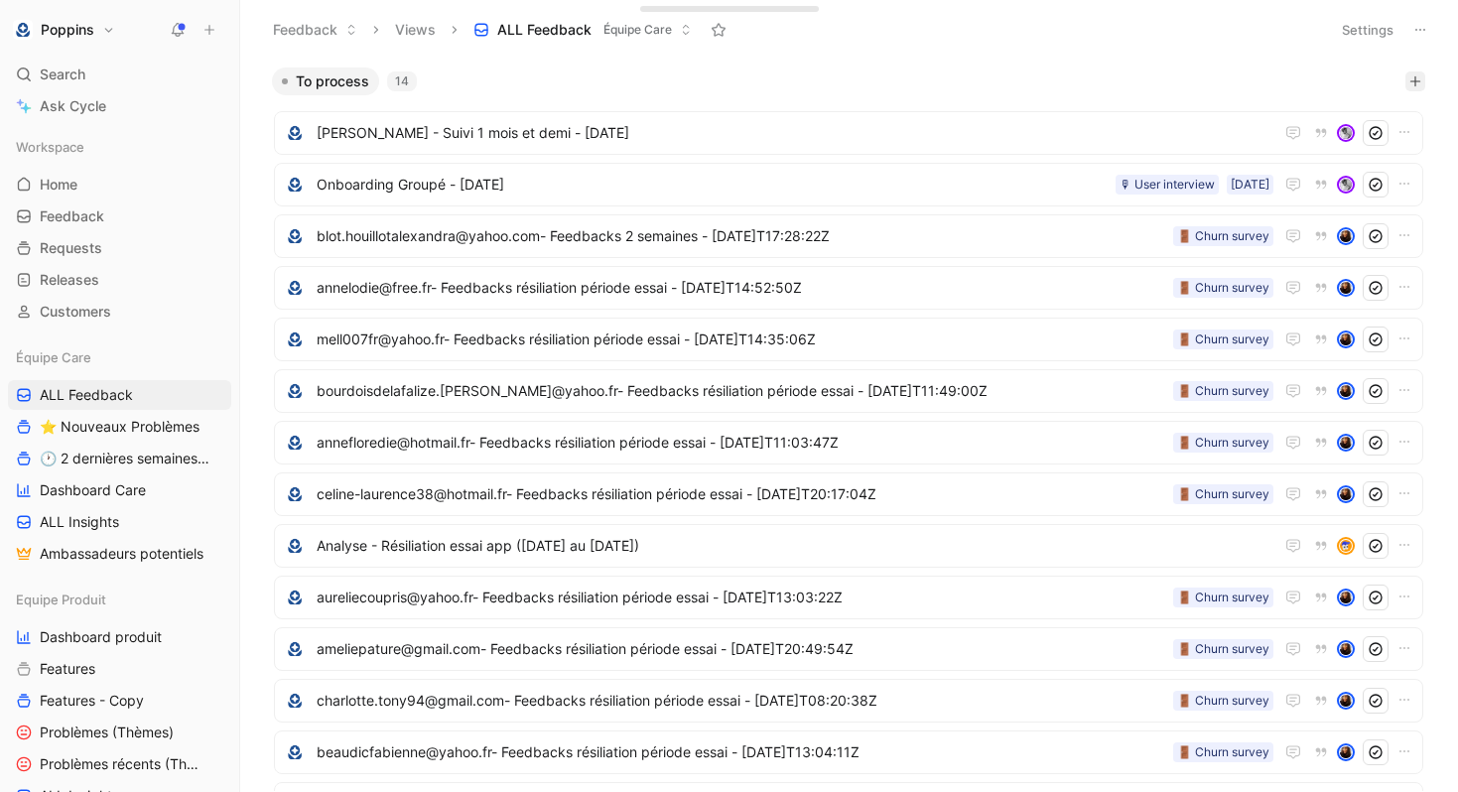
click at [1419, 79] on icon "button" at bounding box center [1415, 81] width 12 height 12
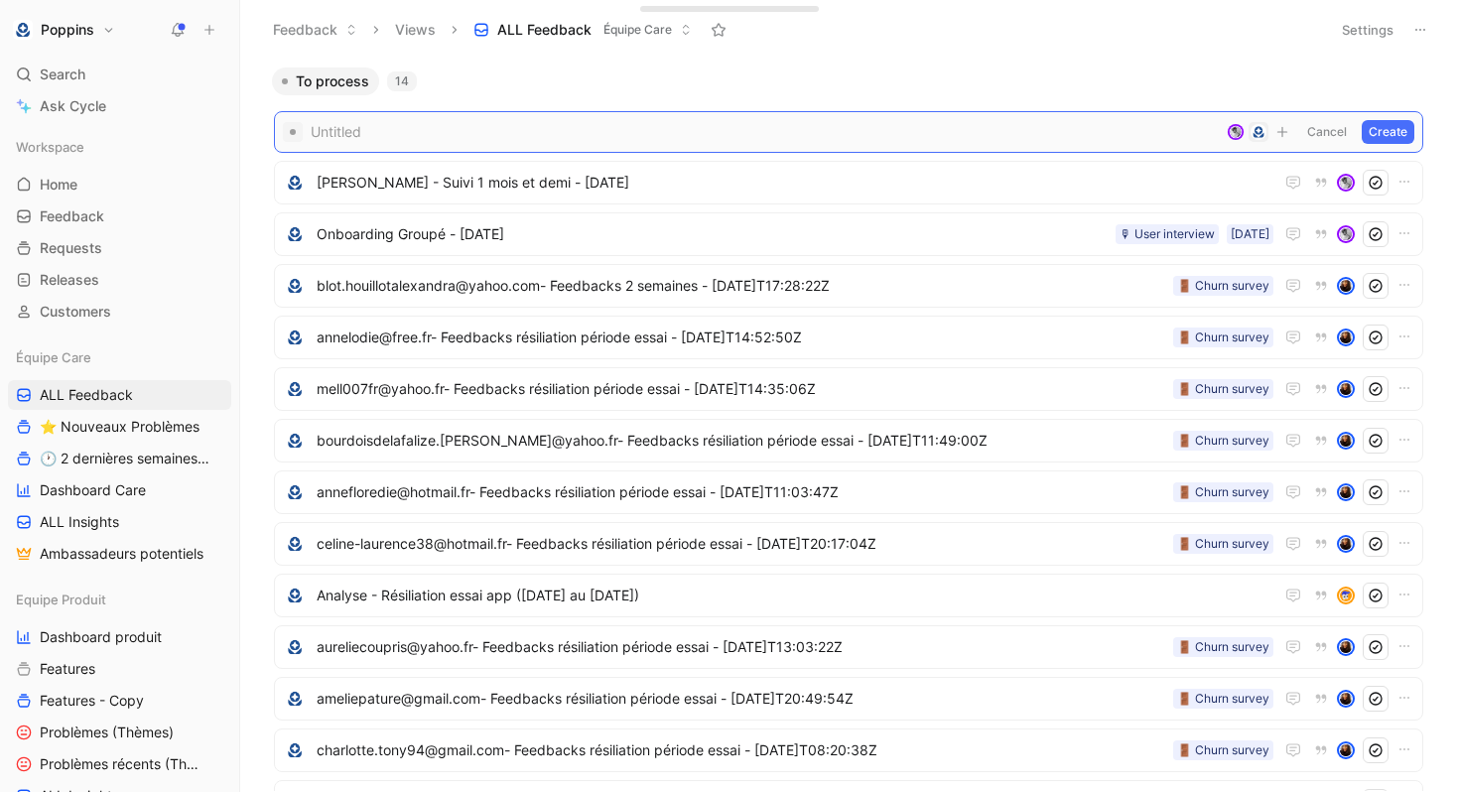
click at [457, 129] on span at bounding box center [765, 132] width 908 height 24
paste span
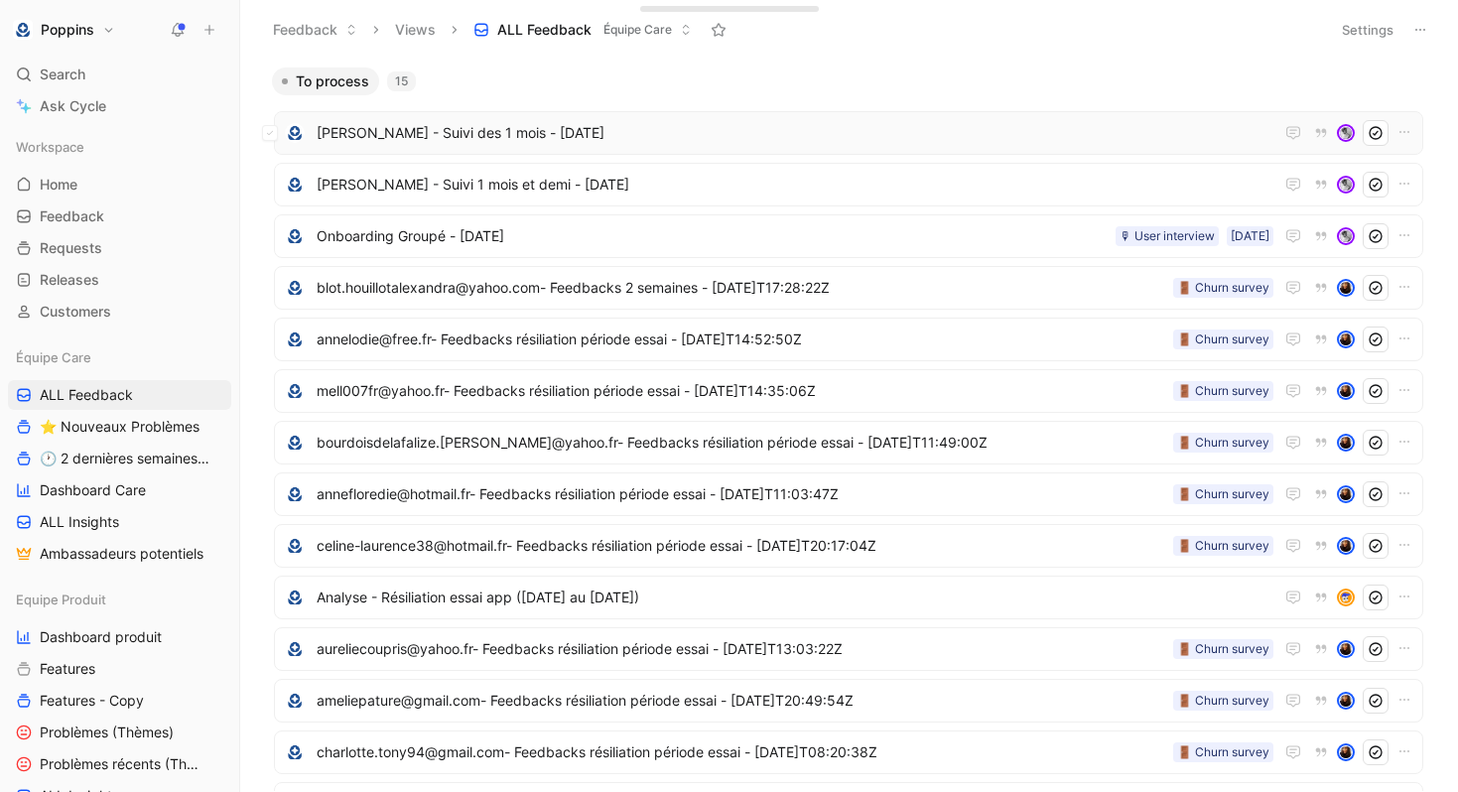
click at [1007, 129] on span "Yolaine Makembe - Suivi des 1 mois - 27 août 2025" at bounding box center [795, 133] width 957 height 24
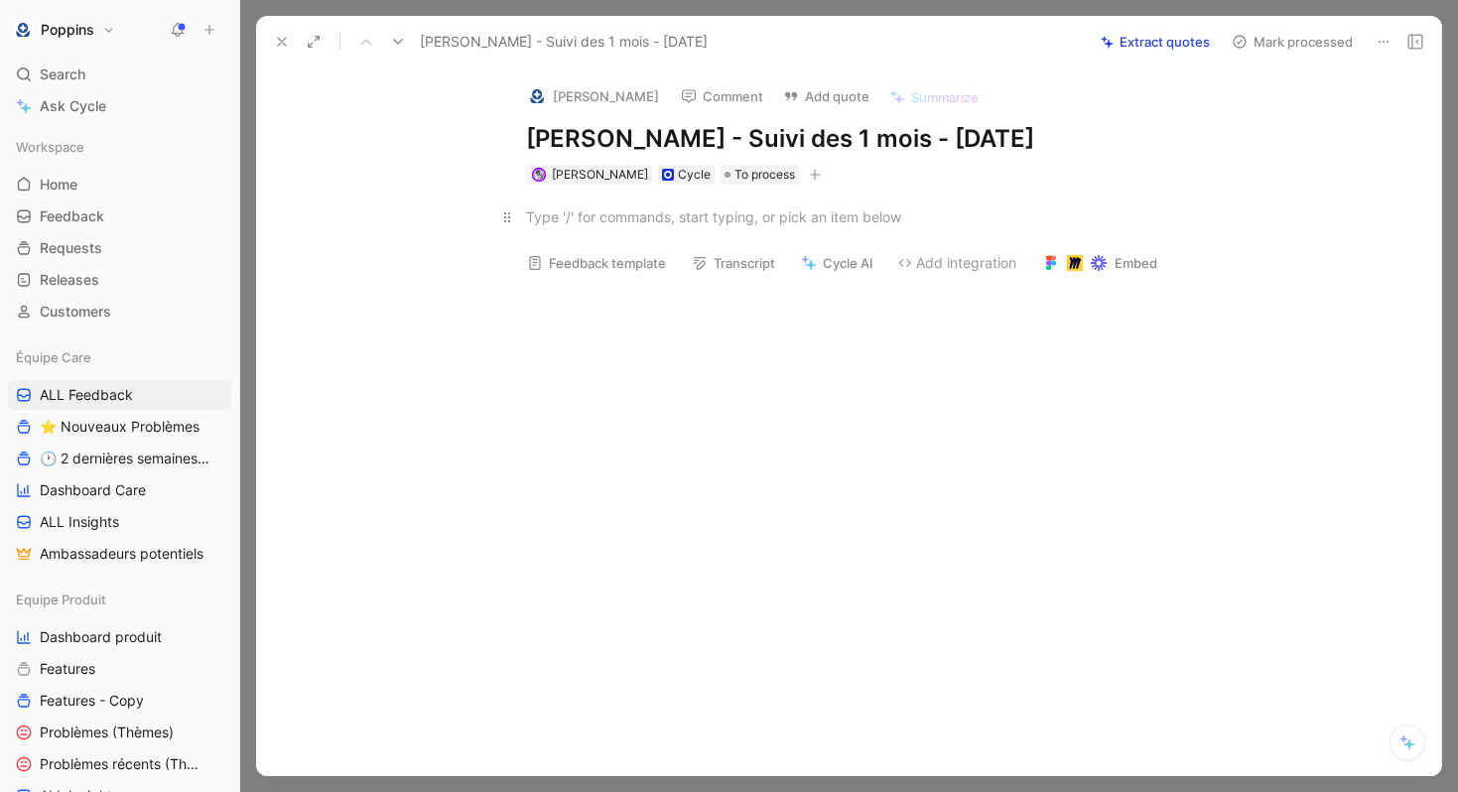
click at [623, 208] on div at bounding box center [869, 216] width 687 height 21
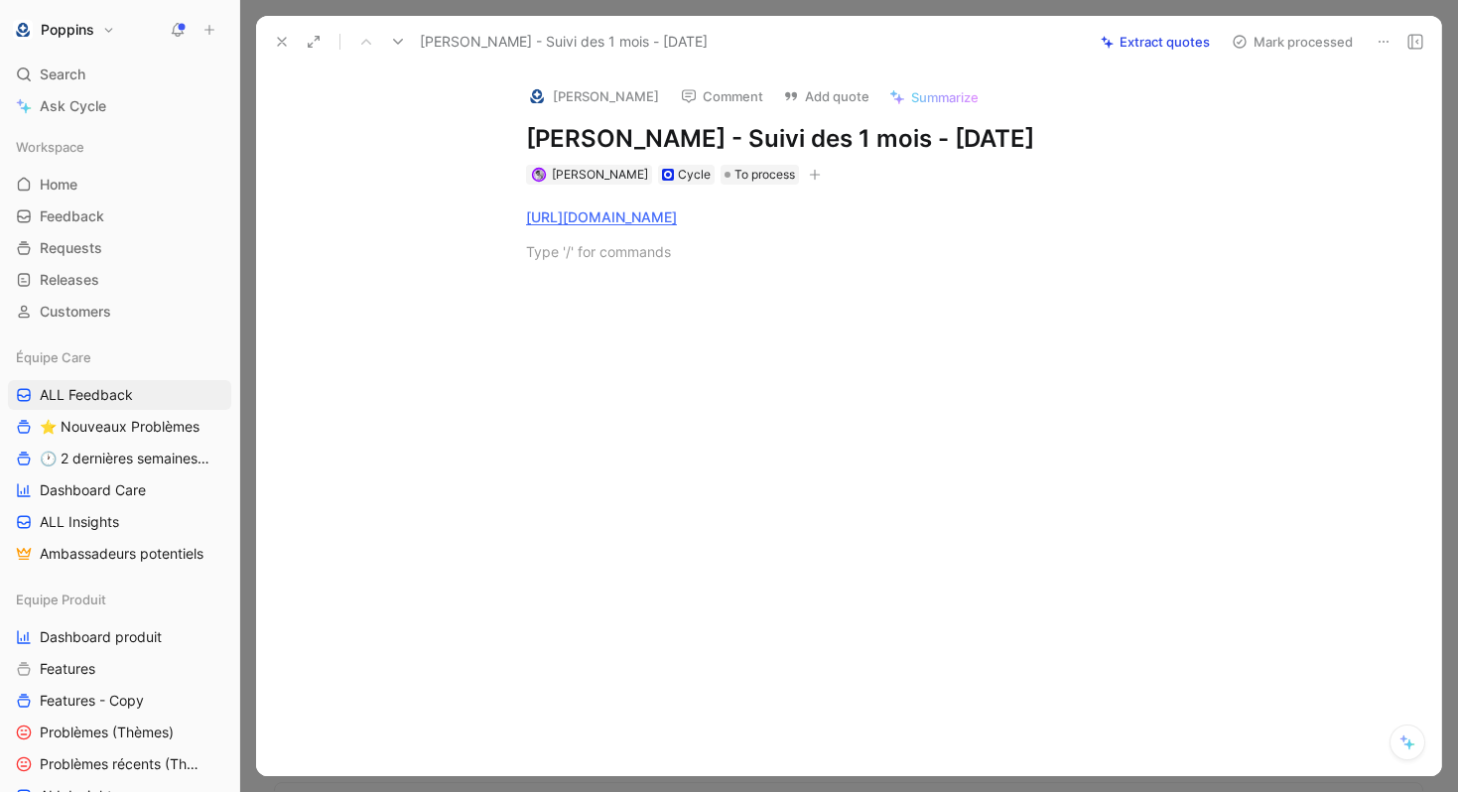
paste div
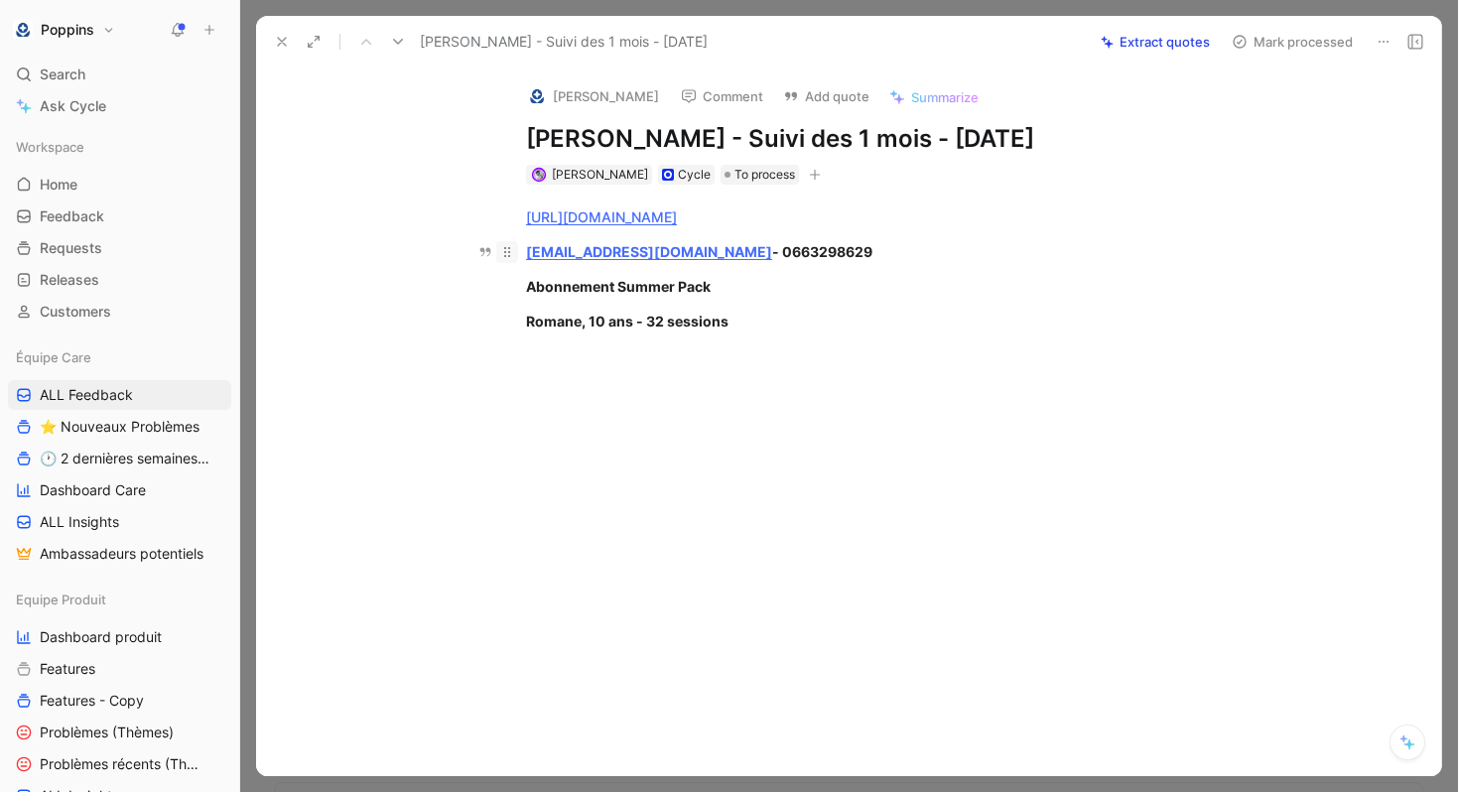
drag, startPoint x: 757, startPoint y: 323, endPoint x: 513, endPoint y: 248, distance: 255.2
click at [513, 248] on div "https://www.app.poppins.io/admin/users/17525/general syolaine29@gmail.com - 066…" at bounding box center [869, 286] width 1143 height 203
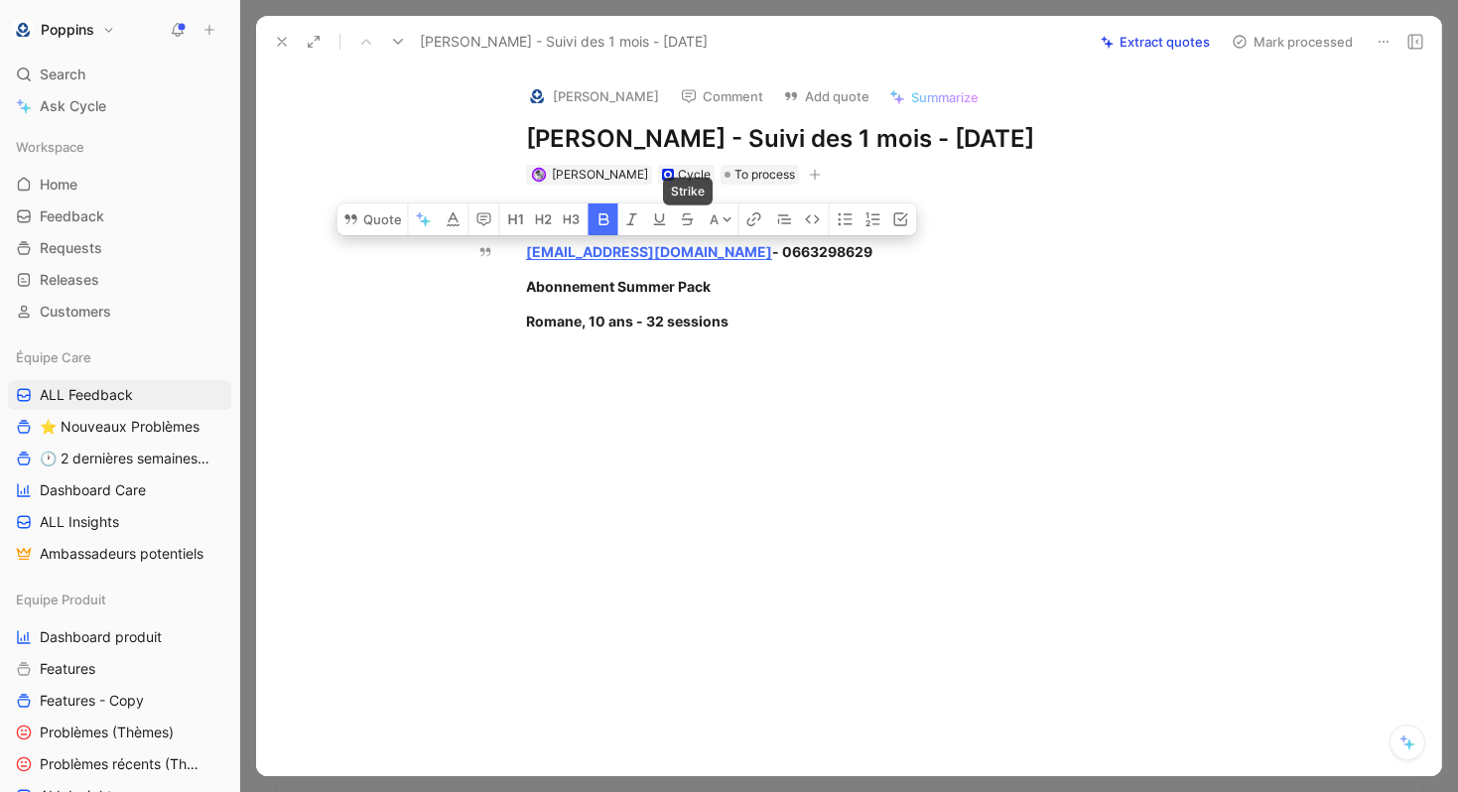
click at [598, 219] on icon "button" at bounding box center [603, 219] width 10 height 12
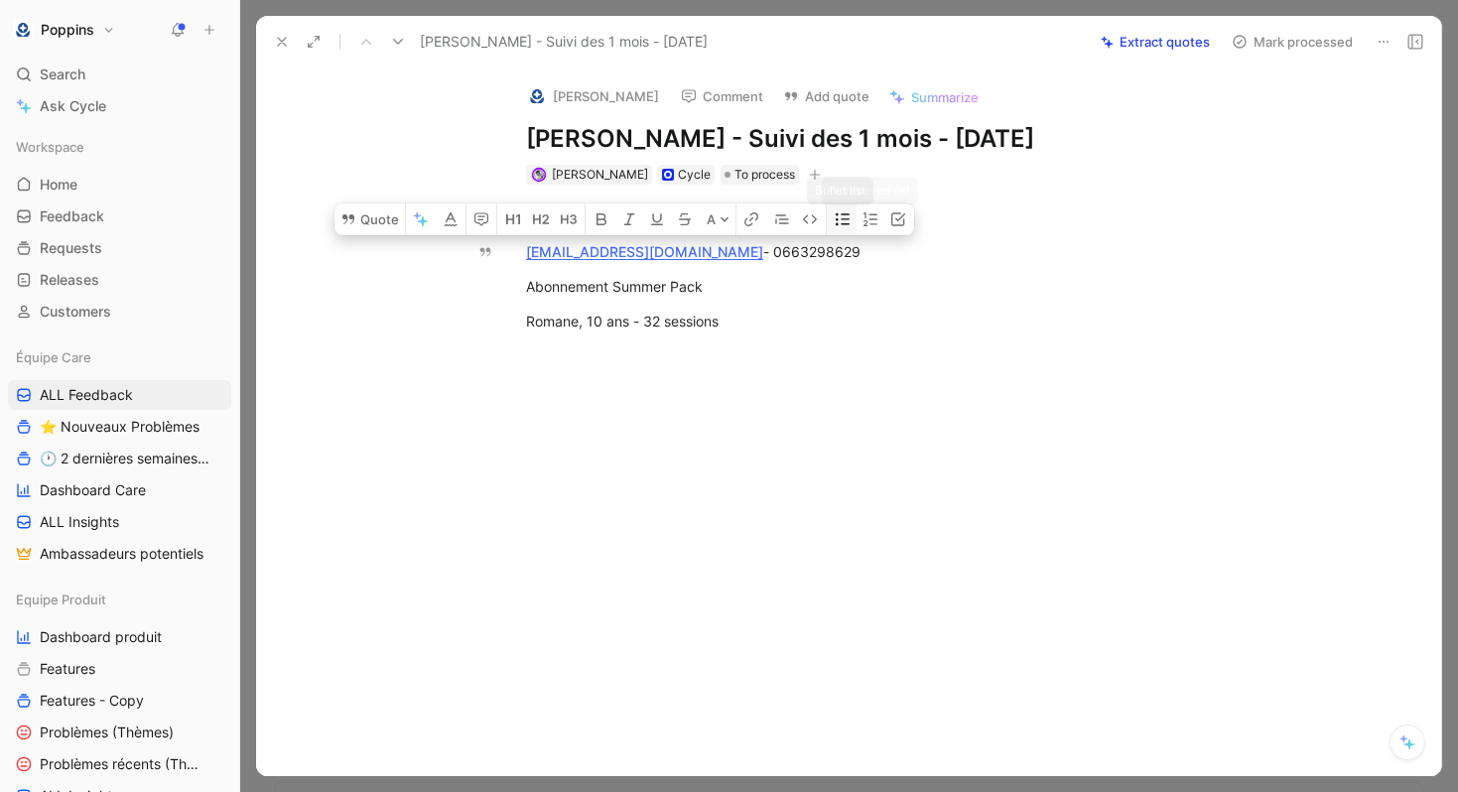
click at [848, 218] on icon "button" at bounding box center [843, 219] width 14 height 12
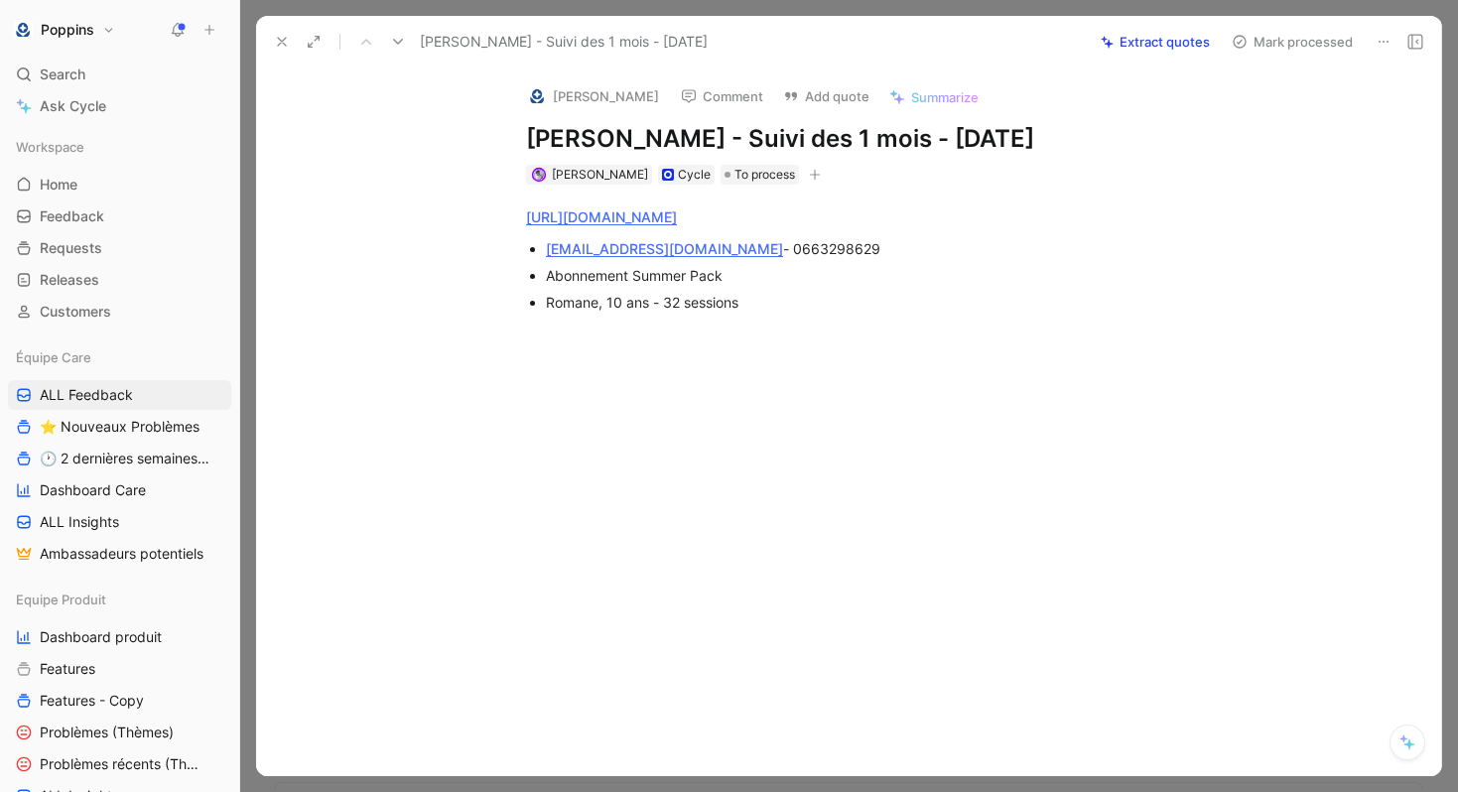
click at [730, 444] on div at bounding box center [869, 484] width 1143 height 237
click at [749, 254] on div "syolaine29@gmail.com - 0663298629" at bounding box center [879, 248] width 667 height 21
copy div "0663298629"
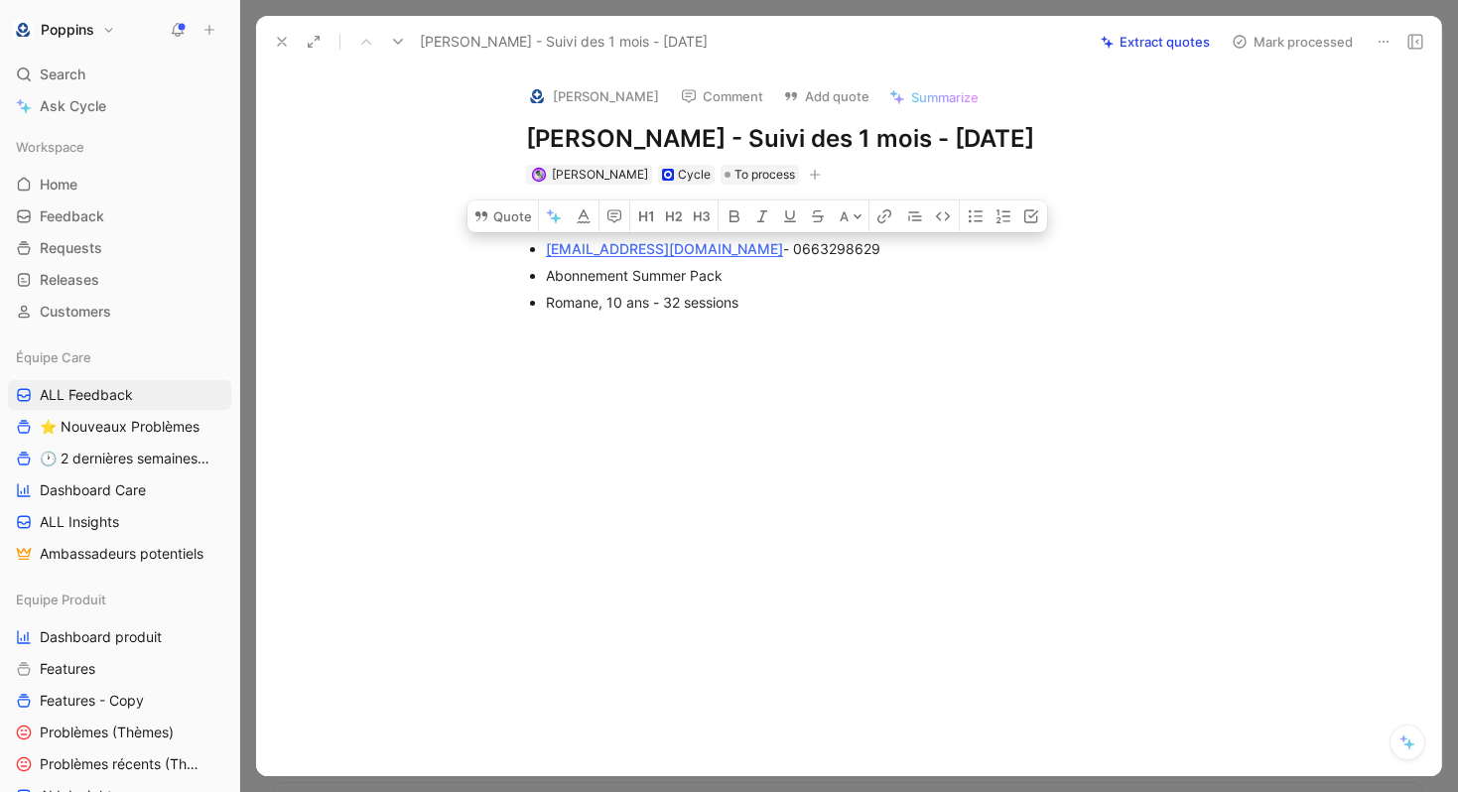
click at [979, 428] on div at bounding box center [869, 484] width 1143 height 237
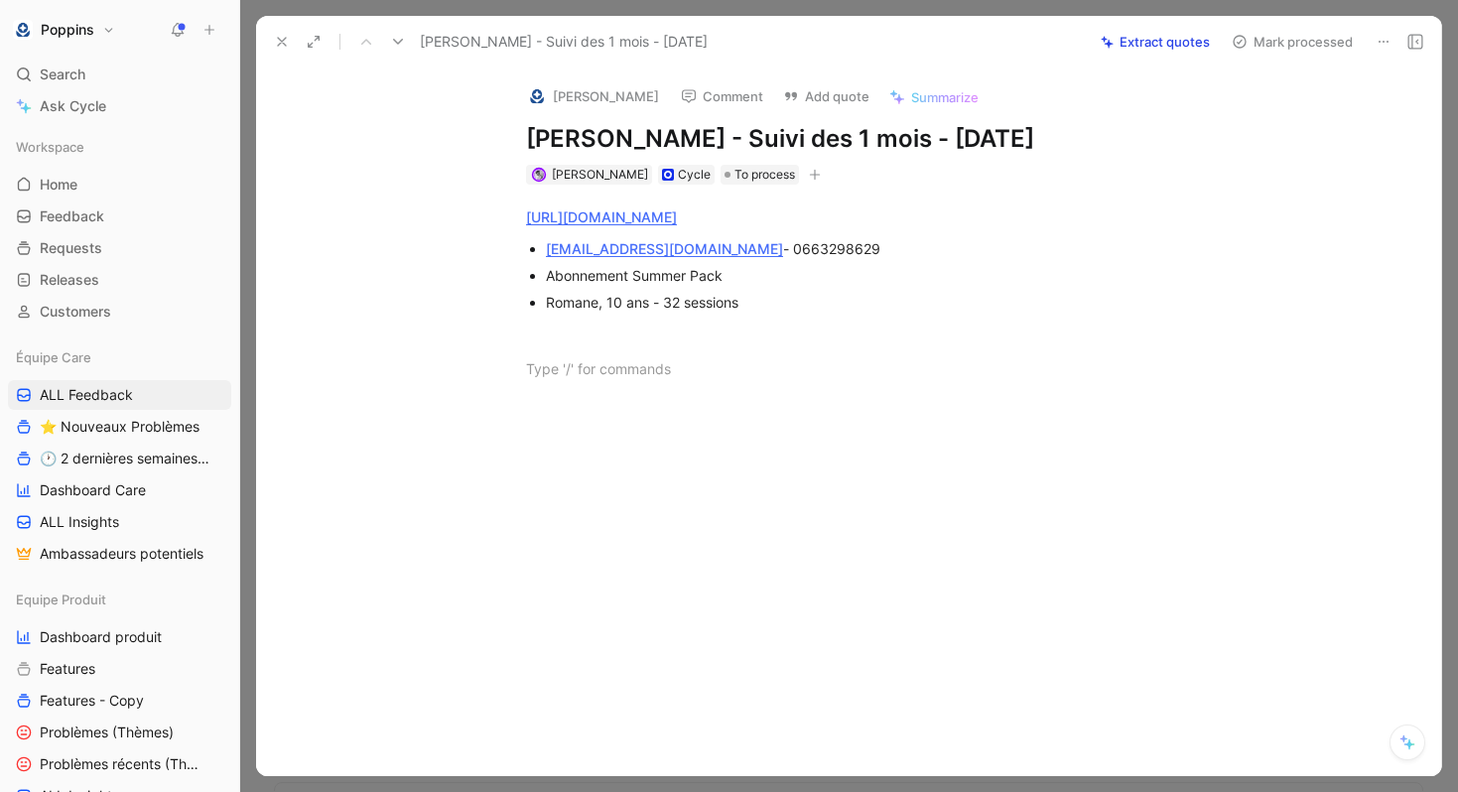
click at [719, 136] on h1 "Yolaine Makembe - Suivi des 1 mois - 27 août 2025" at bounding box center [869, 139] width 687 height 32
click at [279, 37] on icon at bounding box center [282, 42] width 16 height 16
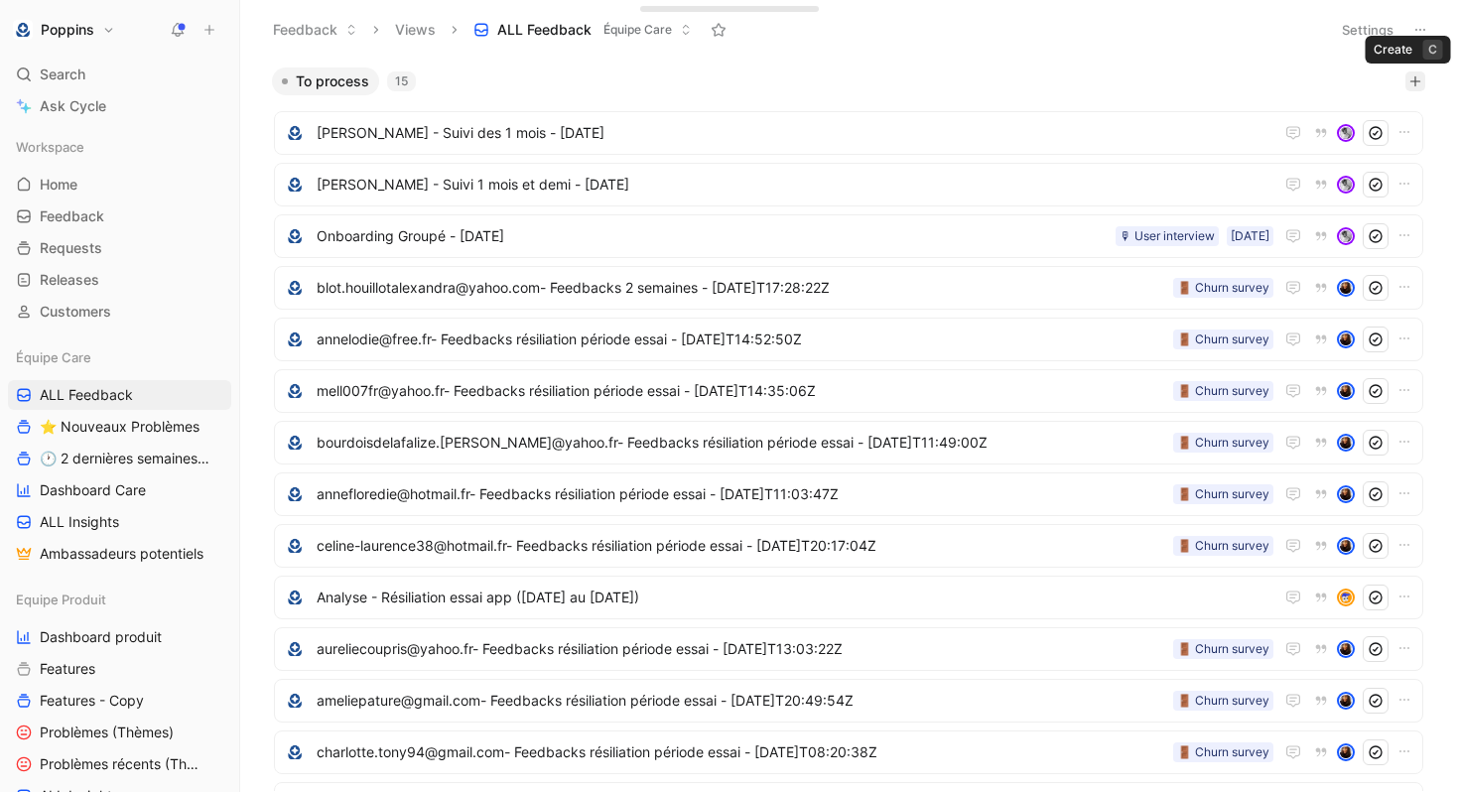
click at [1416, 76] on icon "button" at bounding box center [1415, 81] width 12 height 12
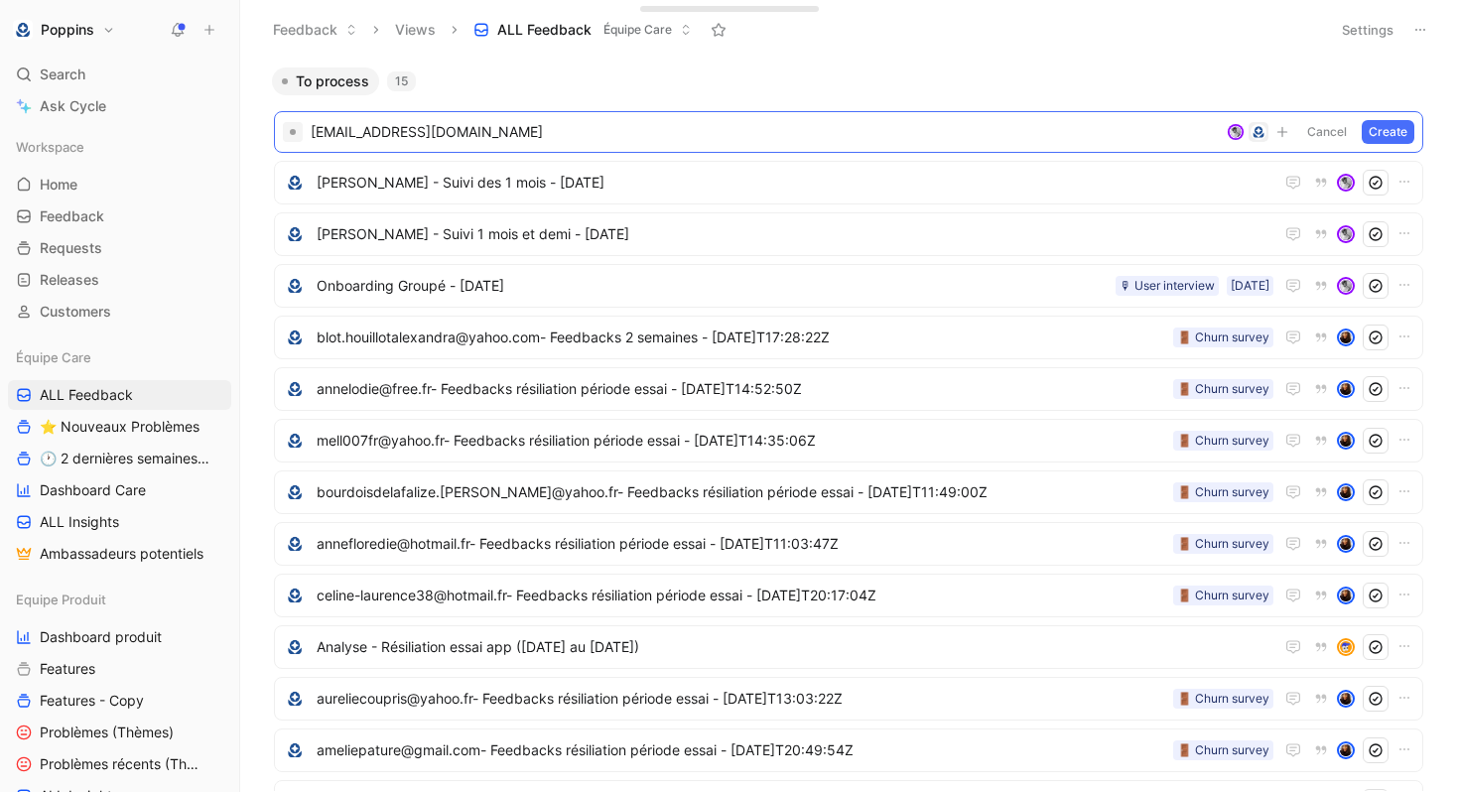
paste span
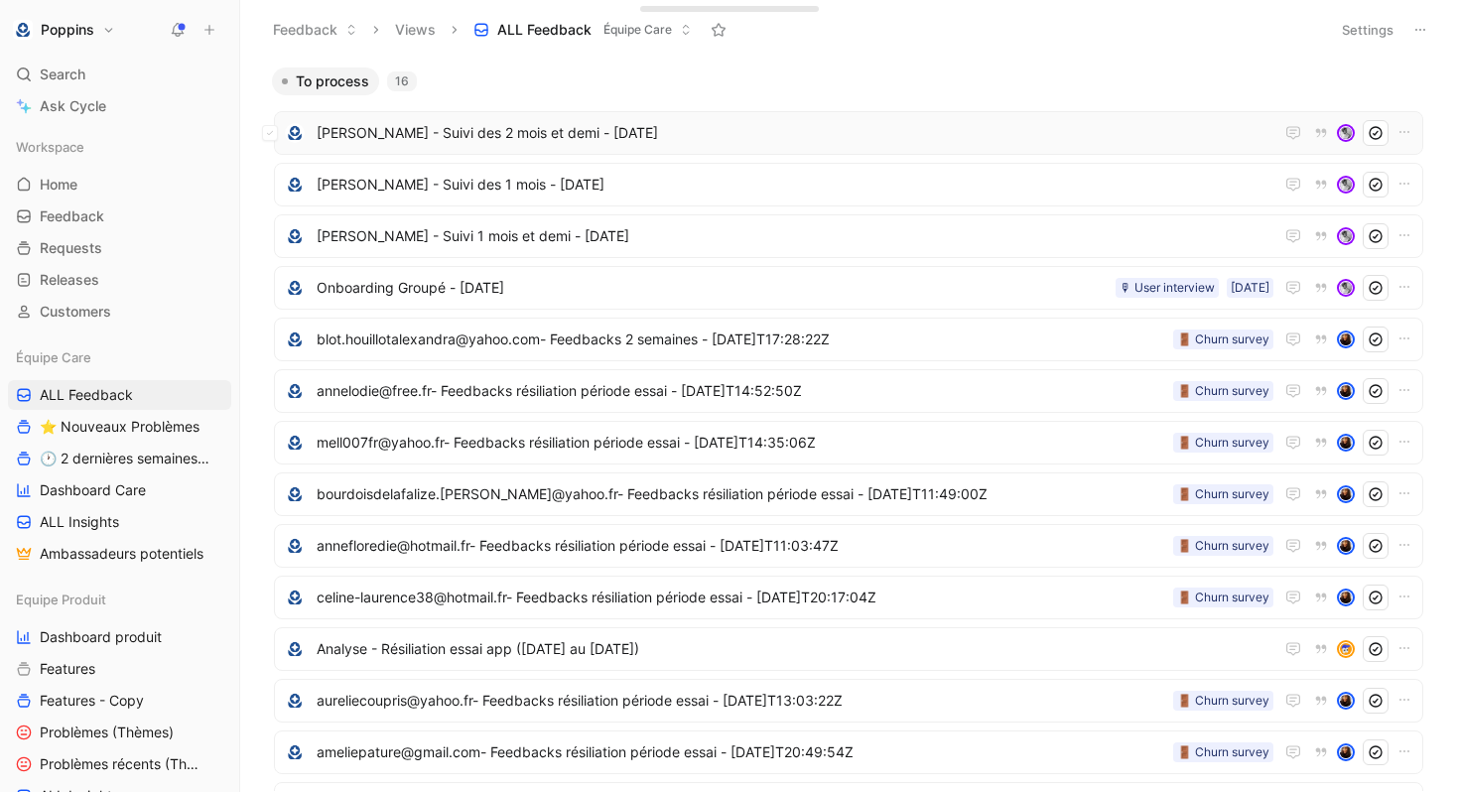
click at [548, 146] on div "Joanna Parker - Suivi des 2 mois et demi - 27 août 2025" at bounding box center [848, 133] width 1149 height 44
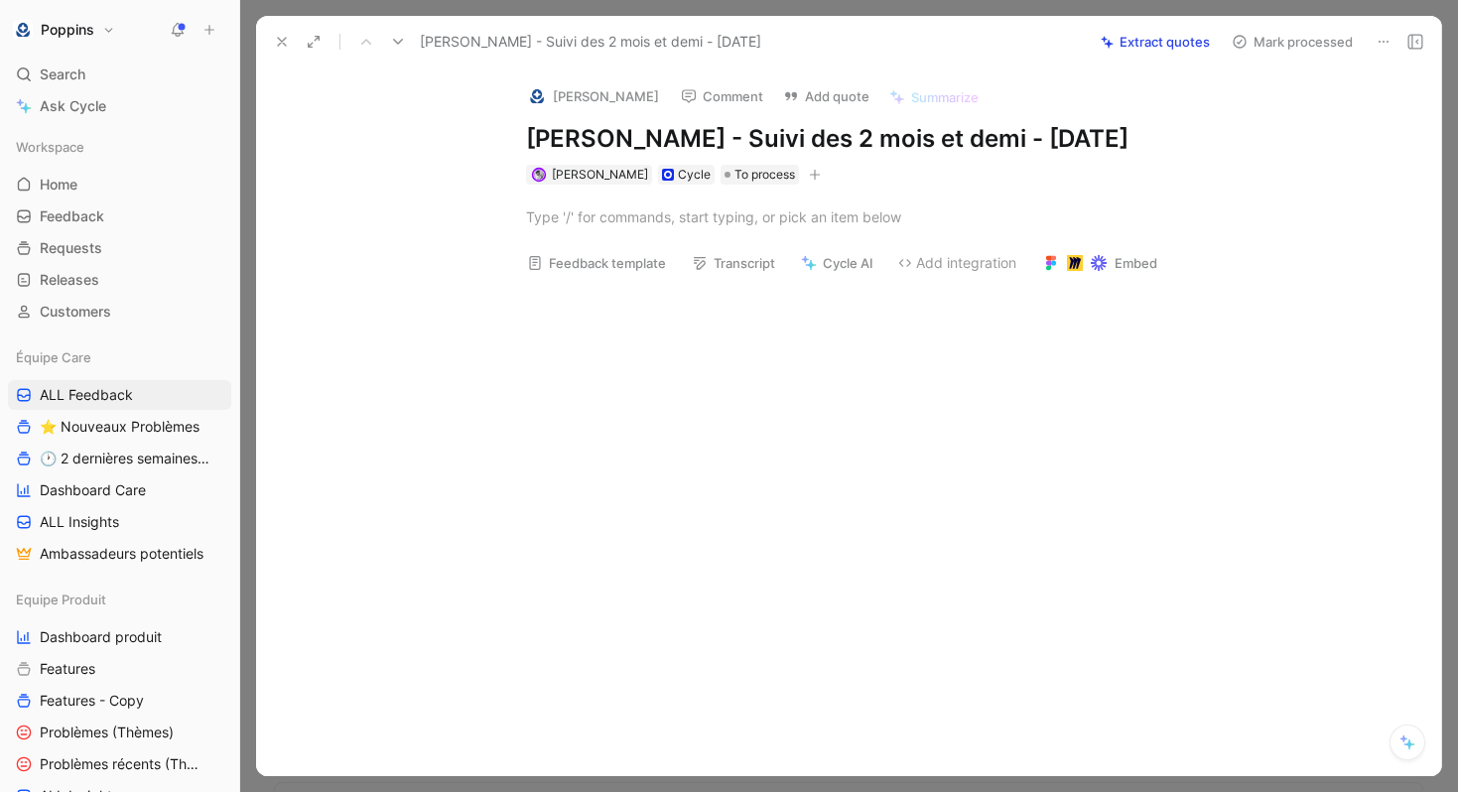
click at [717, 218] on div at bounding box center [869, 216] width 687 height 21
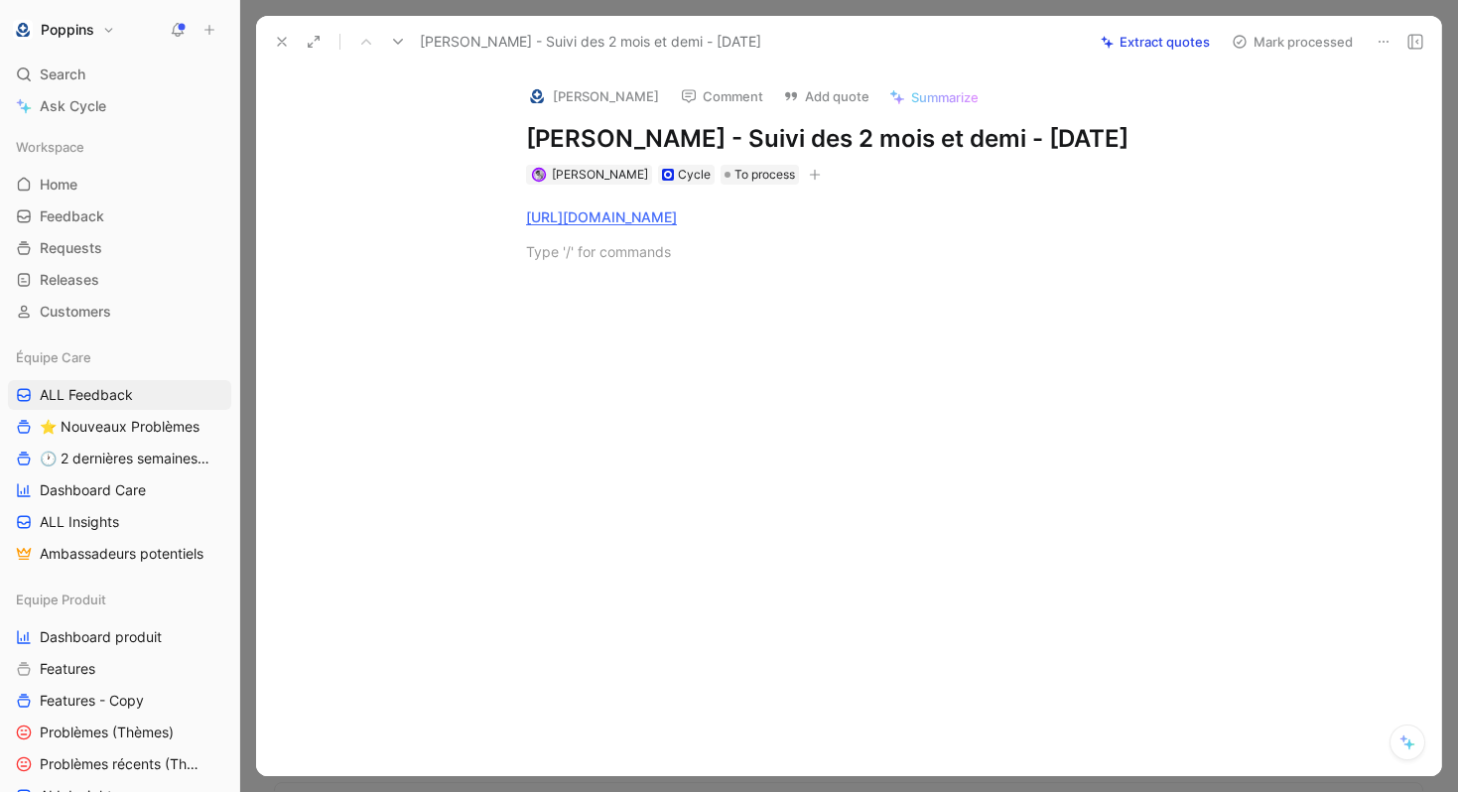
paste div
click at [275, 44] on icon at bounding box center [282, 42] width 16 height 16
